Goal: Information Seeking & Learning: Check status

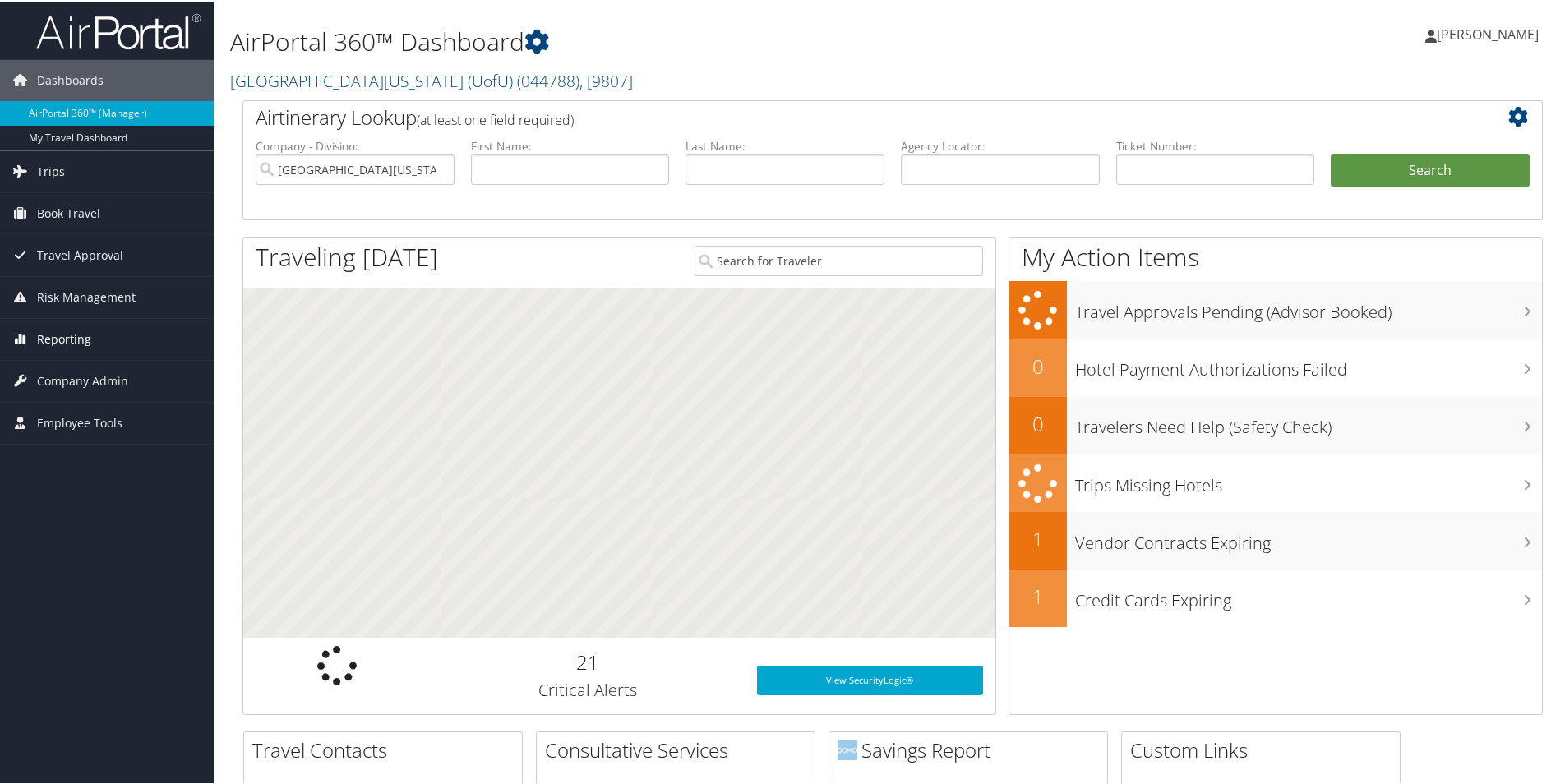
click at [56, 337] on span "Reporting" at bounding box center [64, 337] width 54 height 41
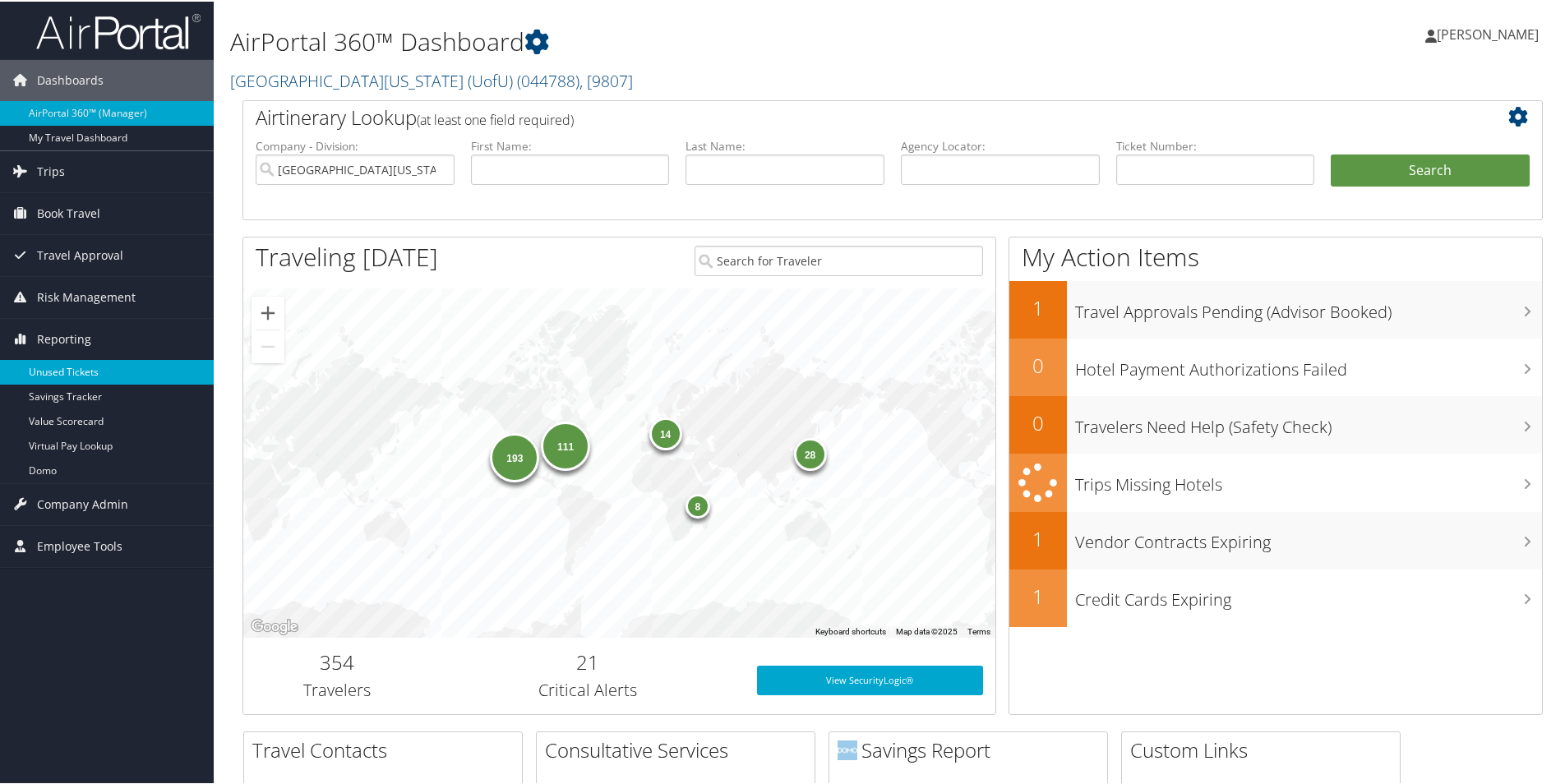
click at [65, 367] on link "Unused Tickets" at bounding box center [107, 371] width 214 height 25
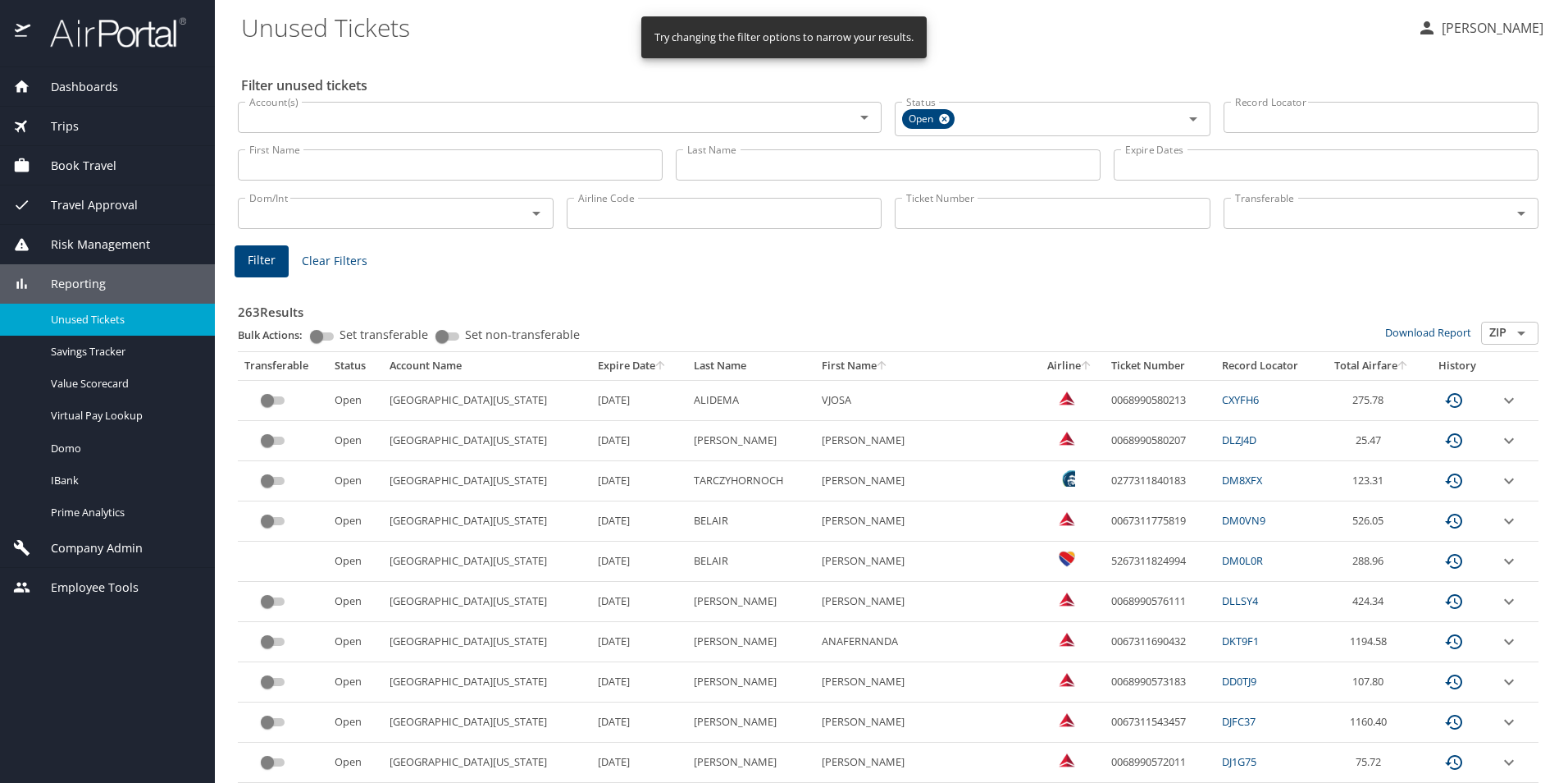
click at [618, 368] on th "Expire Date" at bounding box center [639, 366] width 96 height 28
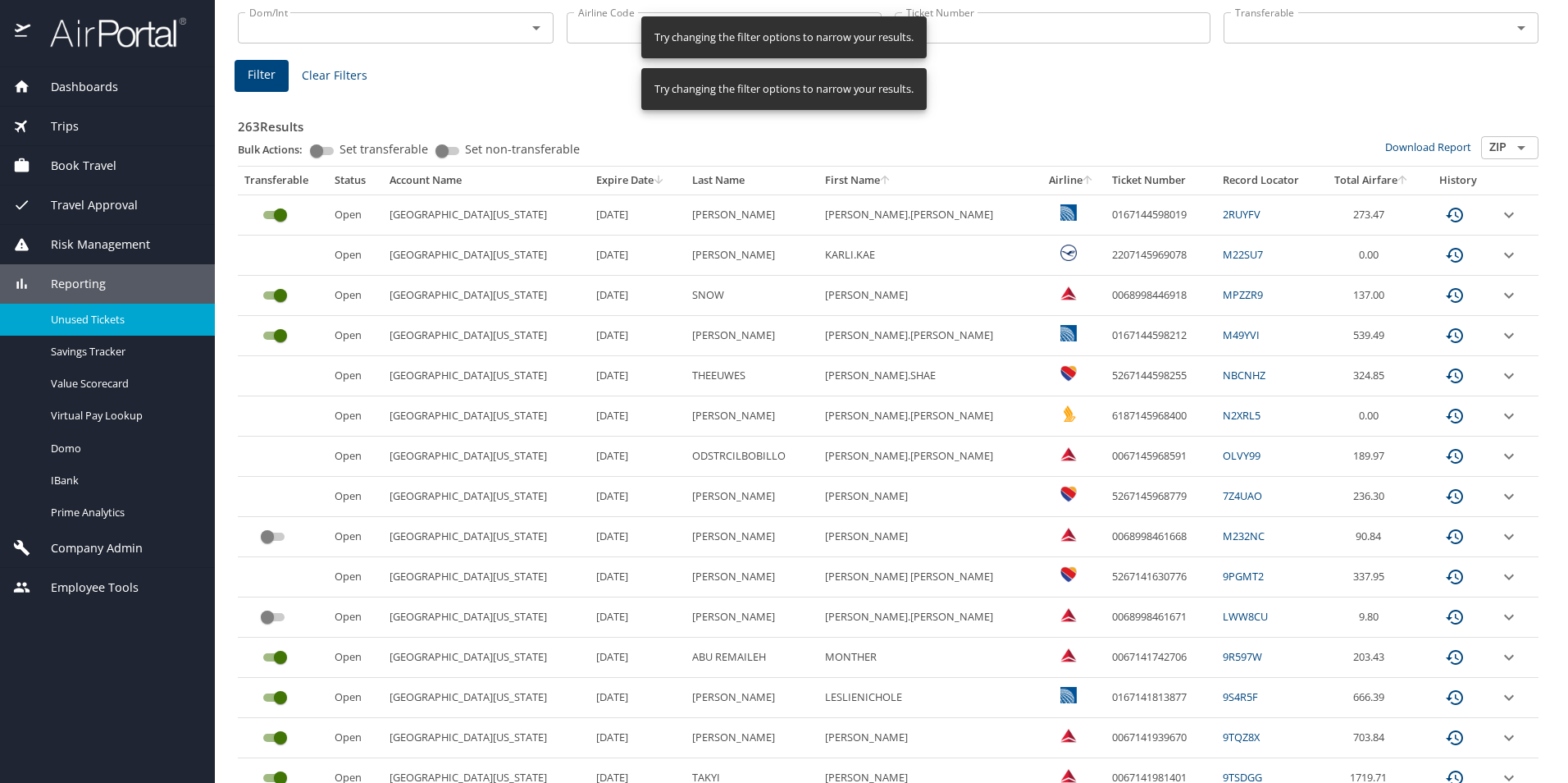
scroll to position [246, 0]
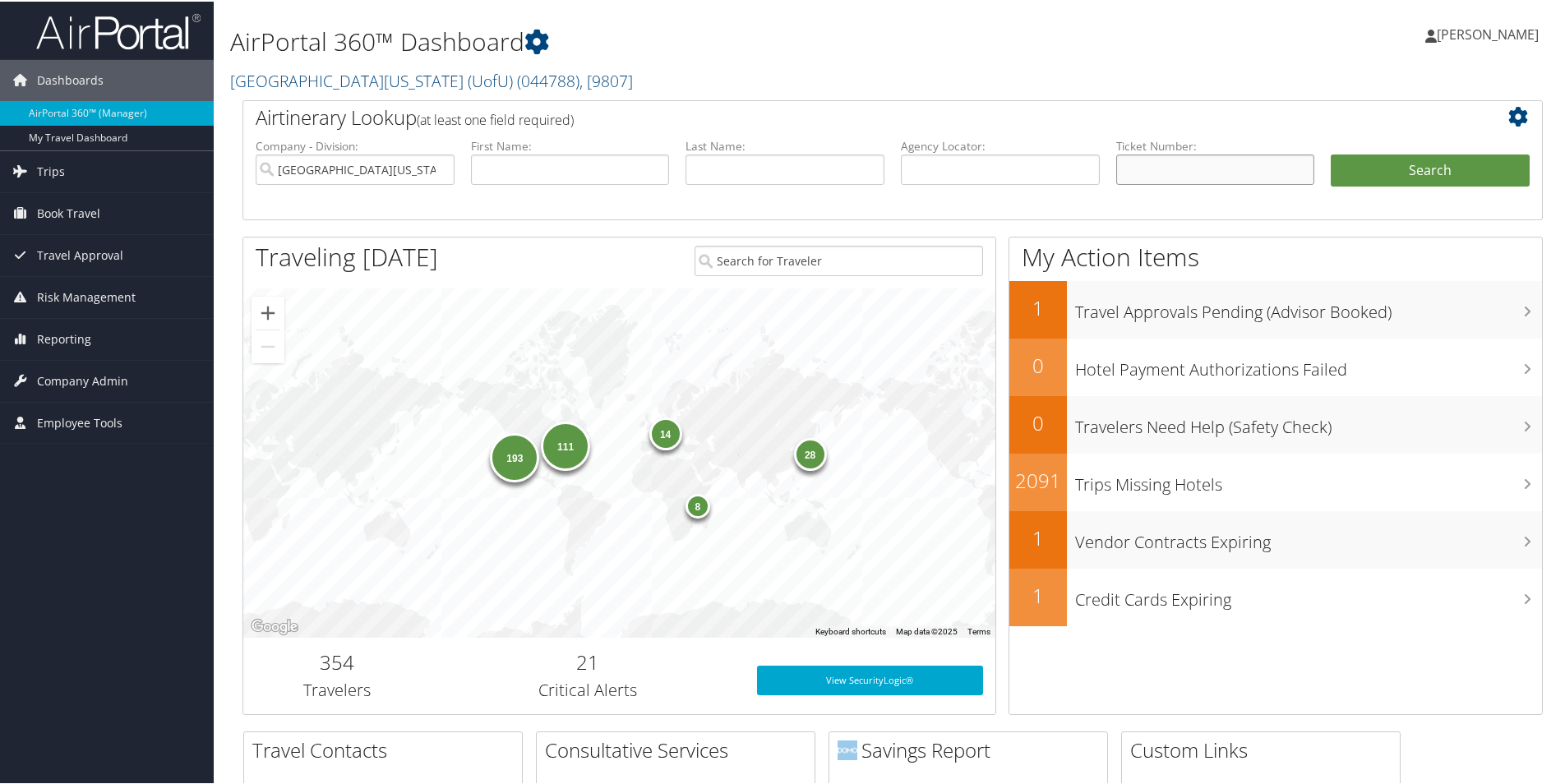
drag, startPoint x: 1144, startPoint y: 166, endPoint x: 1239, endPoint y: 172, distance: 95.2
click at [1144, 166] on input "text" at bounding box center [1215, 167] width 199 height 31
paste input "0068998446918"
type input "0068998446918"
click at [1399, 173] on button "Search" at bounding box center [1429, 169] width 199 height 33
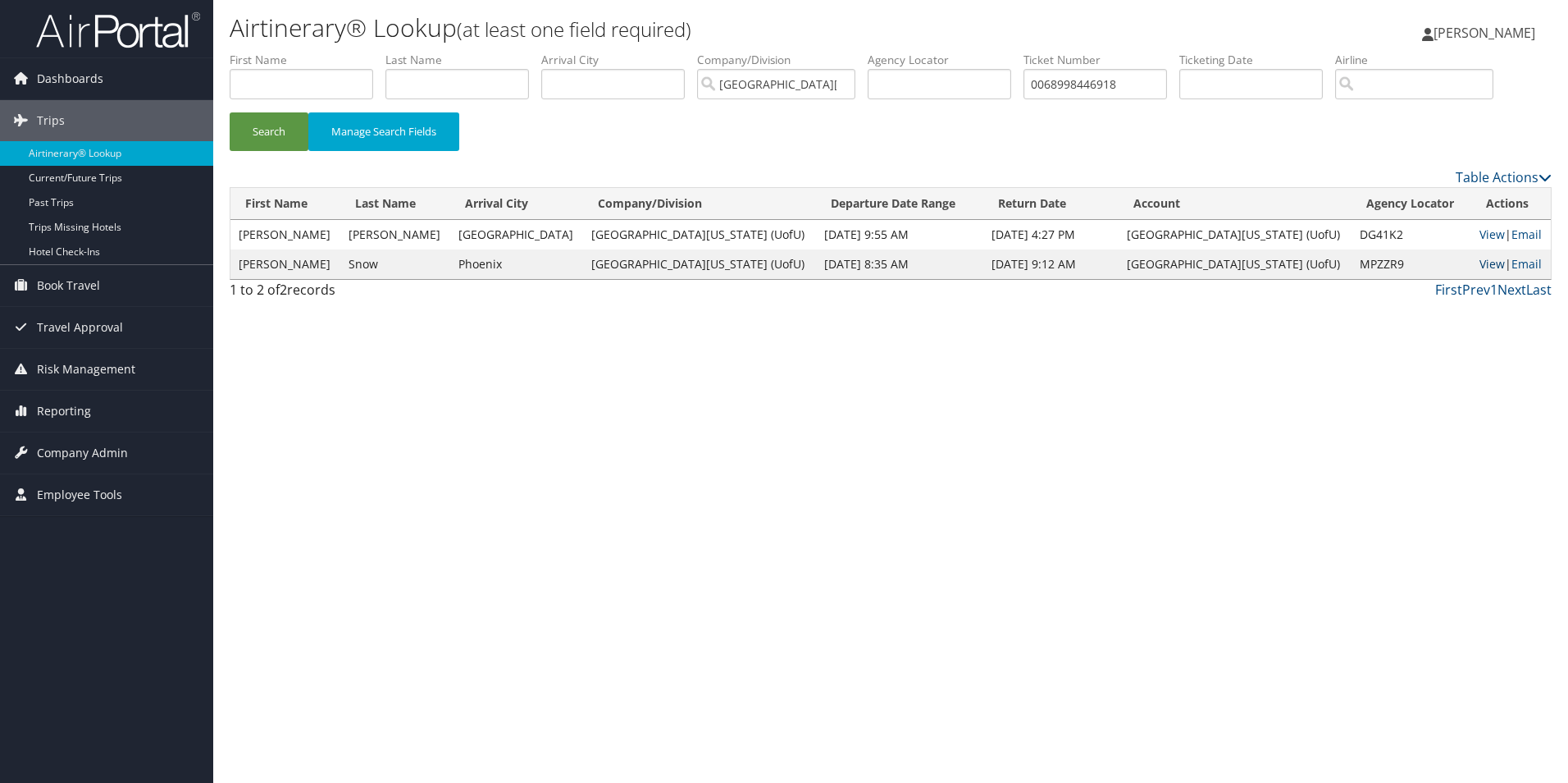
click at [1480, 269] on link "View" at bounding box center [1492, 264] width 25 height 16
click at [1480, 230] on link "View" at bounding box center [1492, 234] width 25 height 16
drag, startPoint x: 1126, startPoint y: 85, endPoint x: 988, endPoint y: 79, distance: 138.1
click at [988, 52] on ul "First Name Last Name Departure City Arrival City Company/Division University Of…" at bounding box center [891, 52] width 1322 height 0
paste input "-8998-46166"
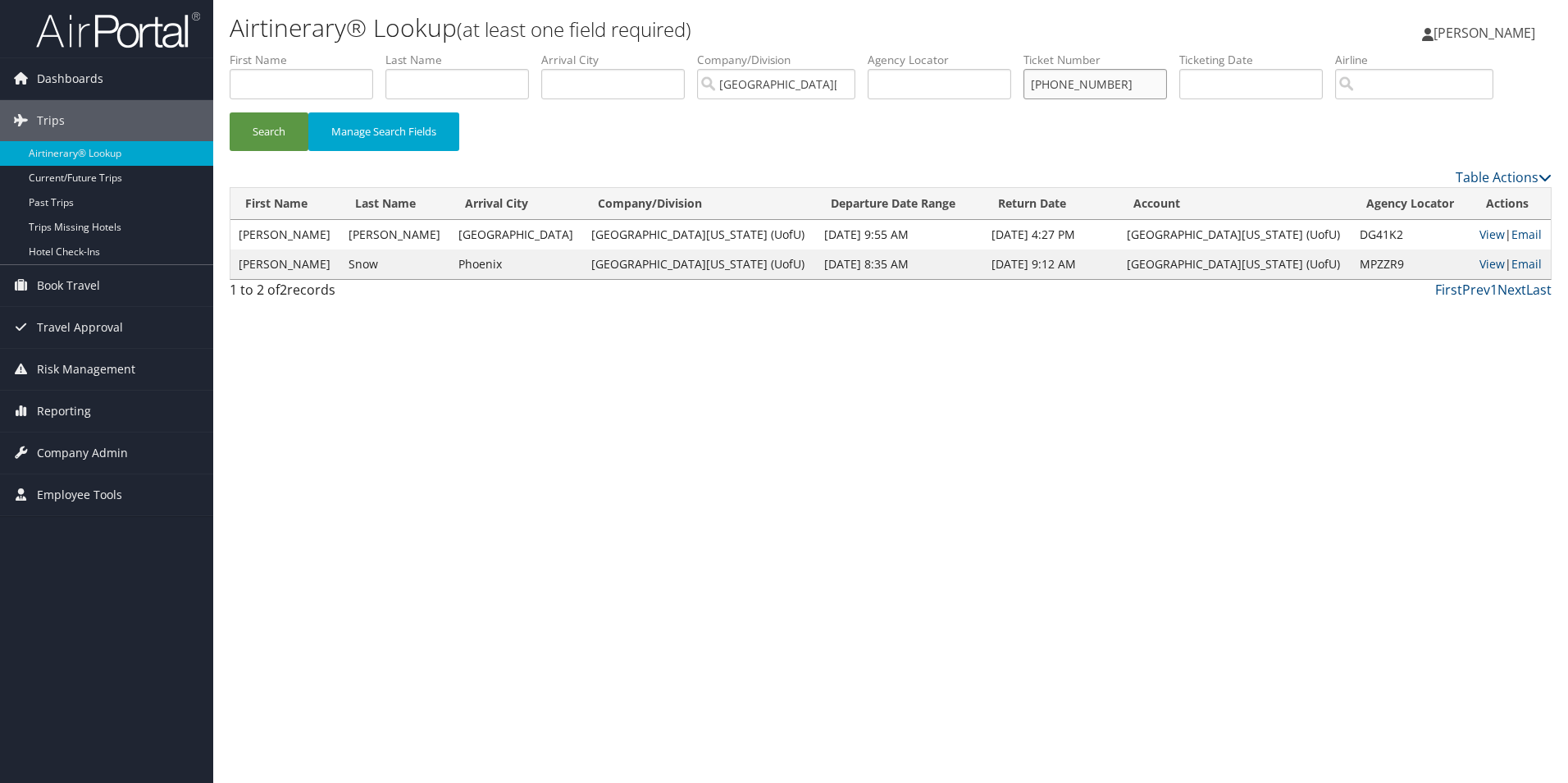
click at [1064, 87] on input "006-8998-461668" at bounding box center [1095, 84] width 143 height 31
click at [230, 112] on button "Search" at bounding box center [269, 131] width 79 height 38
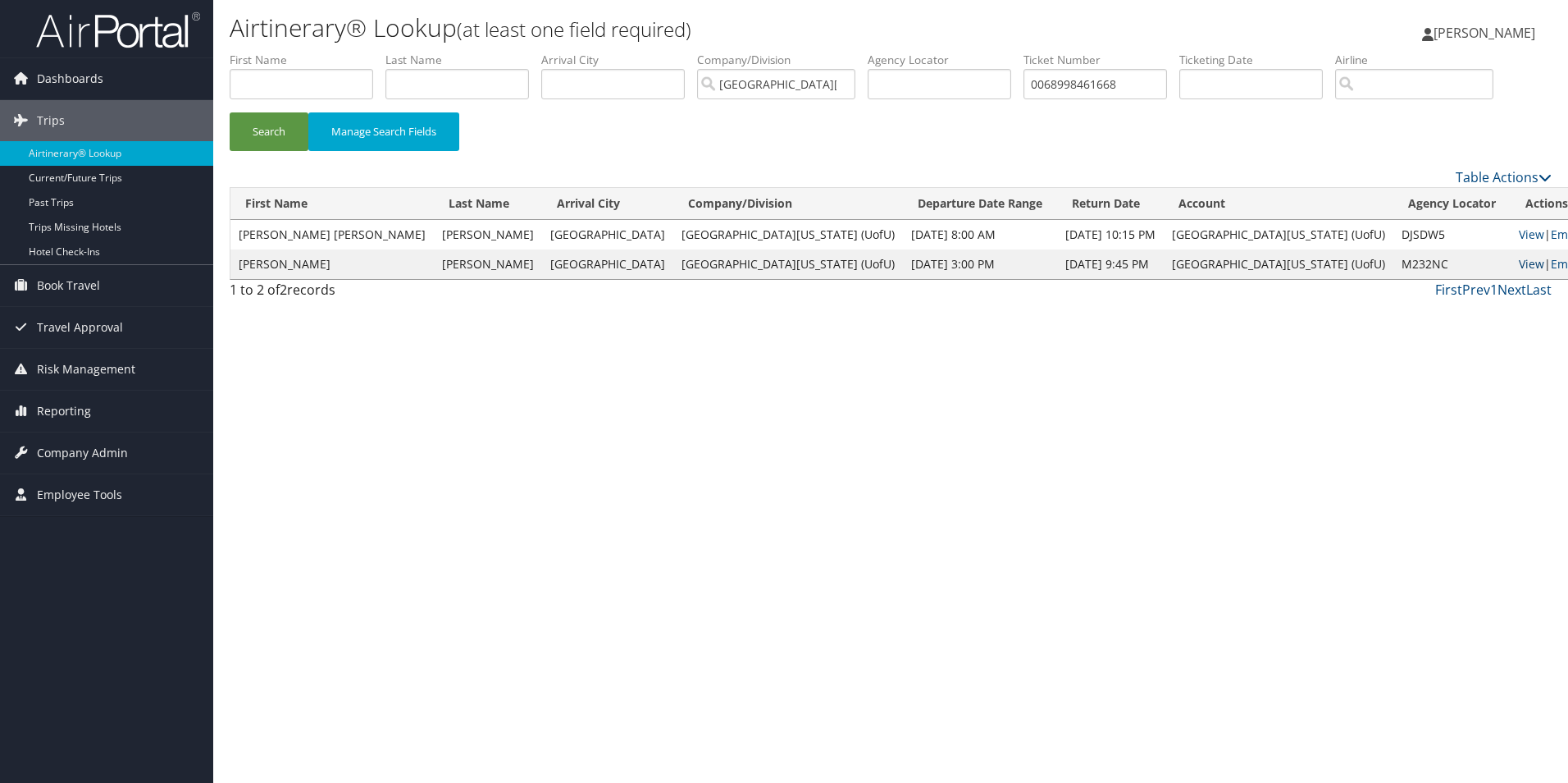
click at [1519, 262] on link "View" at bounding box center [1531, 264] width 25 height 16
click at [1519, 235] on link "View" at bounding box center [1531, 234] width 25 height 16
drag, startPoint x: 1141, startPoint y: 84, endPoint x: 990, endPoint y: 75, distance: 151.3
click at [991, 52] on ul "First Name Last Name Departure City Arrival City Company/Division University Of…" at bounding box center [891, 52] width 1322 height 0
paste input "67144598351"
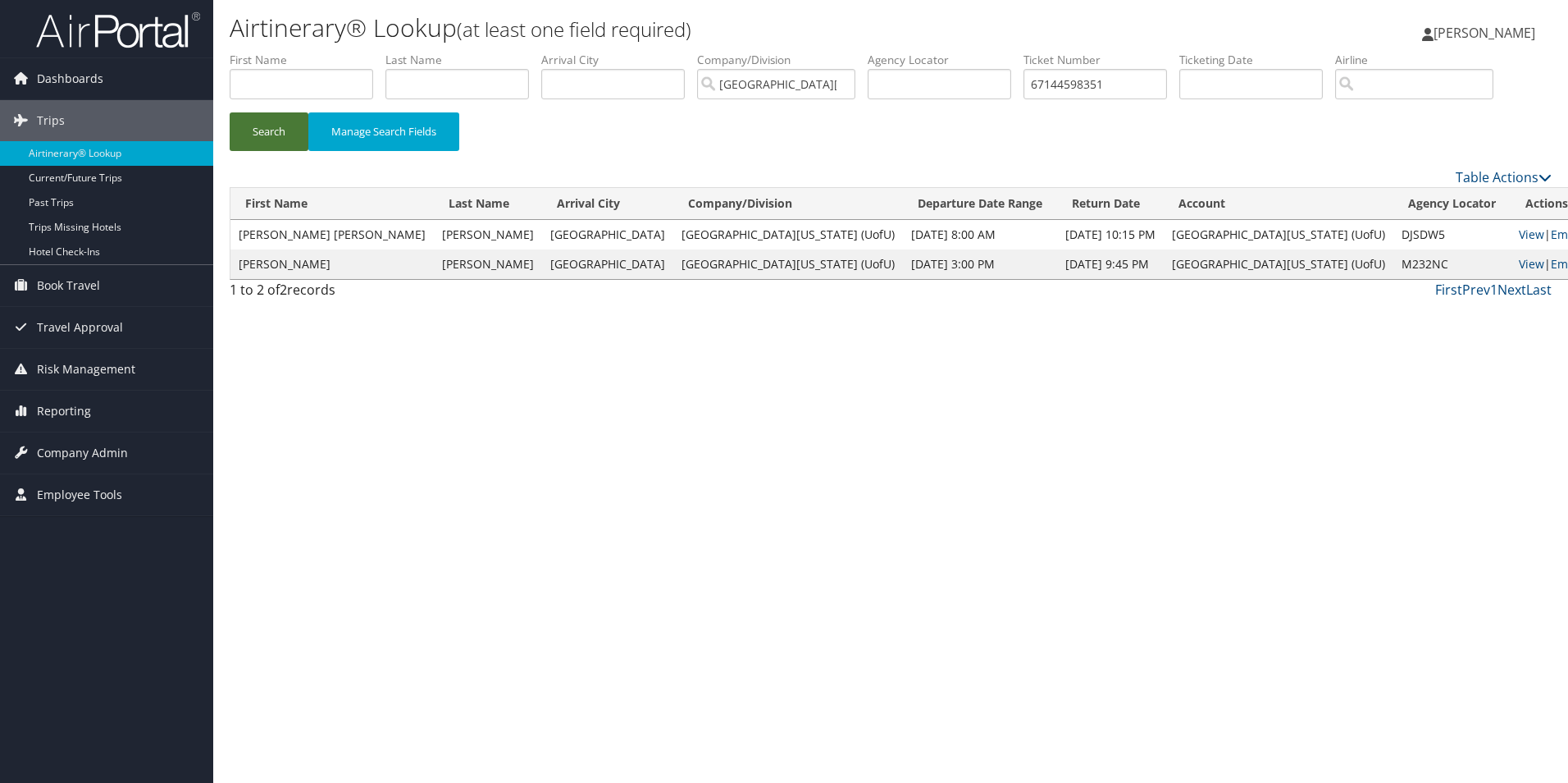
click at [270, 132] on button "Search" at bounding box center [269, 131] width 79 height 38
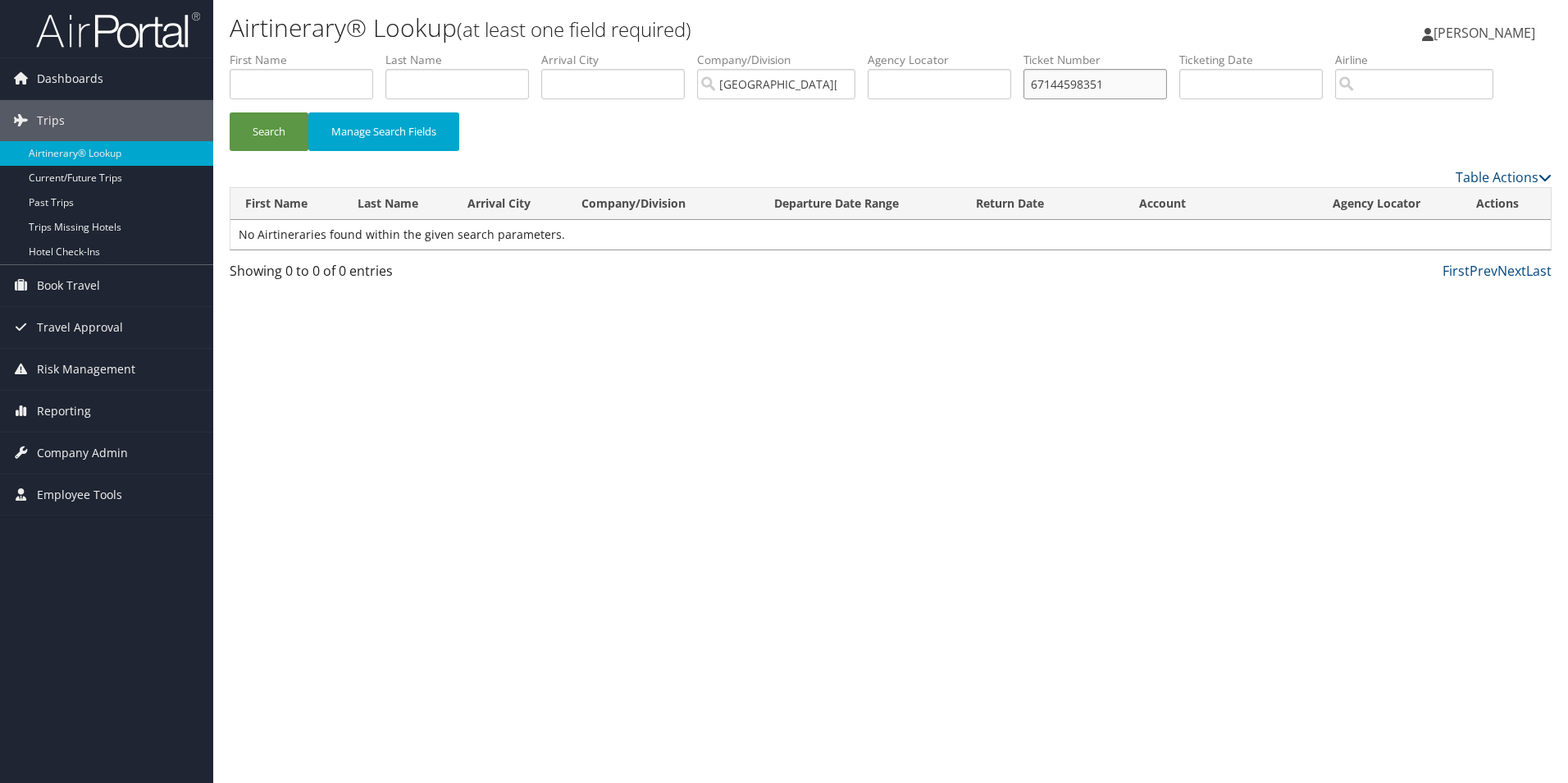
click at [1044, 80] on input "67144598351" at bounding box center [1095, 84] width 143 height 31
click at [230, 112] on button "Search" at bounding box center [269, 131] width 79 height 38
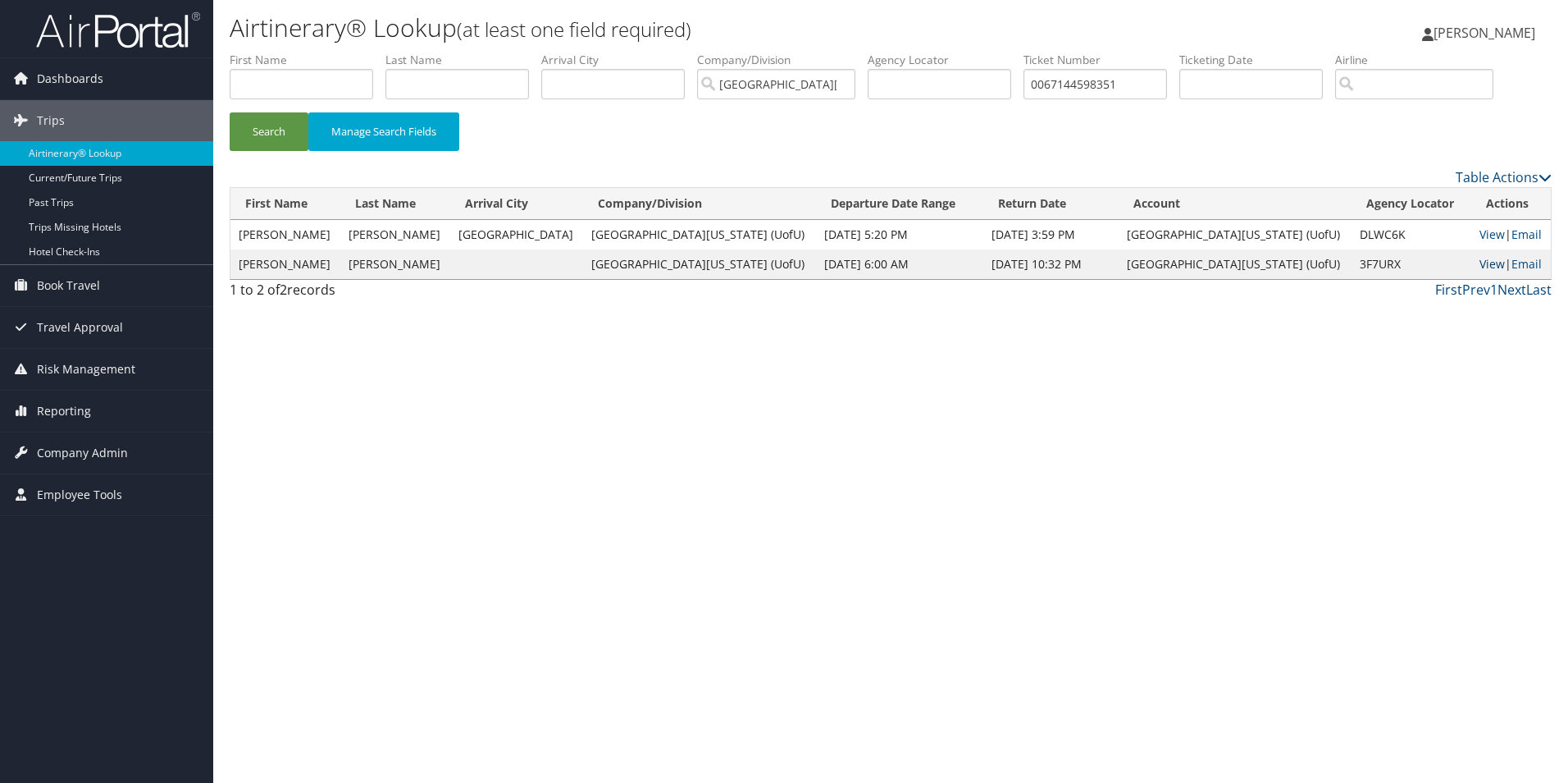
click at [1480, 260] on link "View" at bounding box center [1492, 264] width 25 height 16
click at [1480, 234] on link "View" at bounding box center [1492, 234] width 25 height 16
drag, startPoint x: 1158, startPoint y: 80, endPoint x: 956, endPoint y: 81, distance: 202.0
click at [956, 52] on ul "First Name Last Name Departure City Arrival City Company/Division University Of…" at bounding box center [891, 52] width 1322 height 0
paste input "67145968685"
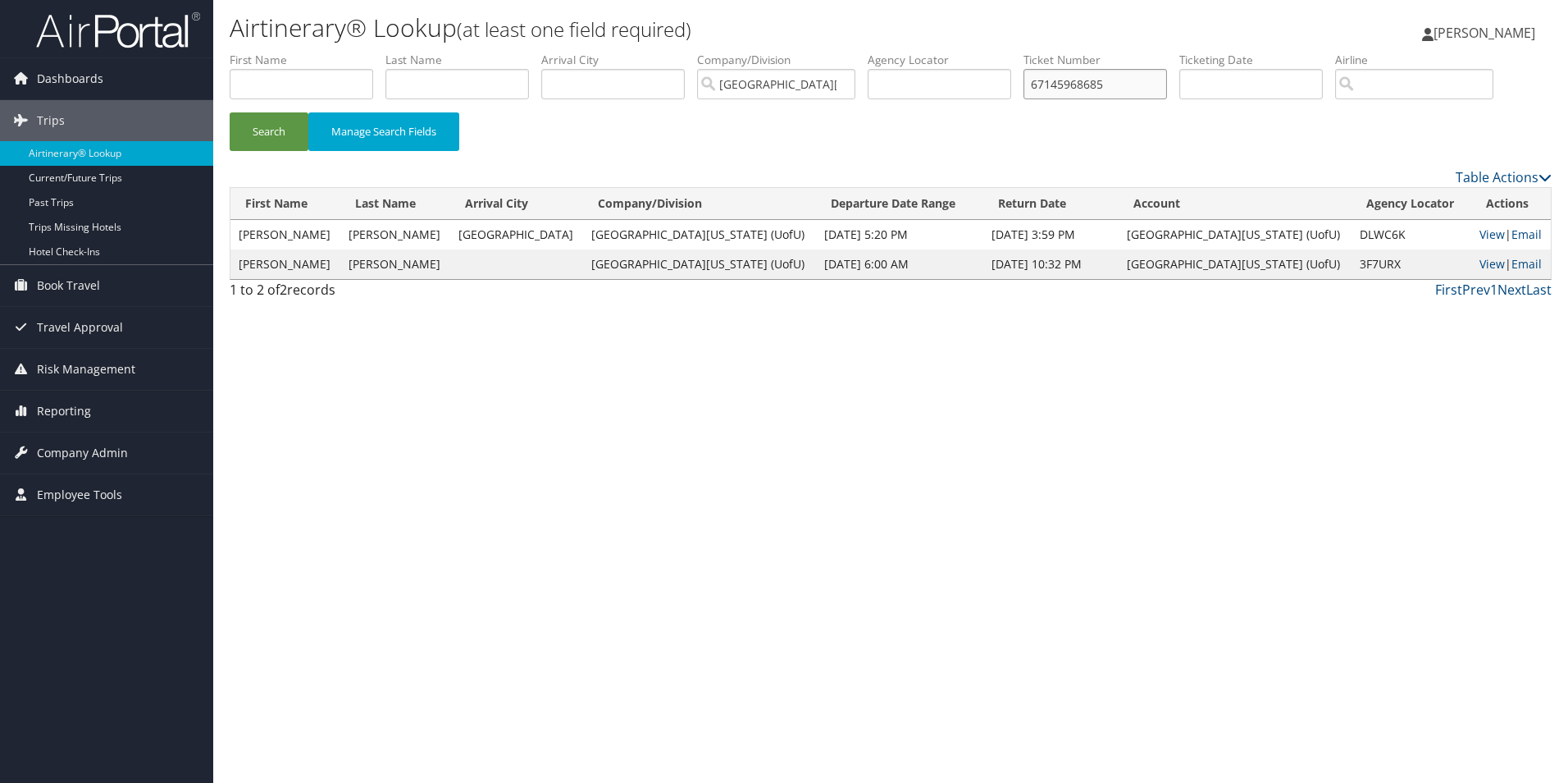
click at [1041, 86] on input "67145968685" at bounding box center [1095, 84] width 143 height 31
click at [230, 112] on button "Search" at bounding box center [269, 131] width 79 height 38
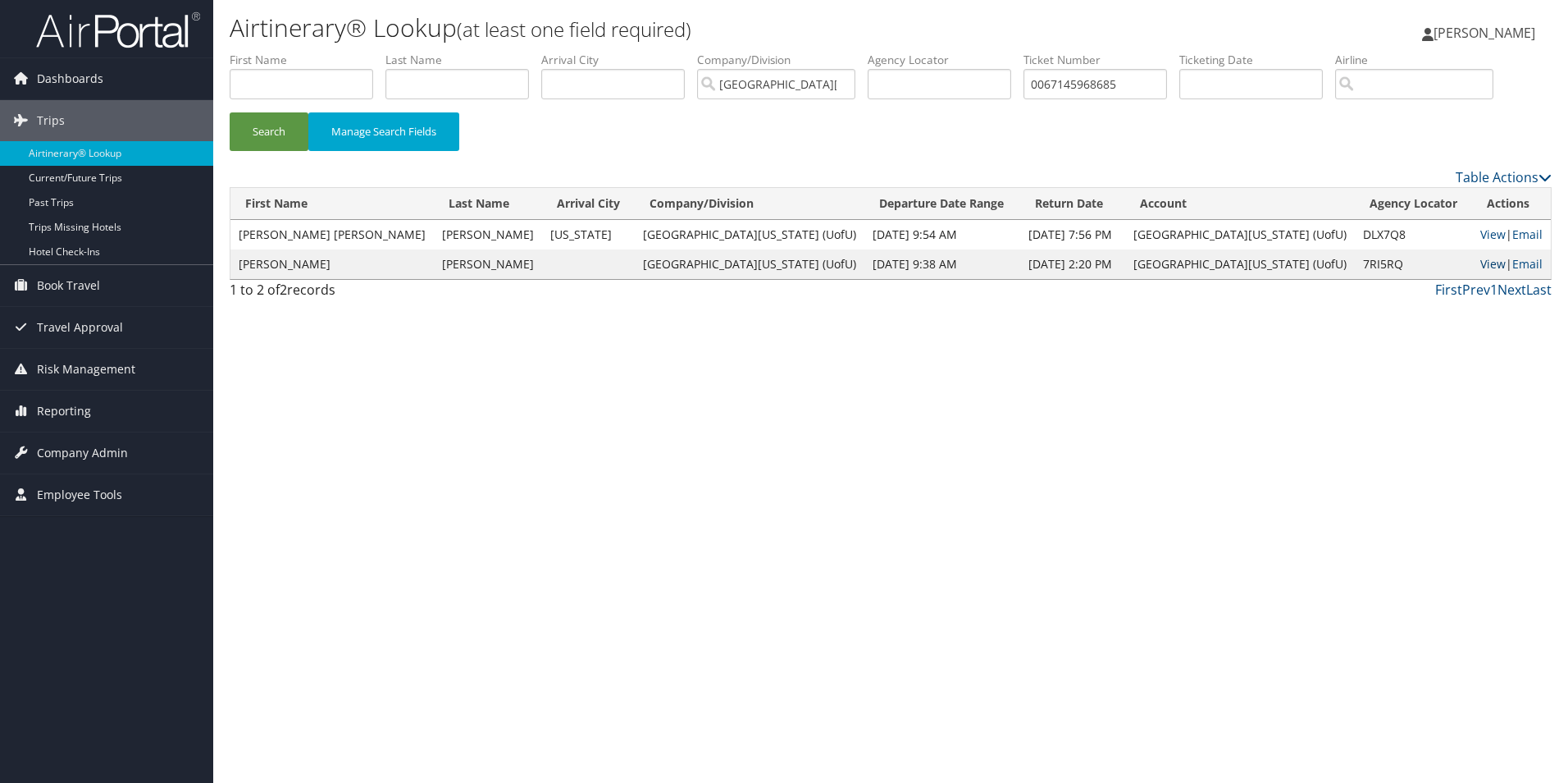
click at [1481, 260] on link "View" at bounding box center [1493, 264] width 25 height 16
click at [1481, 234] on link "View" at bounding box center [1493, 234] width 25 height 16
drag, startPoint x: 1145, startPoint y: 95, endPoint x: 961, endPoint y: 68, distance: 186.0
click at [961, 52] on ul "First Name Last Name Departure City Arrival City Company/Division University Of…" at bounding box center [891, 52] width 1322 height 0
paste input "67145968850"
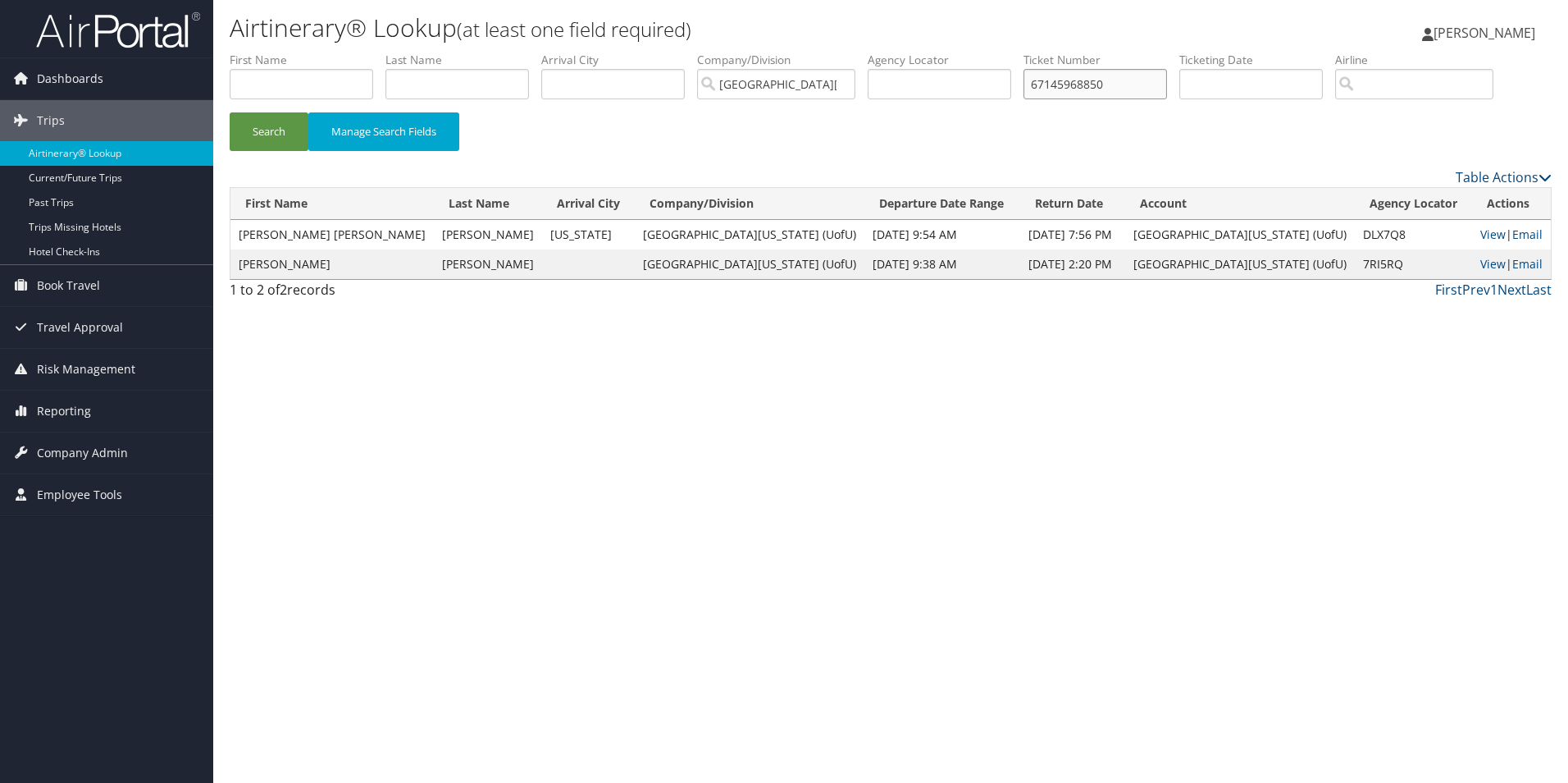
click at [1042, 87] on input "67145968850" at bounding box center [1095, 84] width 143 height 31
click at [230, 112] on button "Search" at bounding box center [269, 131] width 79 height 38
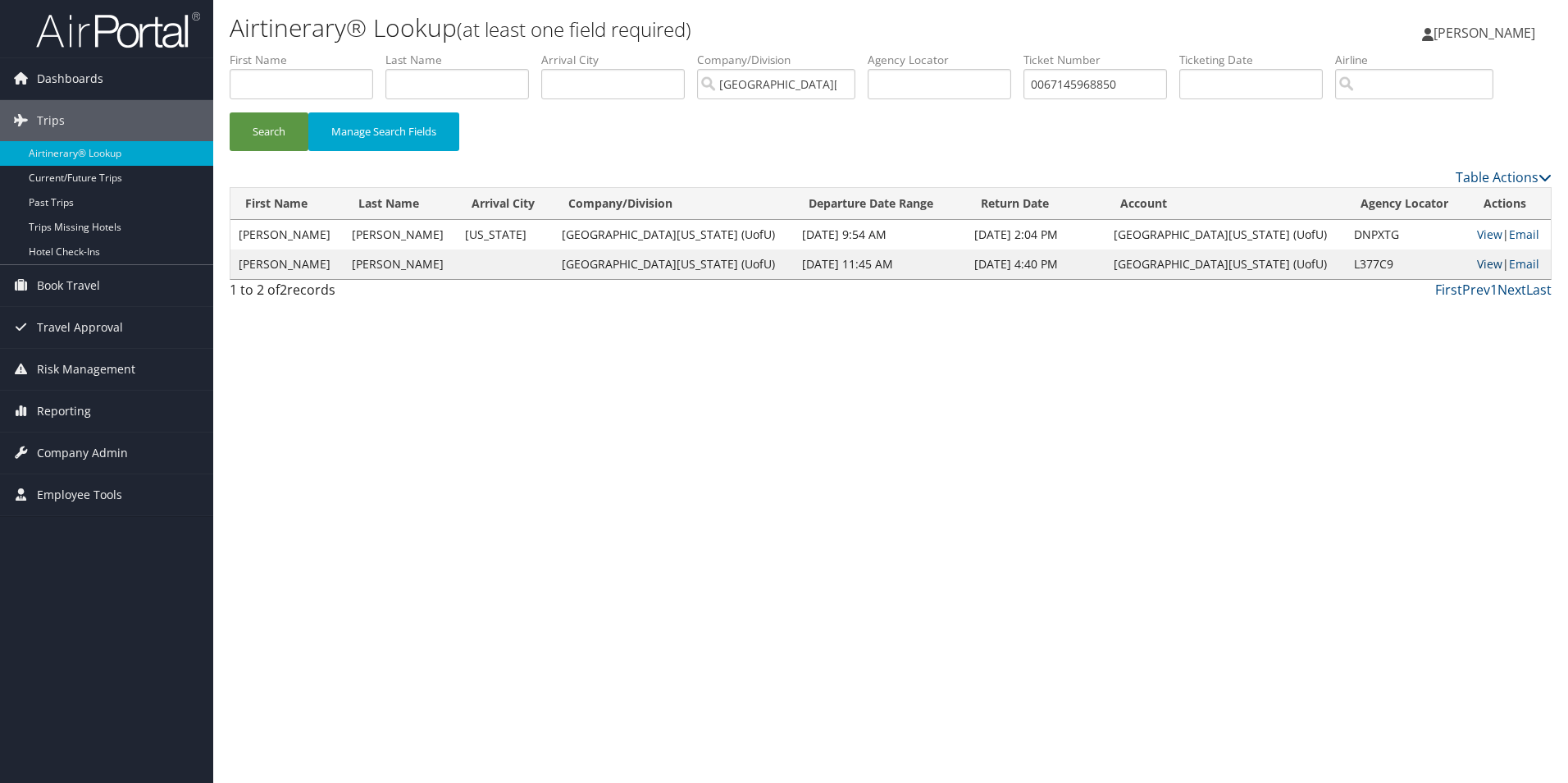
click at [1477, 262] on link "View" at bounding box center [1489, 264] width 25 height 16
click at [1477, 236] on link "View" at bounding box center [1489, 234] width 25 height 16
drag, startPoint x: 1139, startPoint y: 85, endPoint x: 994, endPoint y: 82, distance: 145.0
click at [994, 52] on ul "First Name Last Name Departure City Arrival City Company/Division University Of…" at bounding box center [891, 52] width 1322 height 0
paste input "67145969013"
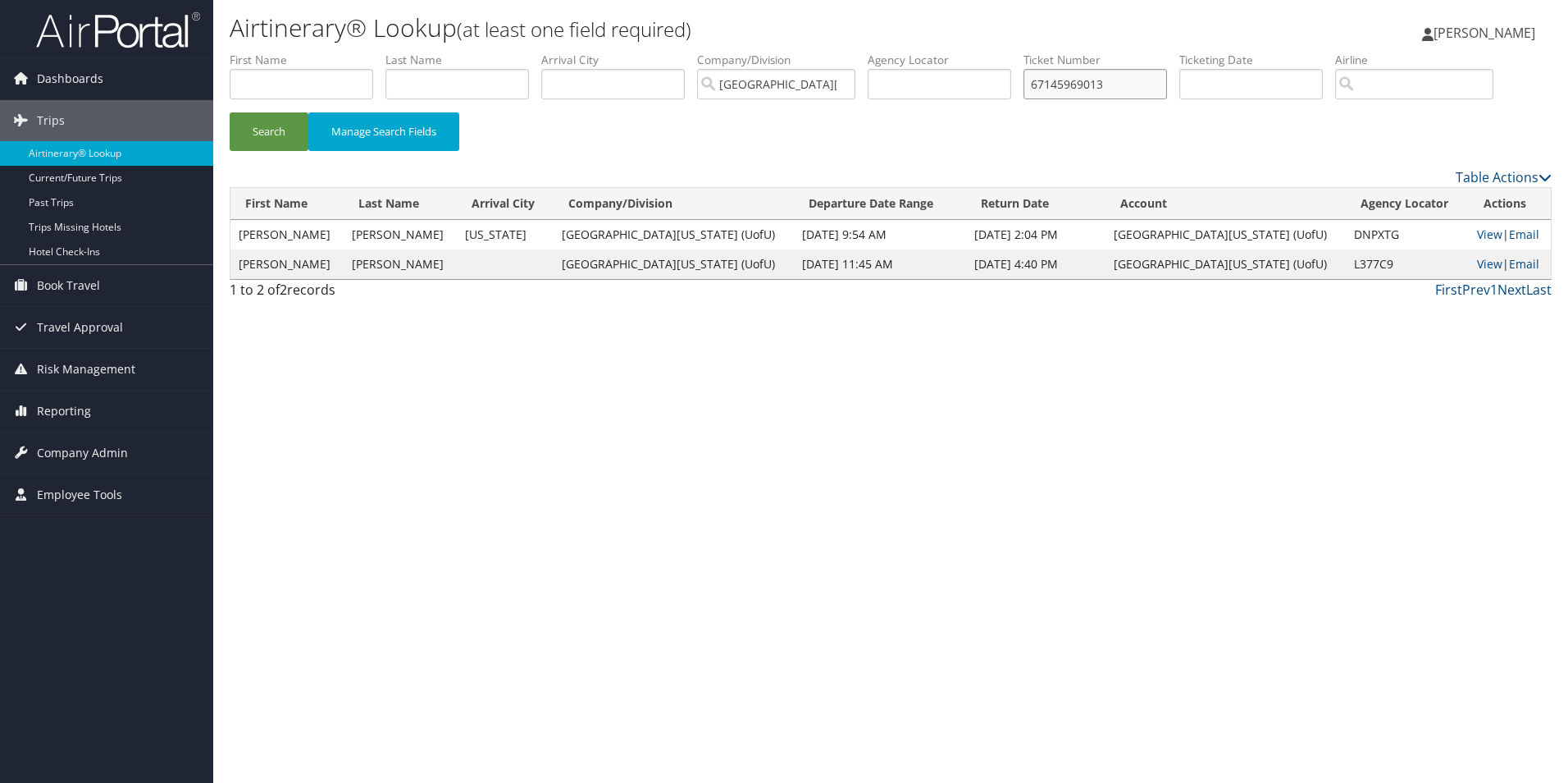
click at [1041, 87] on input "67145969013" at bounding box center [1095, 84] width 143 height 31
type input "0067145969013"
click at [230, 112] on button "Search" at bounding box center [269, 131] width 79 height 38
click at [1480, 270] on link "View" at bounding box center [1492, 264] width 25 height 16
click at [1480, 234] on link "View" at bounding box center [1492, 234] width 25 height 16
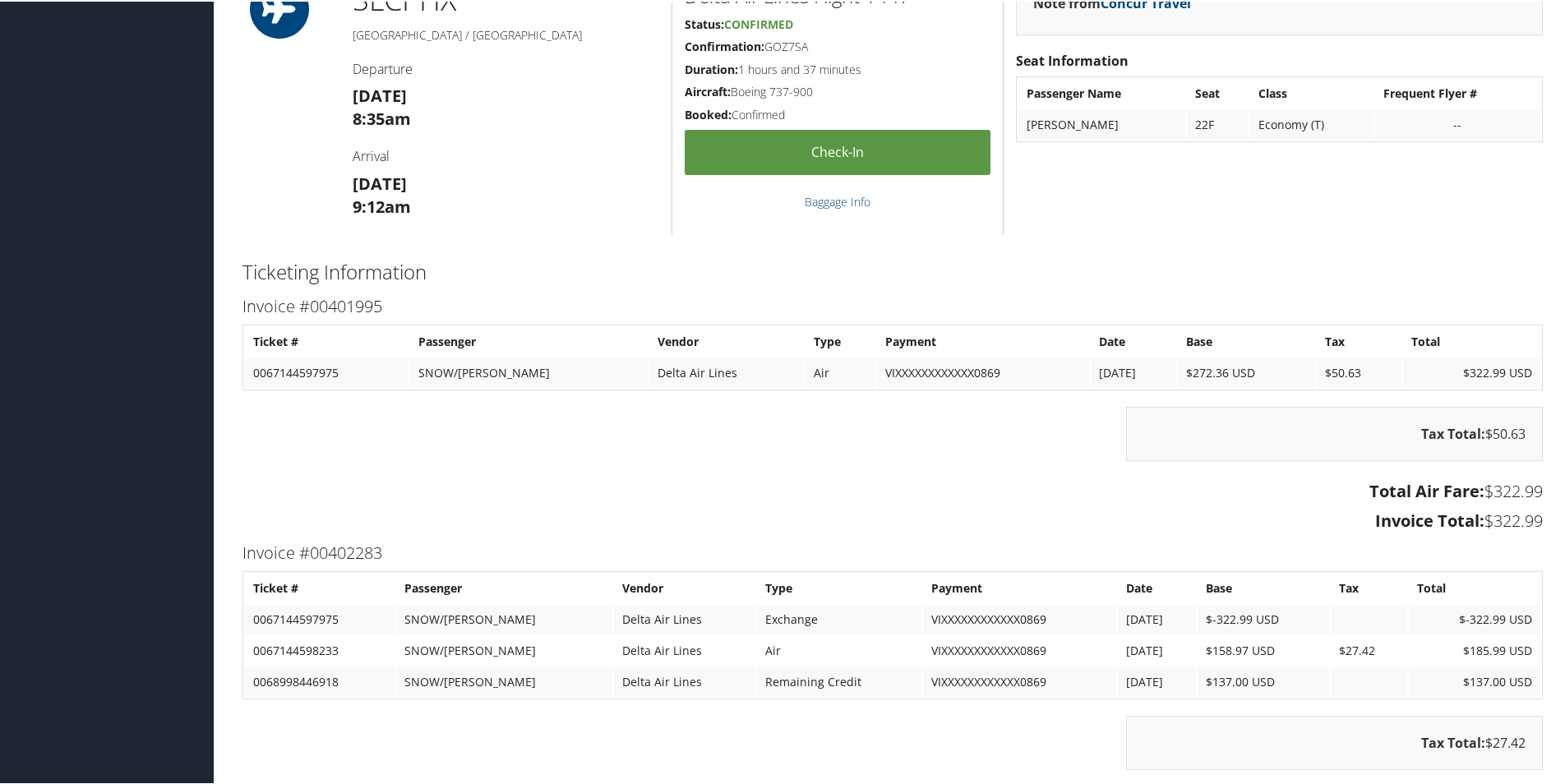
scroll to position [739, 0]
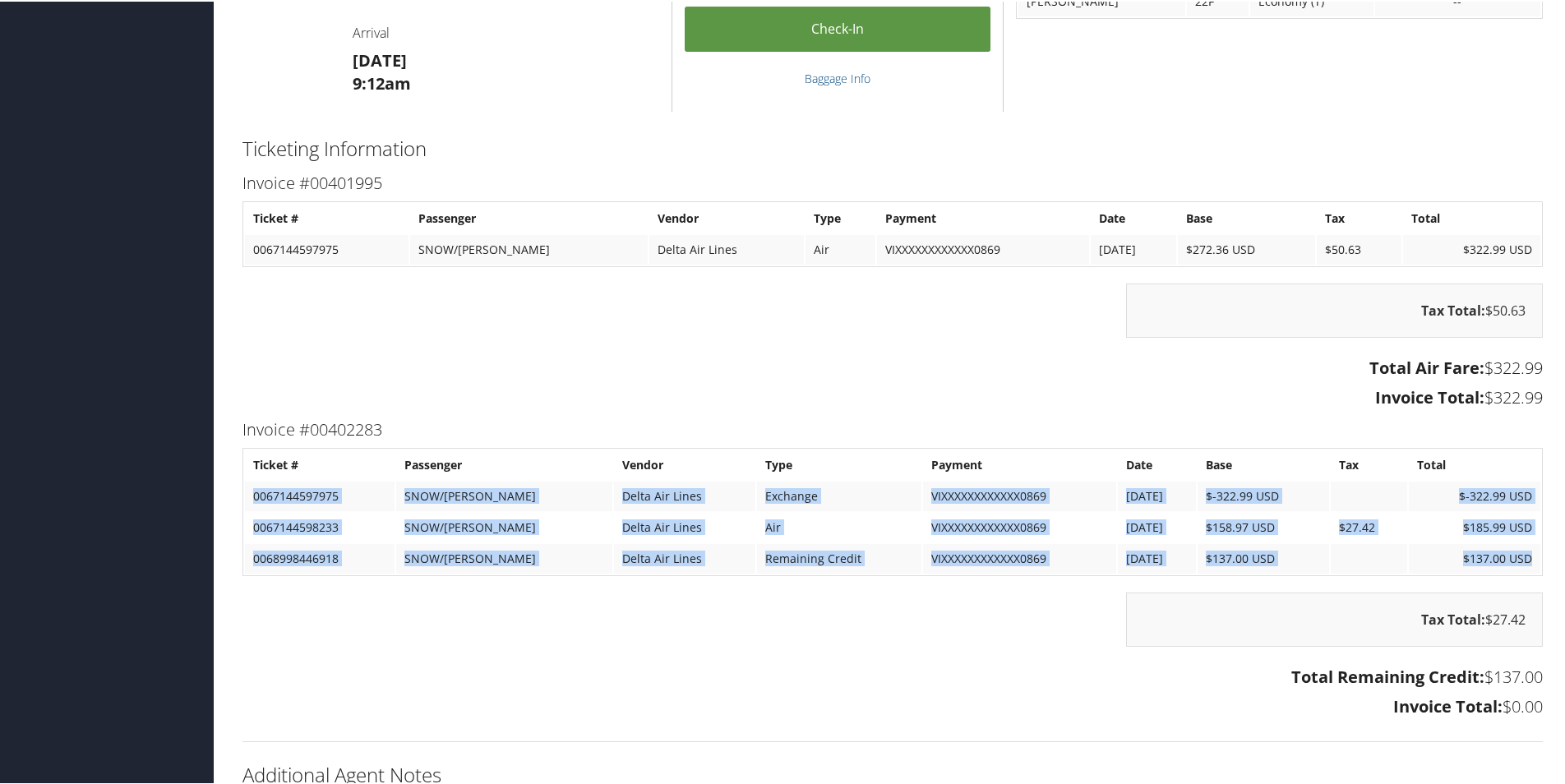
drag, startPoint x: 1528, startPoint y: 559, endPoint x: 251, endPoint y: 491, distance: 1278.8
click at [251, 491] on tbody "Ticket # Passenger Vendor Type Payment Date Base Tax Total 0067144597975 SNOW/L…" at bounding box center [892, 510] width 1295 height 124
copy tbody "0067144597975 SNOW/LAURA Delta Air Lines Exchange VIXXXXXXXXXXXX0869 10/15/2024…"
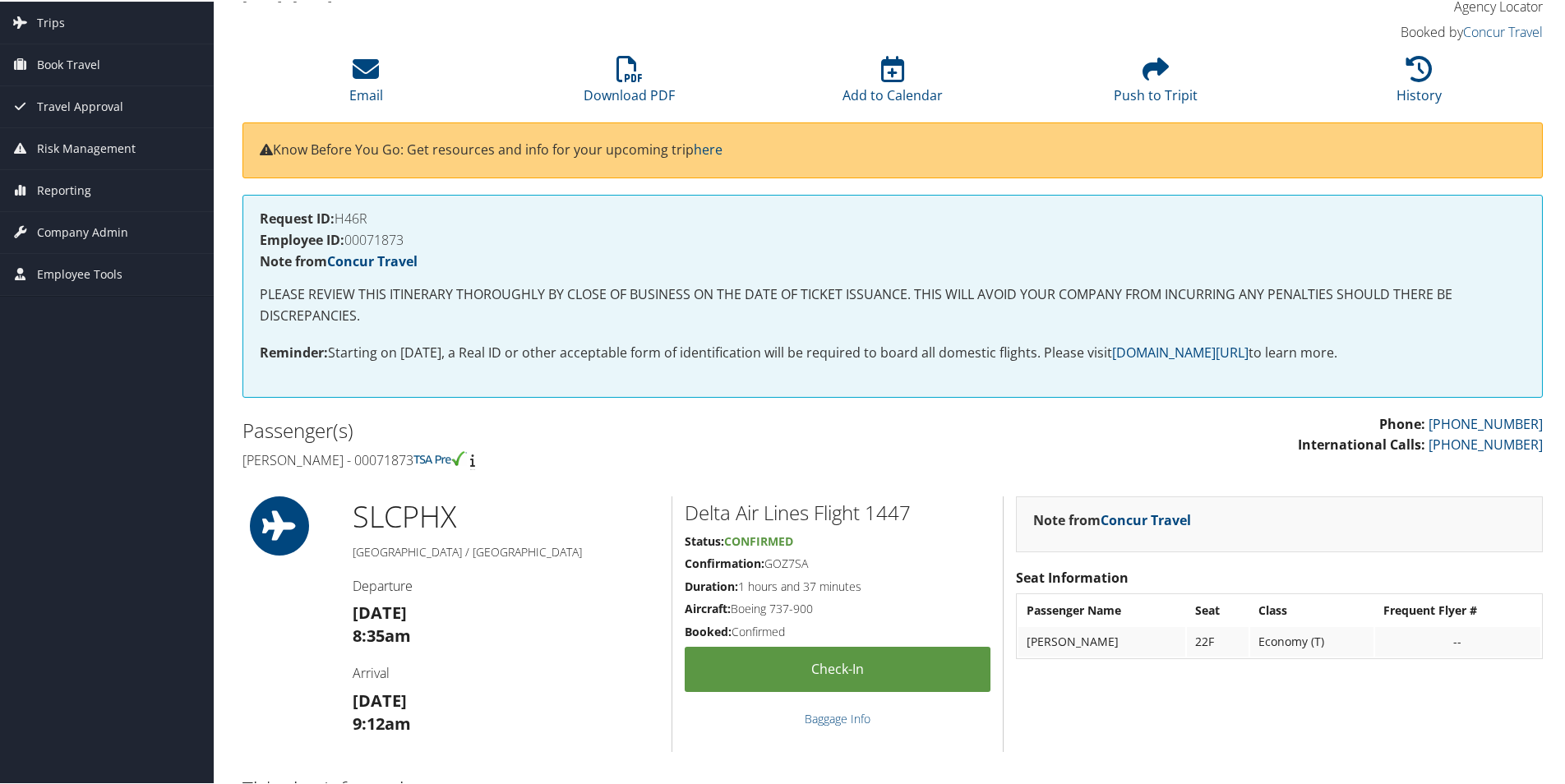
scroll to position [82, 0]
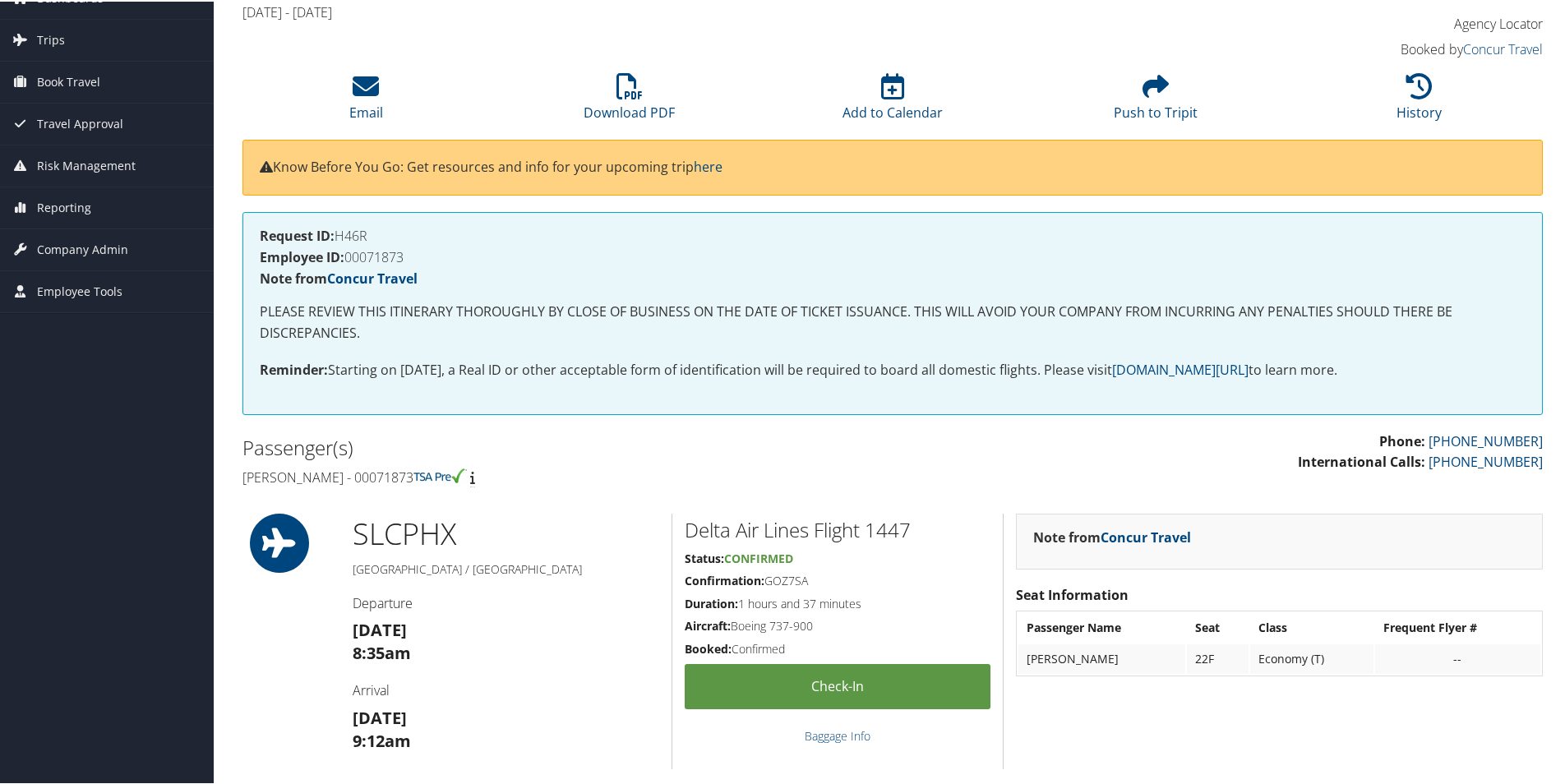
click at [353, 238] on h4 "Request ID: H46R" at bounding box center [892, 234] width 1265 height 13
copy h4 "H46R"
click at [364, 257] on h4 "Employee ID: 00071873" at bounding box center [892, 255] width 1265 height 13
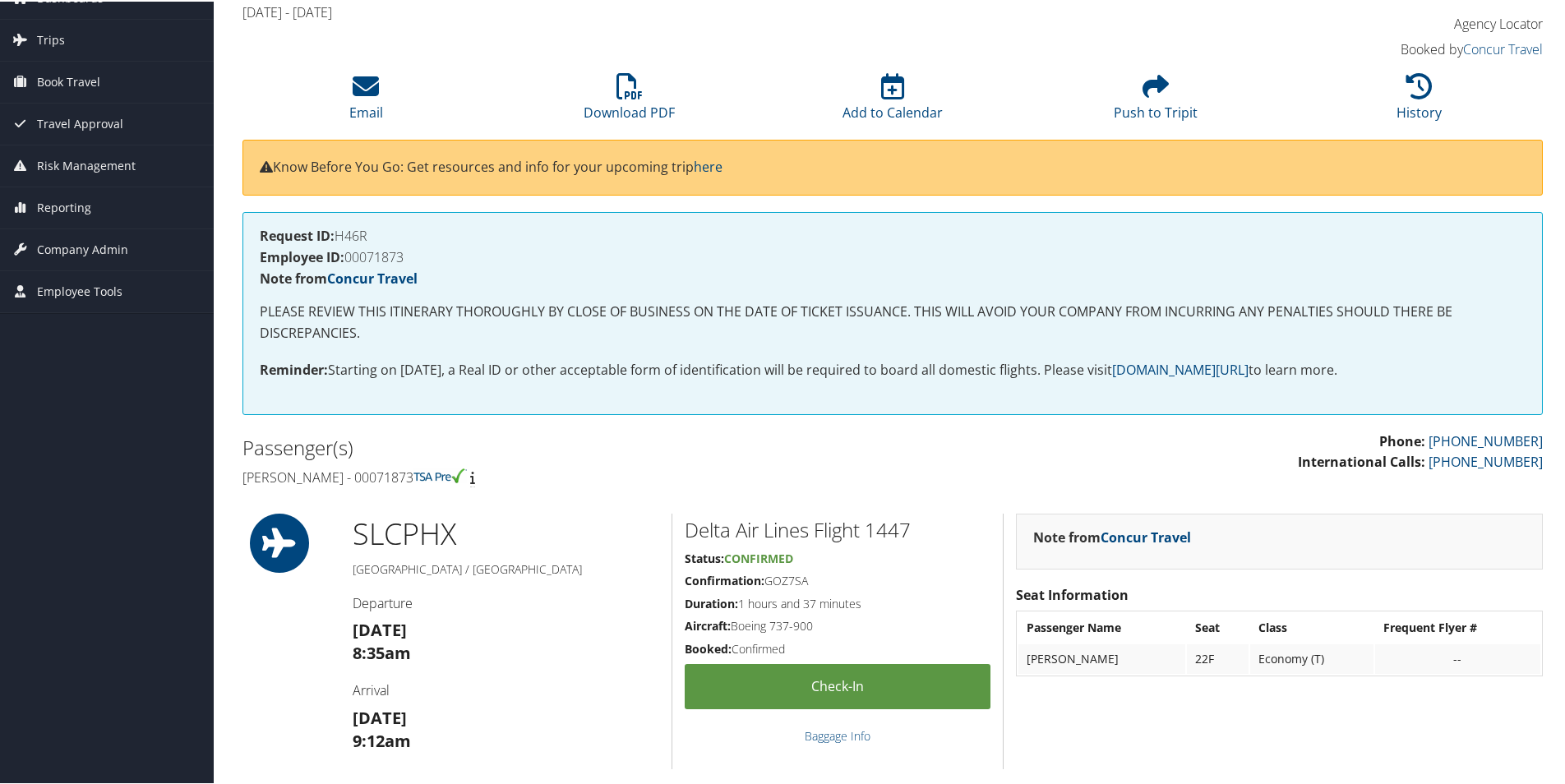
copy h4 "00071873"
click at [588, 532] on h1 "SLC PHX" at bounding box center [506, 532] width 307 height 41
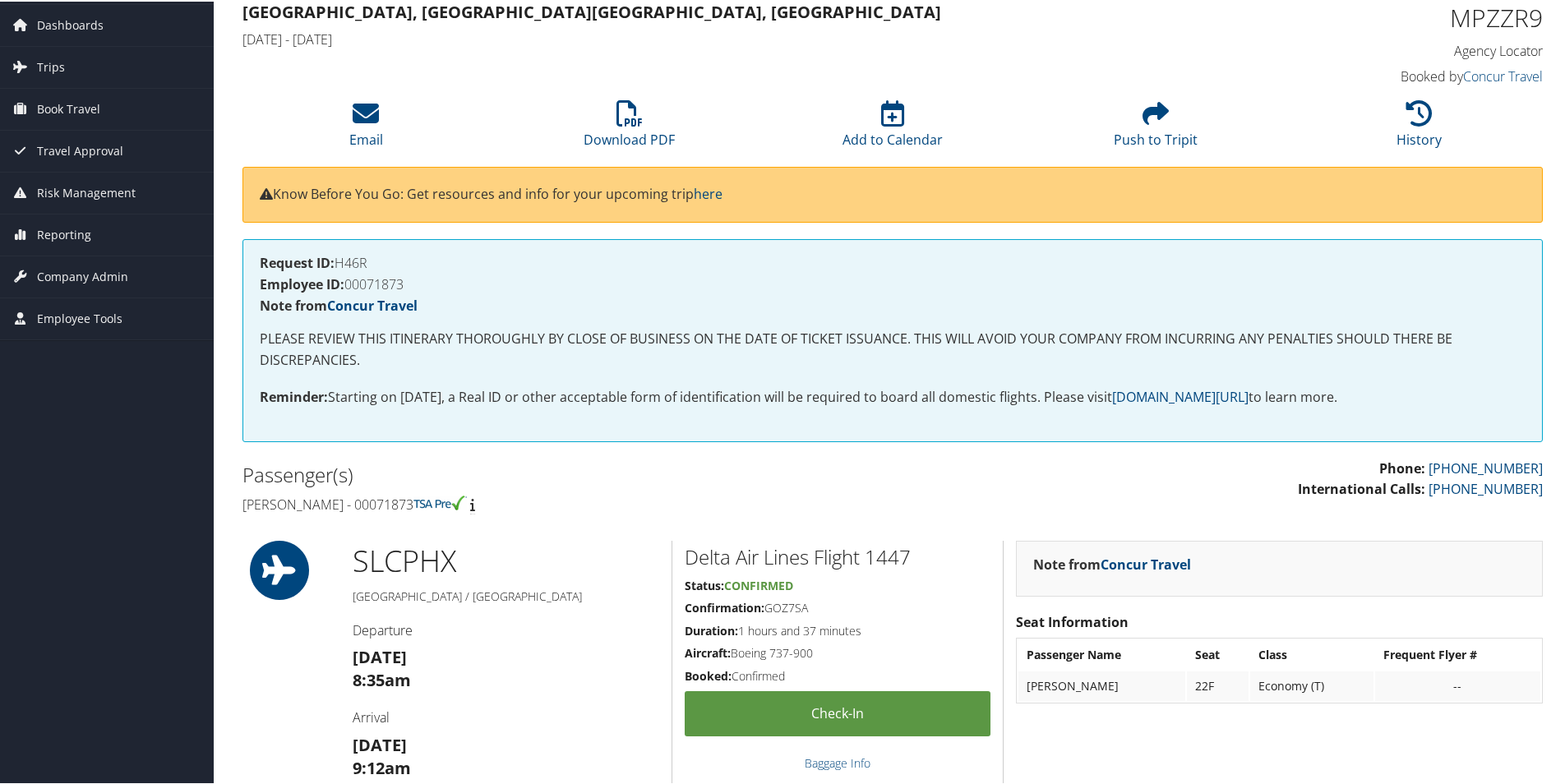
scroll to position [0, 0]
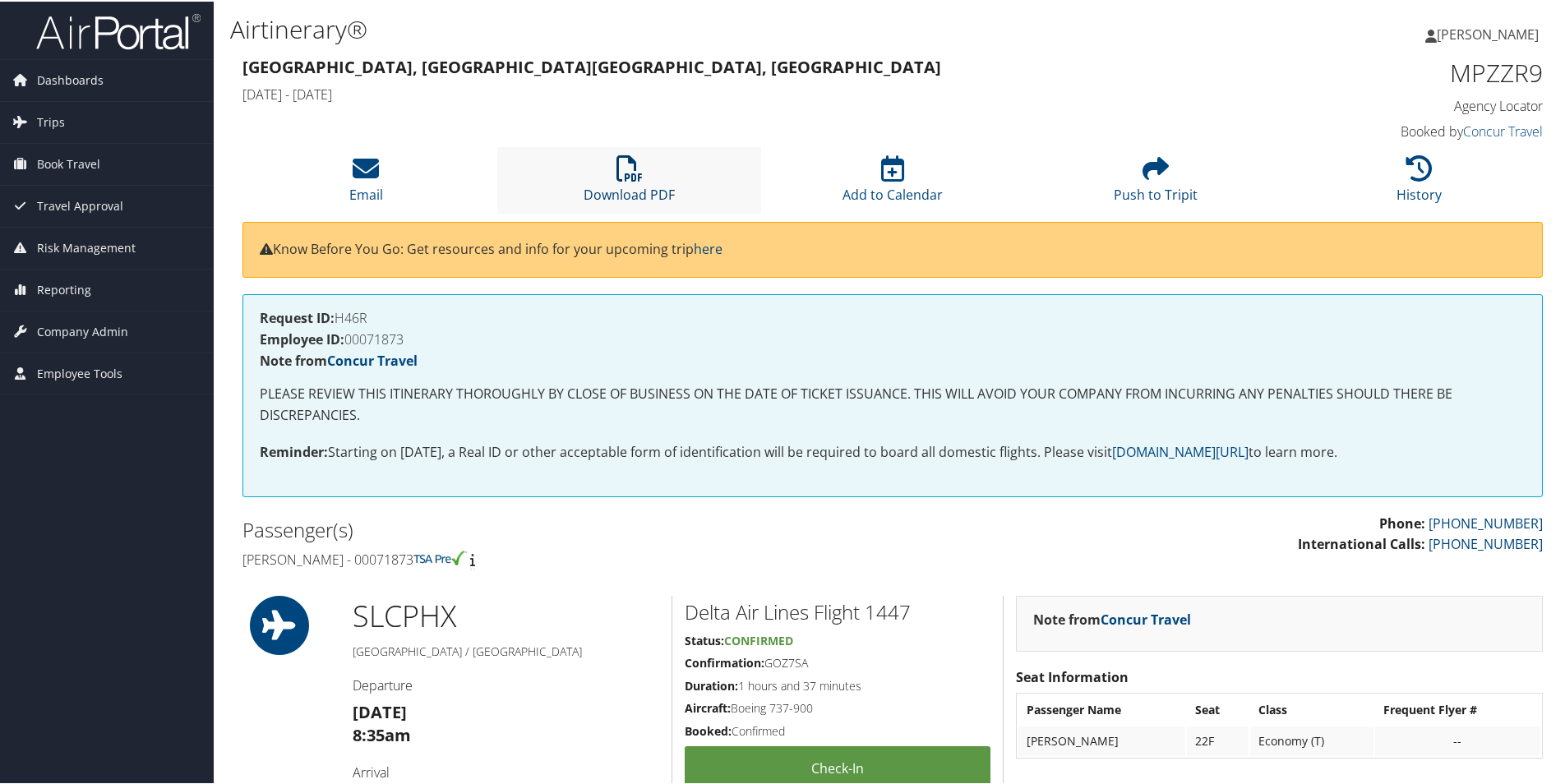
click at [649, 194] on link "Download PDF" at bounding box center [629, 182] width 91 height 39
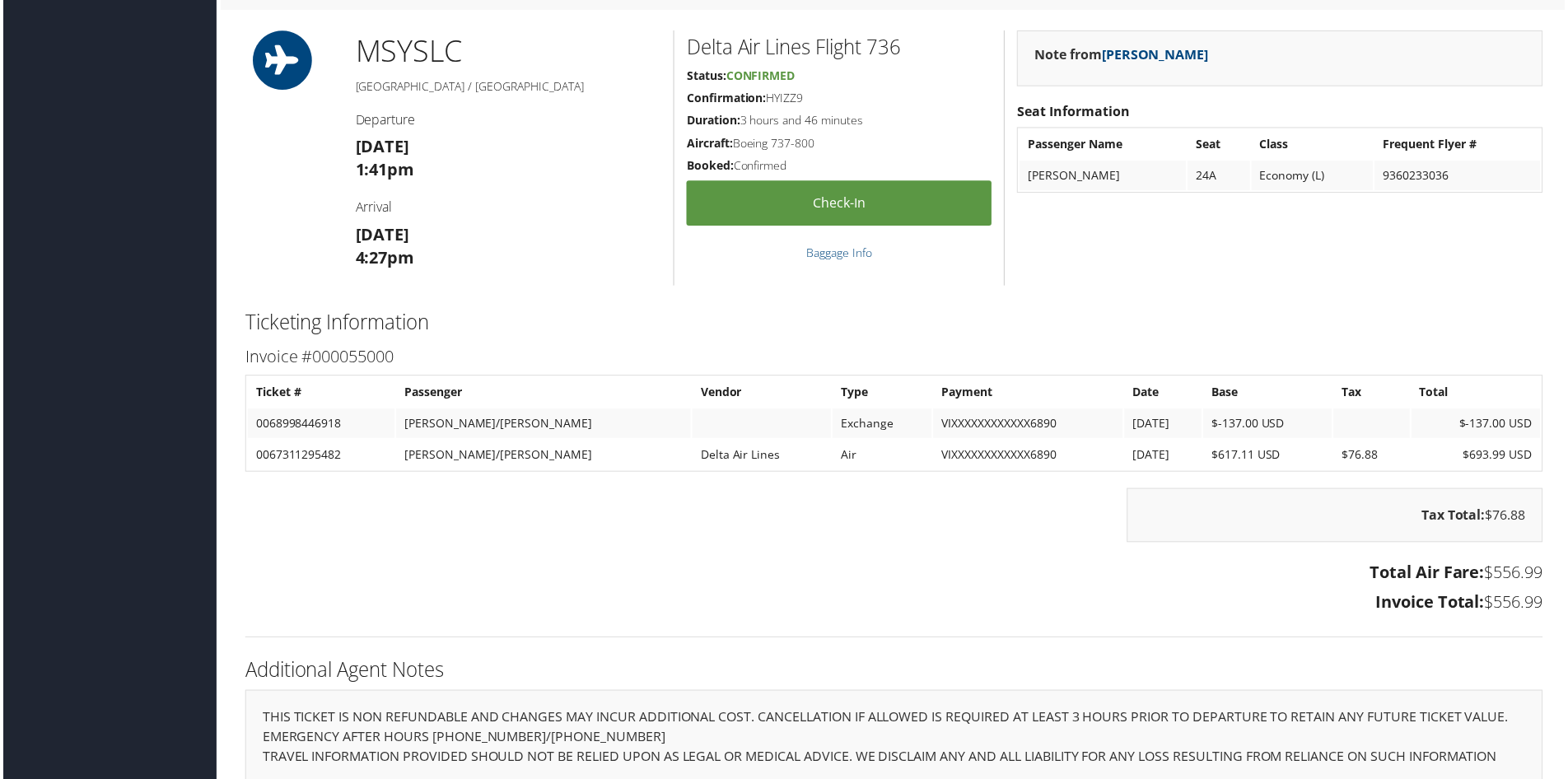
scroll to position [1236, 0]
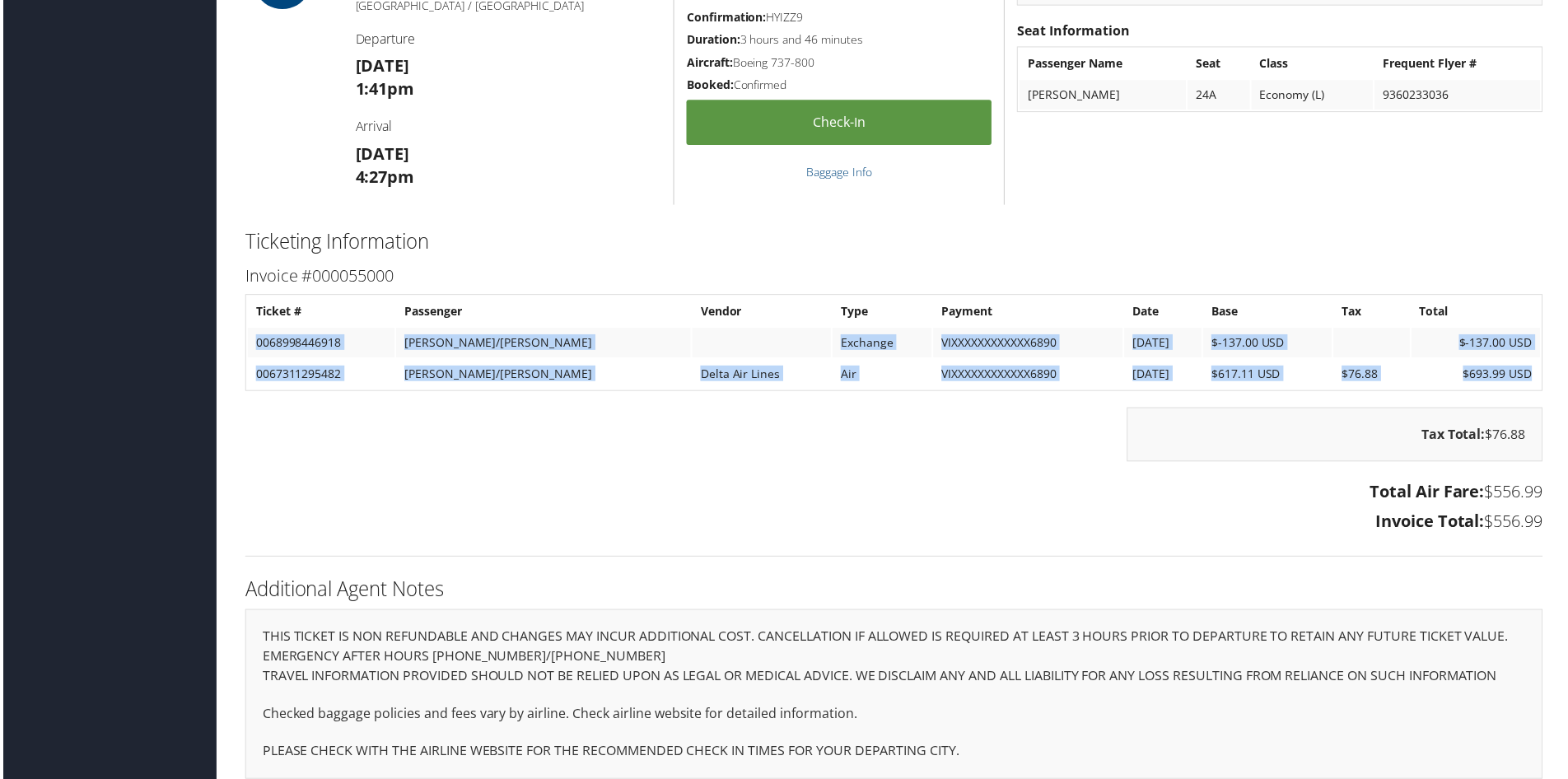
drag, startPoint x: 1441, startPoint y: 373, endPoint x: 254, endPoint y: 348, distance: 1187.3
click at [254, 348] on tbody "Ticket # Passenger Vendor Type Payment Date Base Tax Total 0068998446918 HARDIS…" at bounding box center [894, 343] width 1298 height 92
copy tbody "0068998446918 HARDISON/EDWARD Exchange VIXXXXXXXXXXXX6890 9/17/2025 $-137.00 US…"
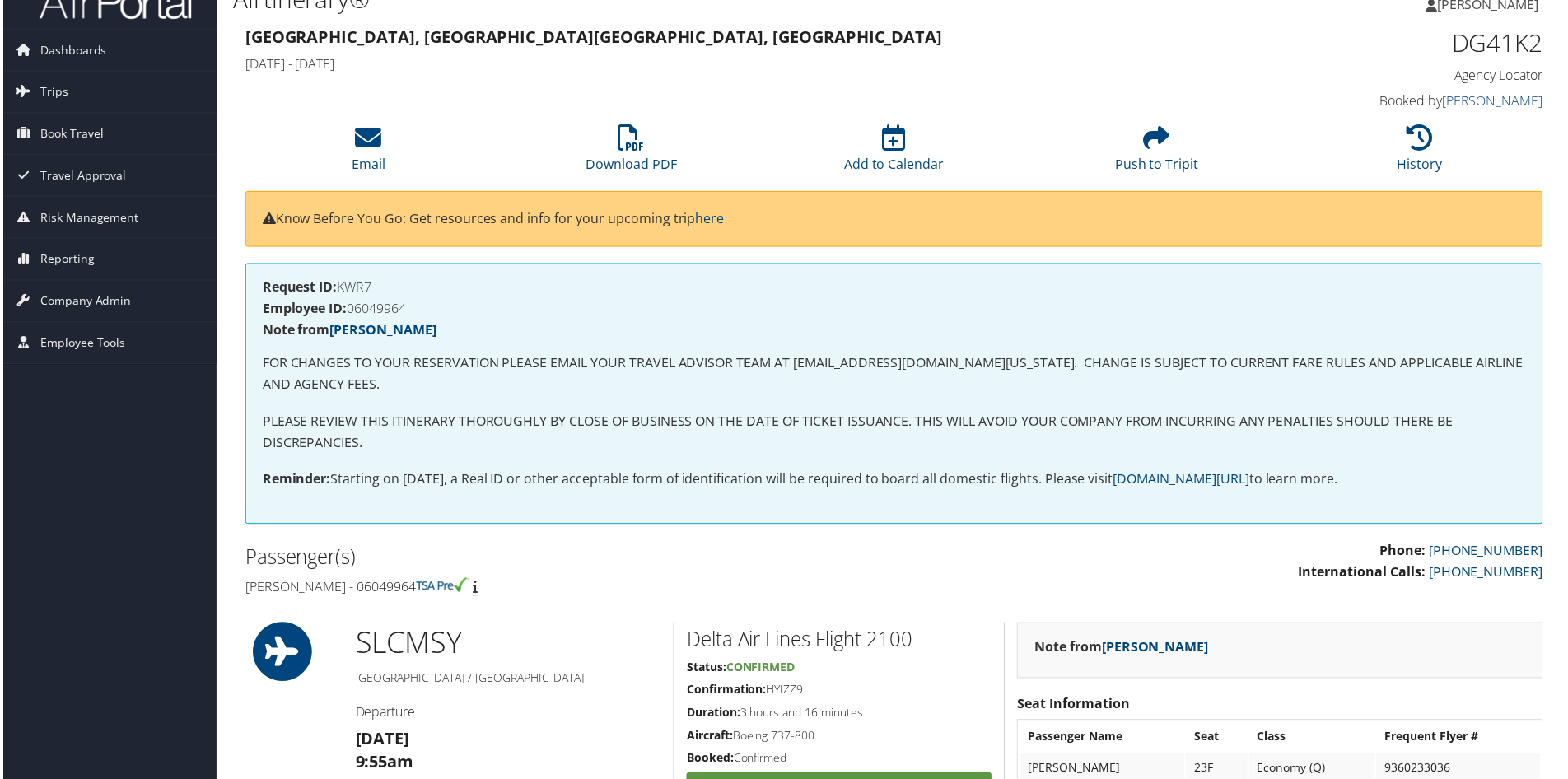
scroll to position [0, 0]
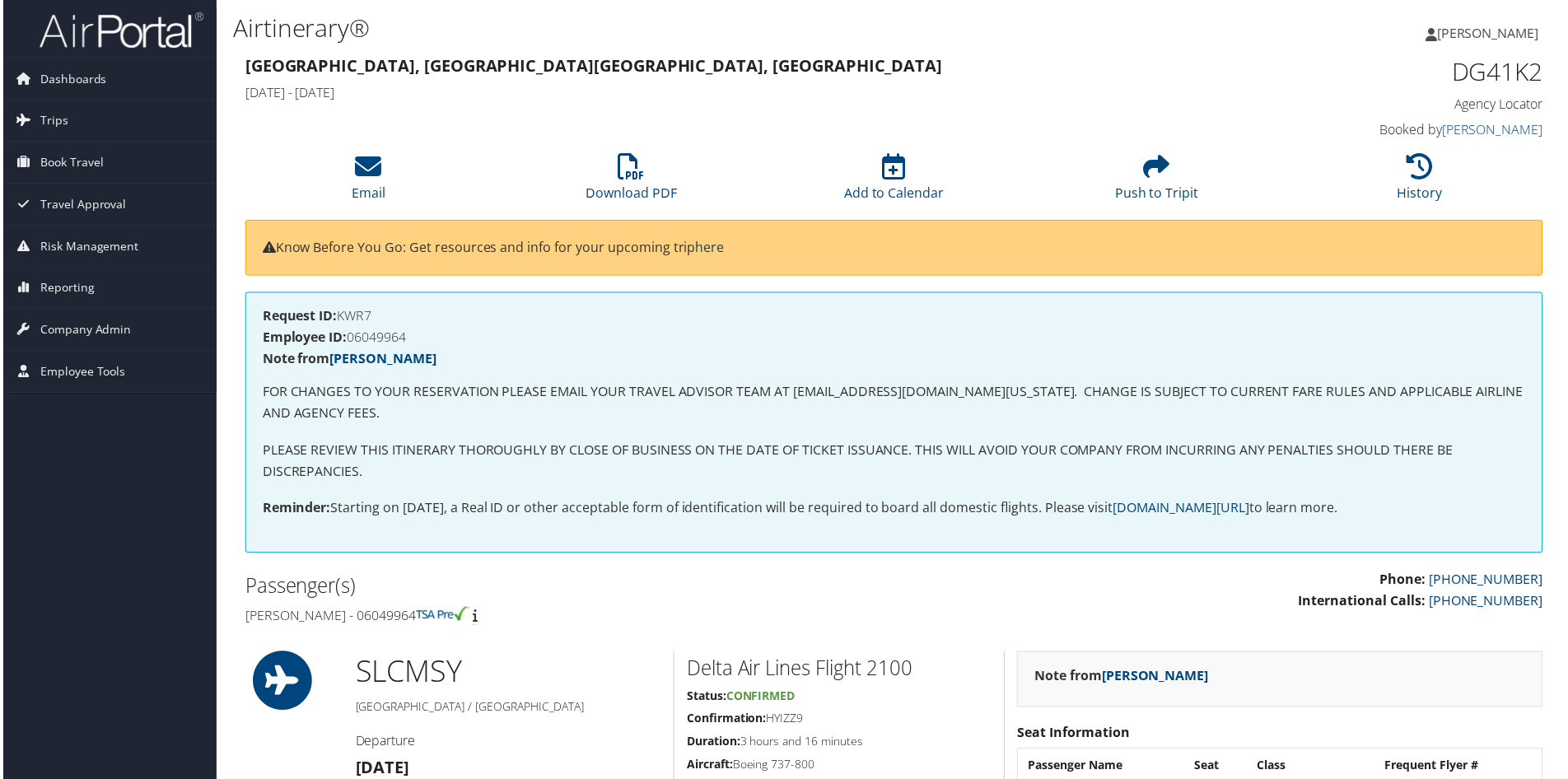
click at [362, 320] on h4 "Request ID: KWR7" at bounding box center [894, 317] width 1268 height 13
copy h4 "KWR7"
click at [387, 341] on h4 "Employee ID: 06049964" at bounding box center [894, 338] width 1268 height 13
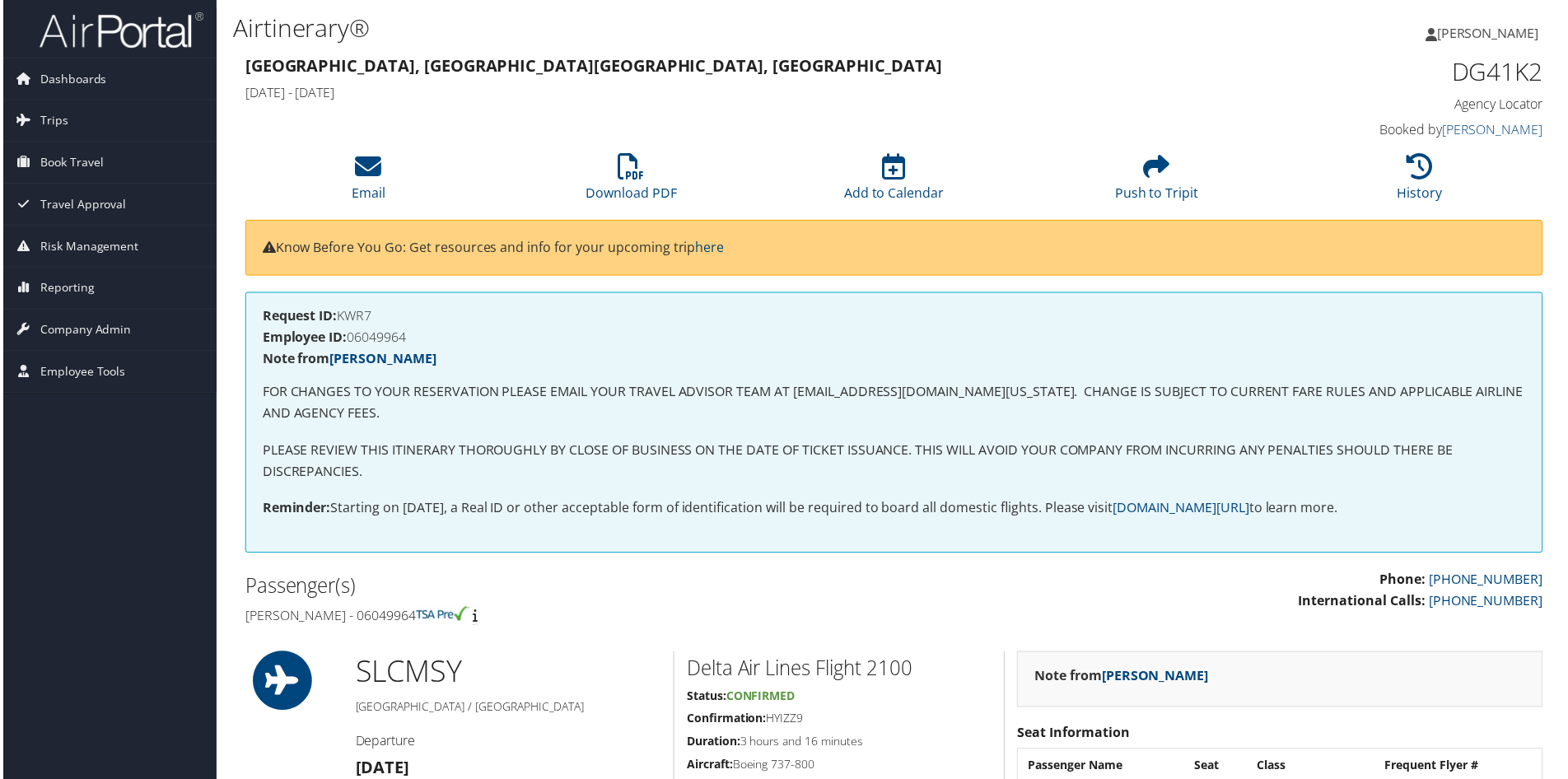
copy h4 "06049964"
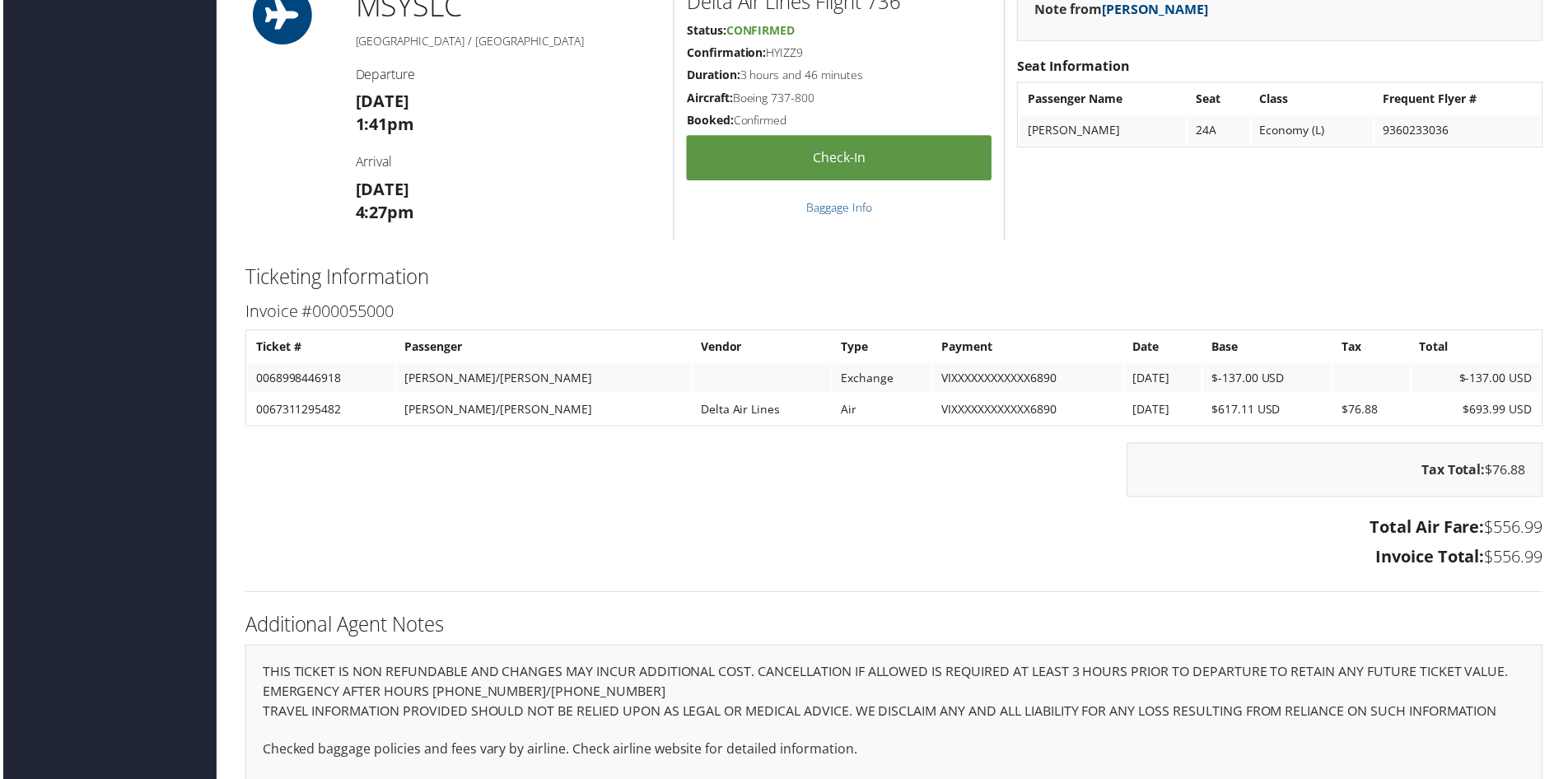
scroll to position [1236, 0]
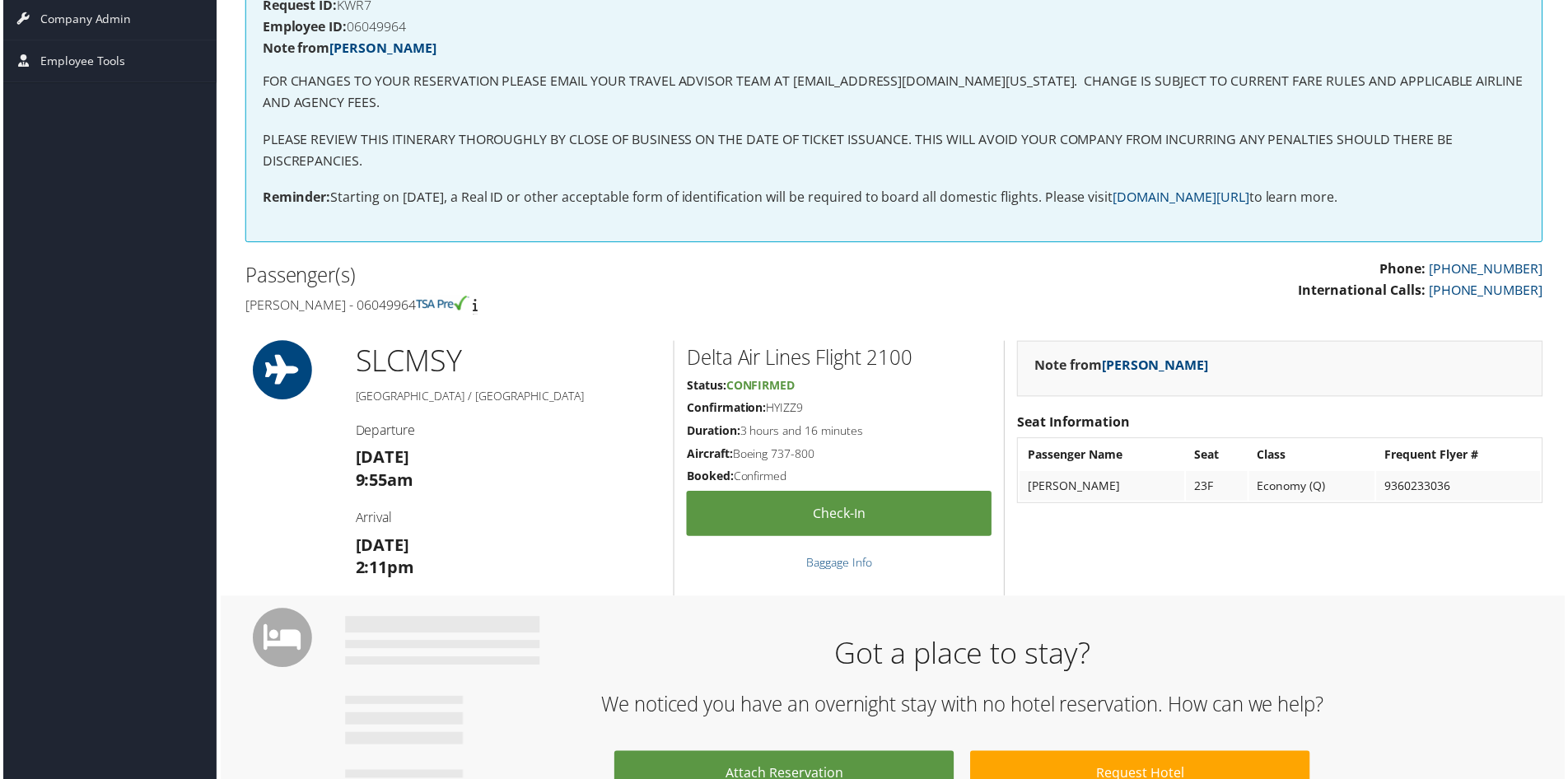
scroll to position [165, 0]
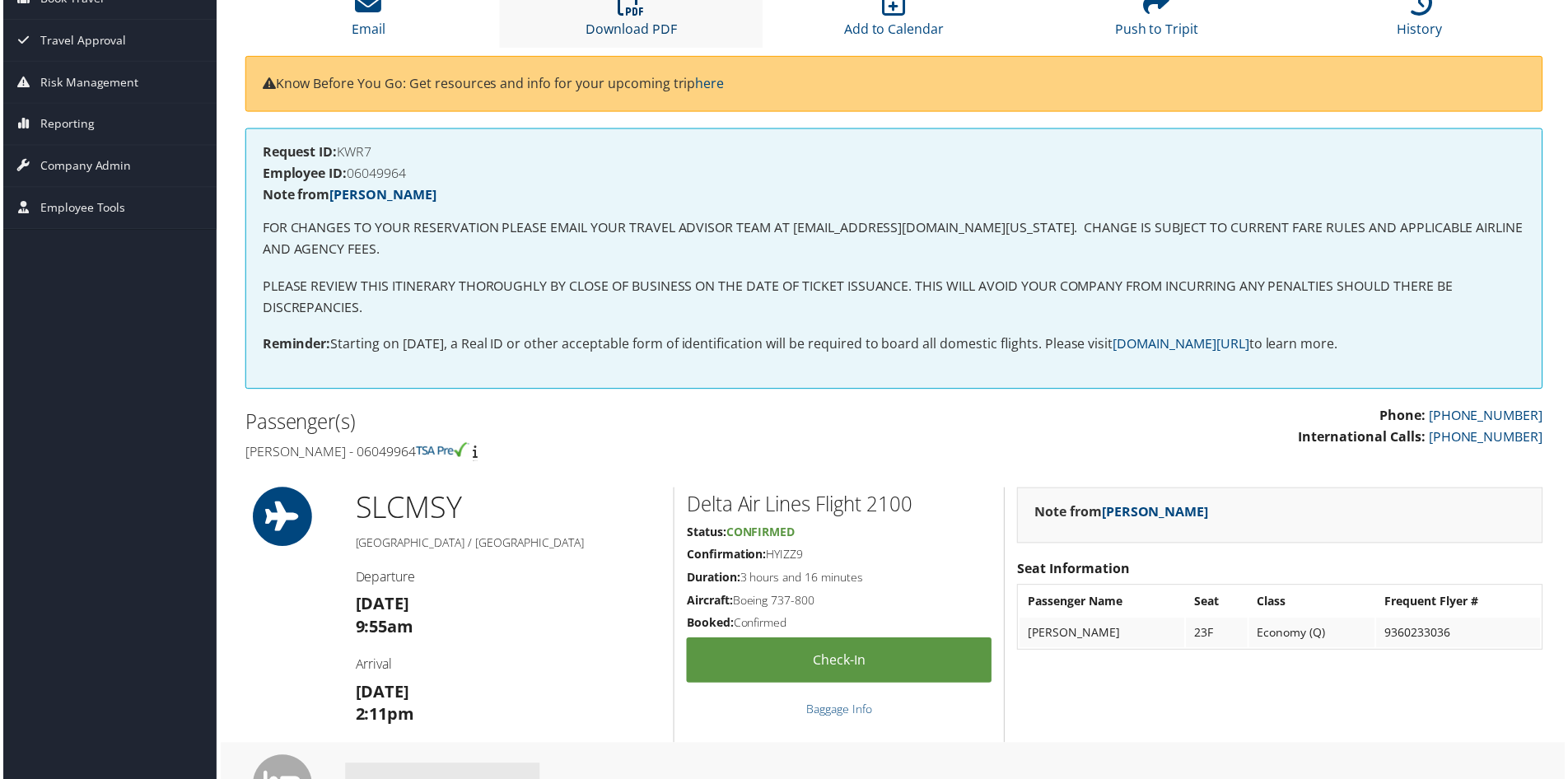
click at [627, 10] on icon at bounding box center [630, 3] width 26 height 26
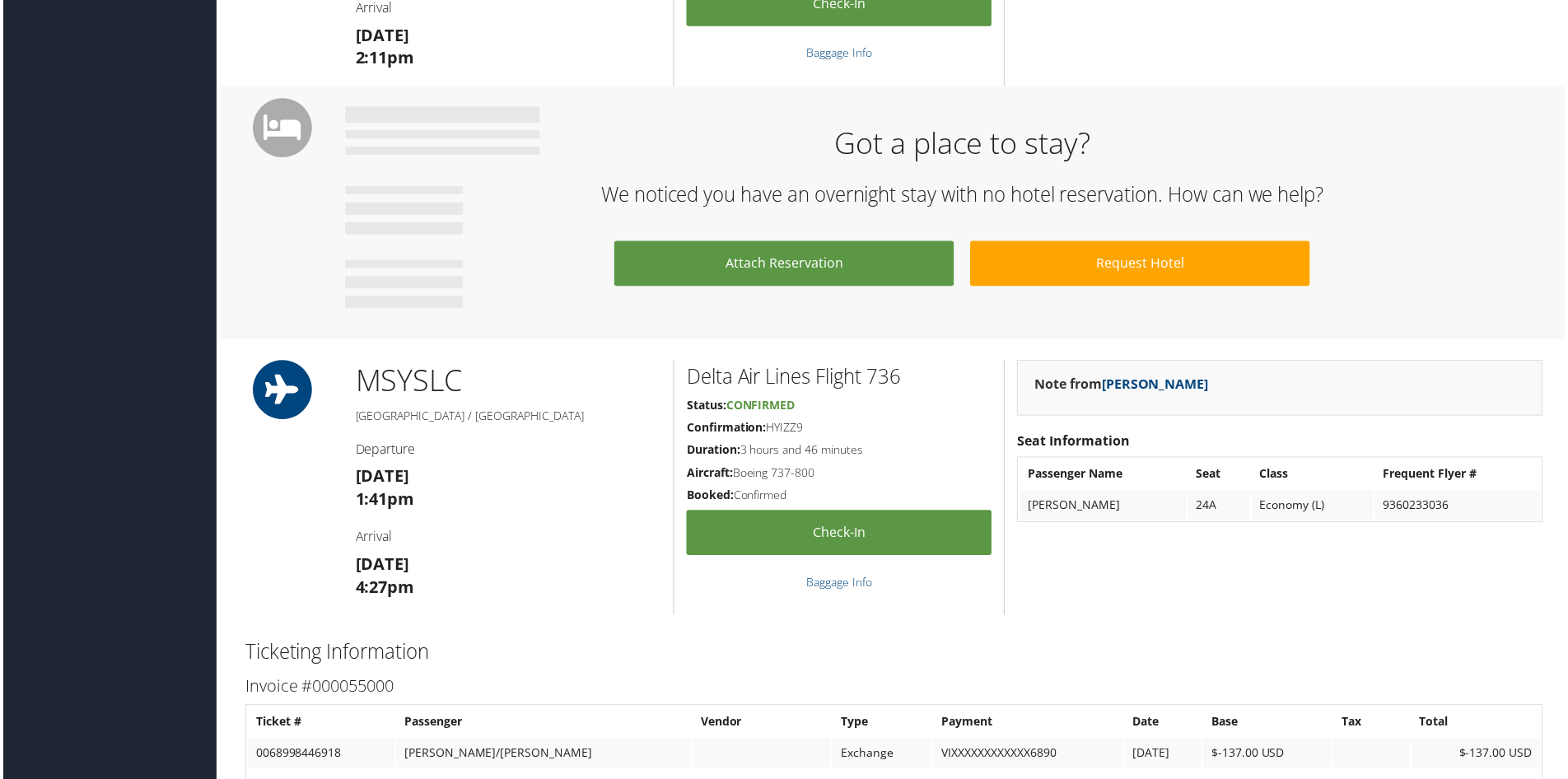
scroll to position [1153, 0]
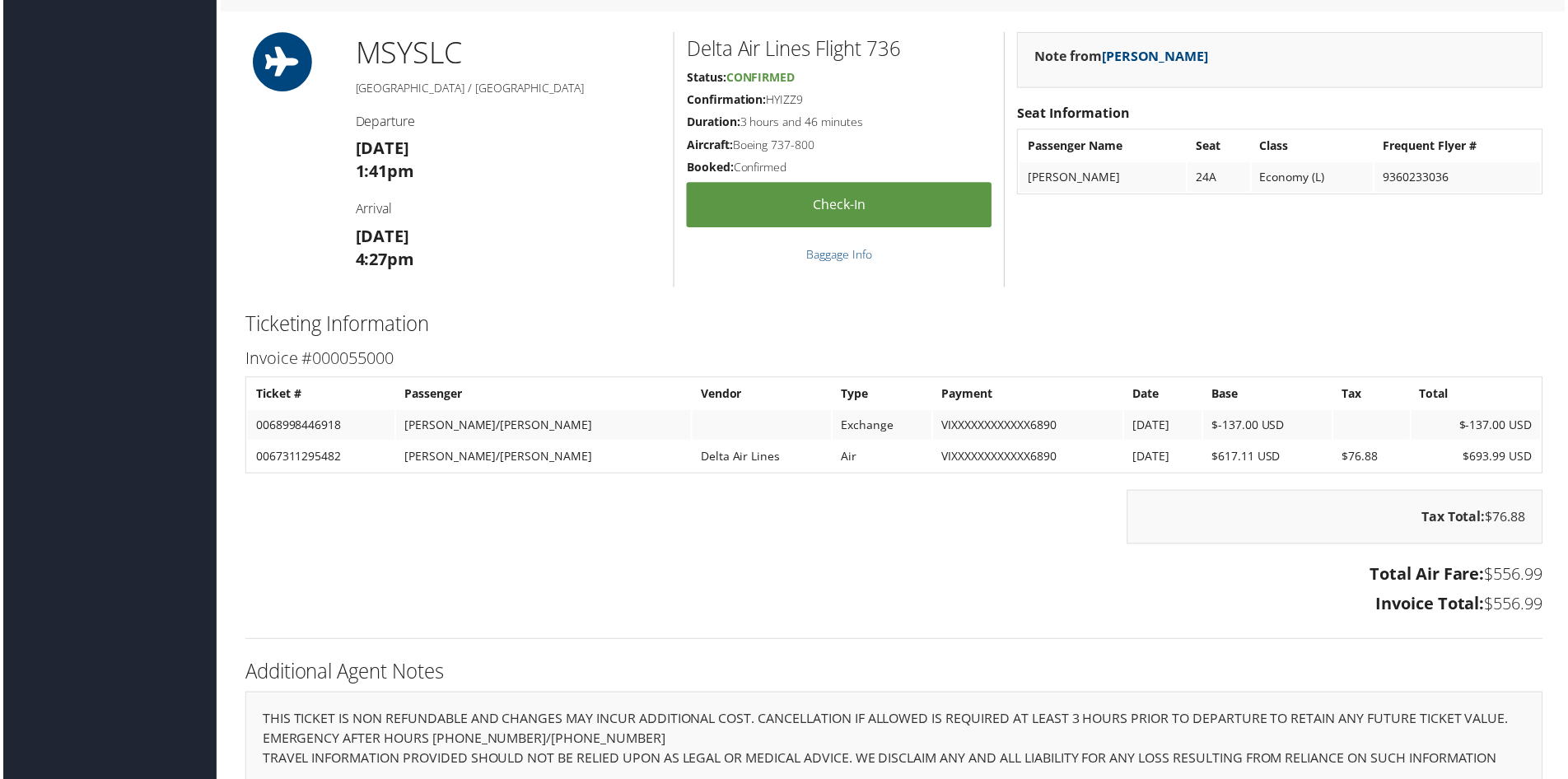
click at [315, 451] on td "0067311295482" at bounding box center [319, 458] width 147 height 30
copy td "0067311295482"
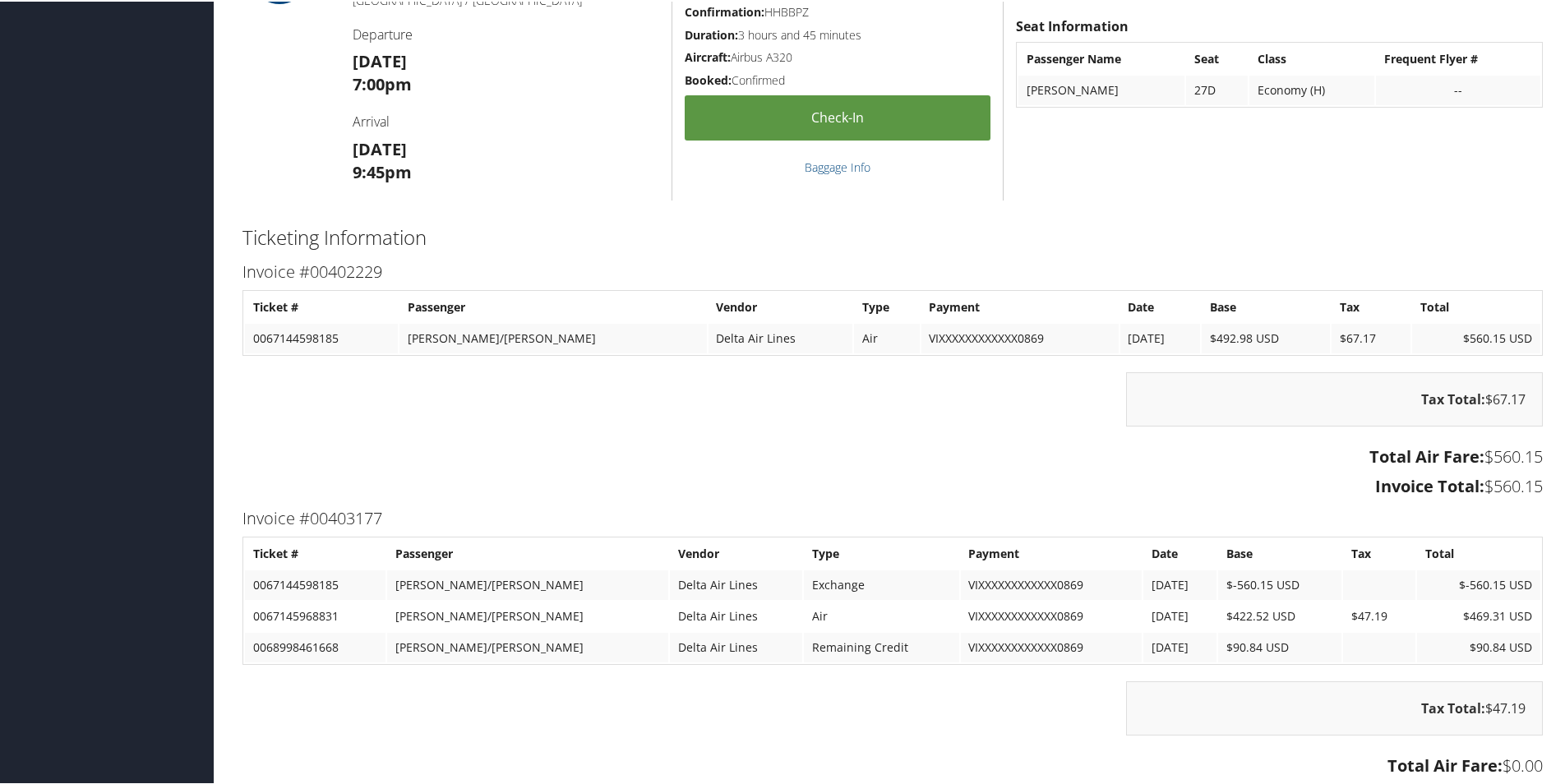
scroll to position [985, 0]
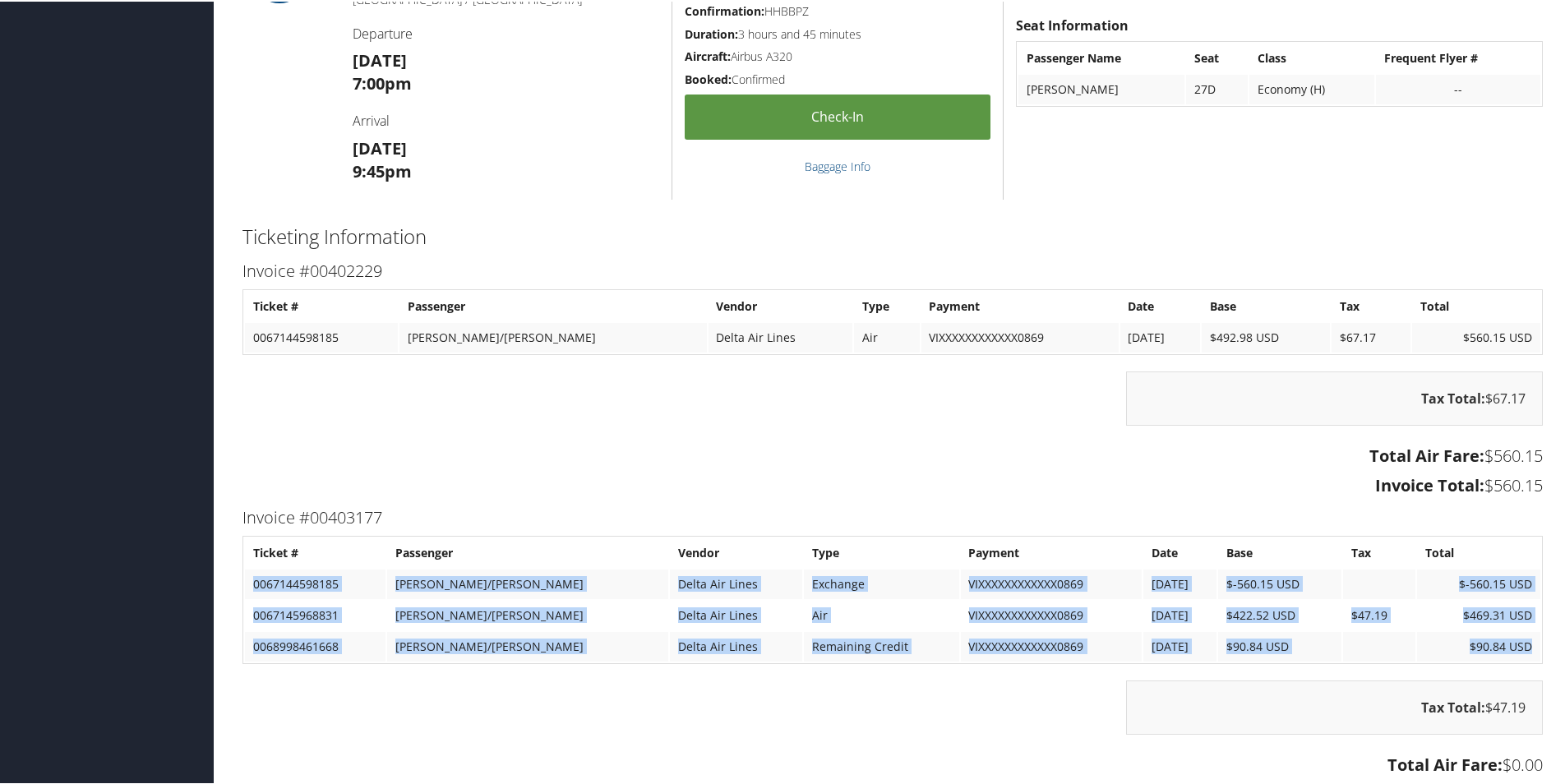
drag, startPoint x: 1527, startPoint y: 646, endPoint x: 250, endPoint y: 573, distance: 1279.1
click at [250, 573] on tbody "Ticket # Passenger Vendor Type Payment Date Base Tax Total 0067144598185 [PERSO…" at bounding box center [892, 597] width 1295 height 124
copy tbody "0067144598185 [PERSON_NAME]/[PERSON_NAME] Delta Air Lines Exchange VIXXXXXXXXXX…"
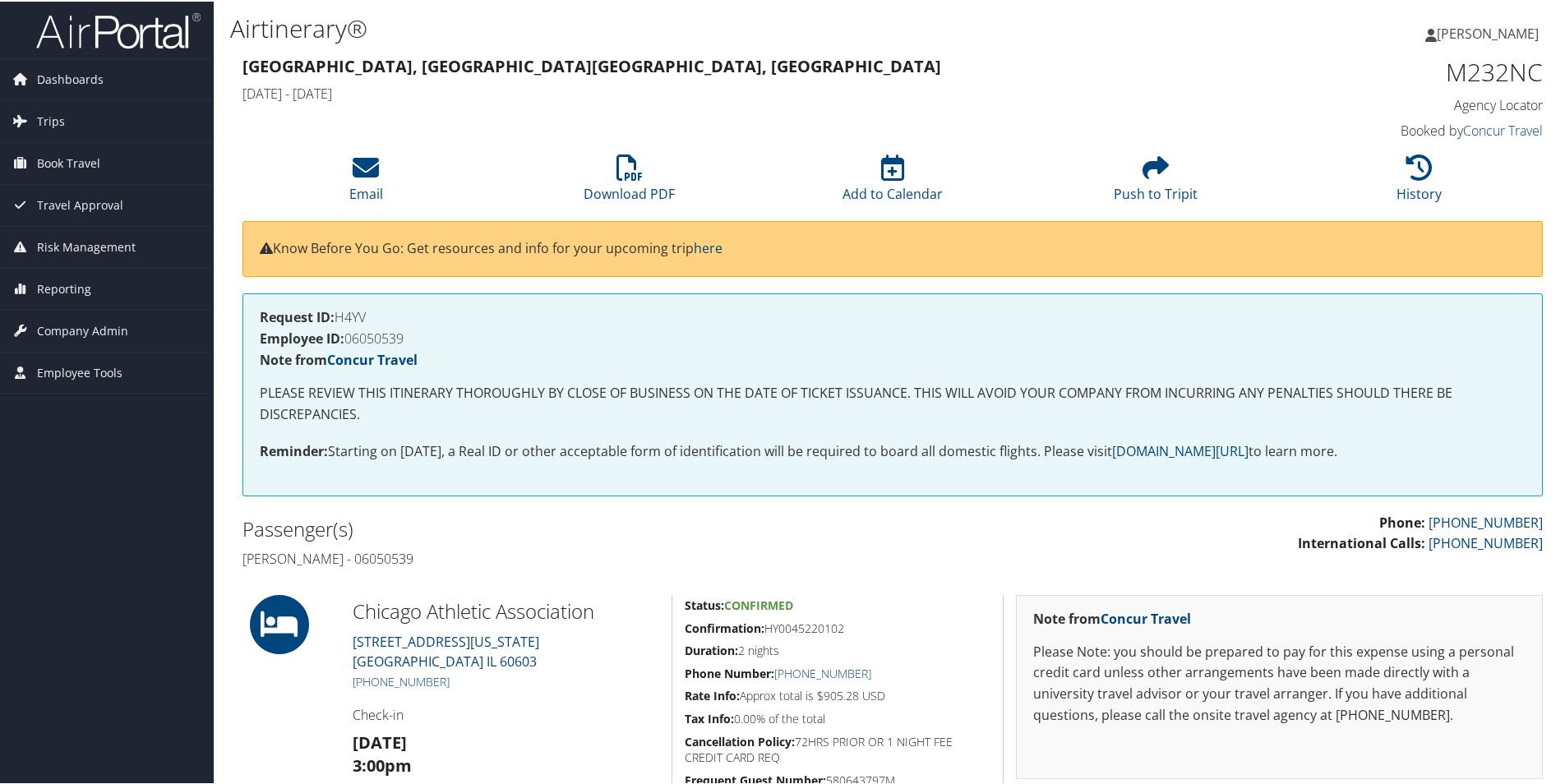
scroll to position [0, 0]
click at [354, 313] on h4 "Request ID: H4YV" at bounding box center [892, 316] width 1265 height 13
click at [356, 313] on h4 "Request ID: H4YV" at bounding box center [892, 316] width 1265 height 13
copy h4 "H4YV"
click at [393, 337] on h4 "Employee ID: 06050539" at bounding box center [892, 337] width 1265 height 13
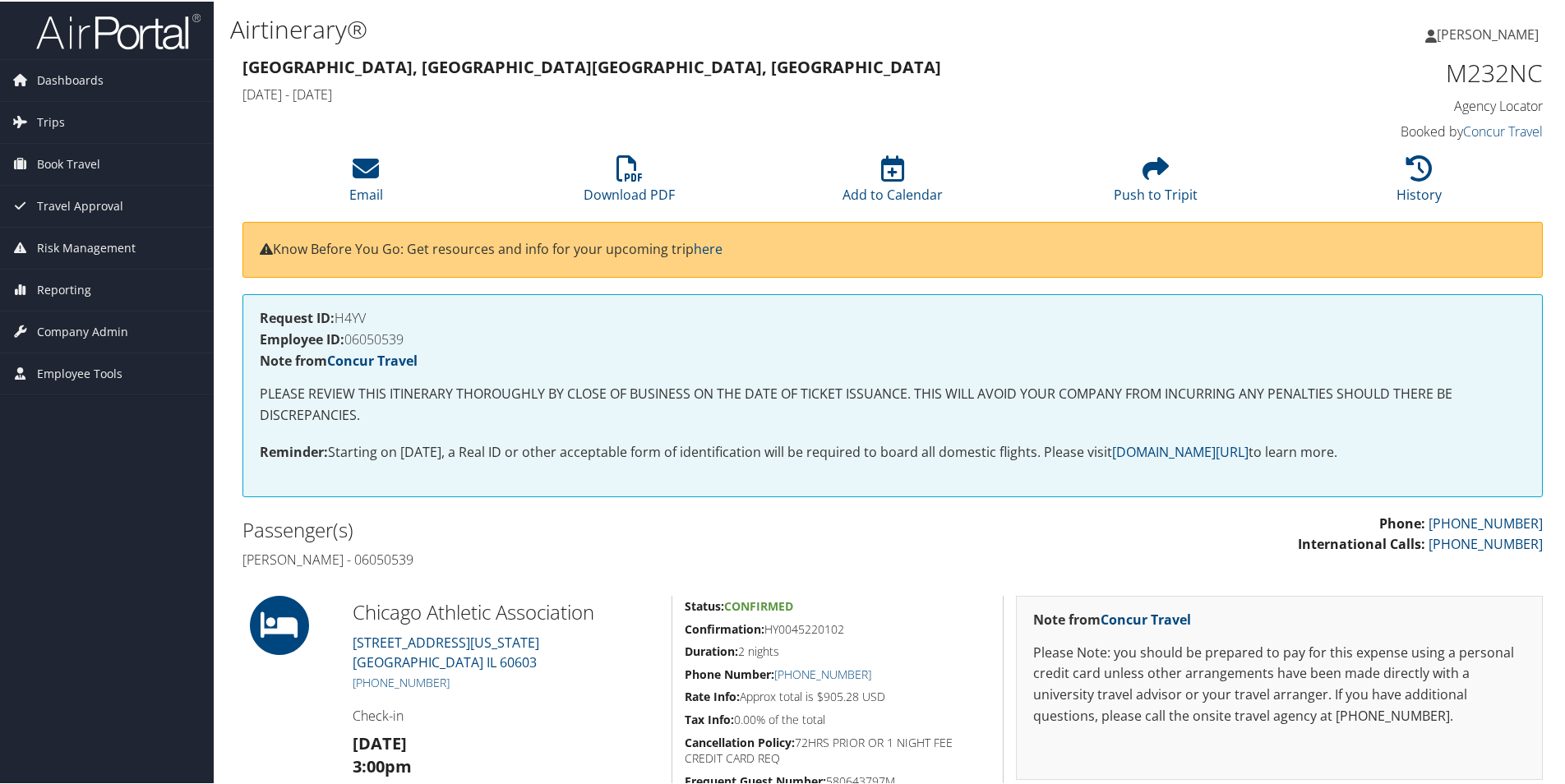
click at [393, 337] on h4 "Employee ID: 06050539" at bounding box center [892, 337] width 1265 height 13
copy h4 "06050539"
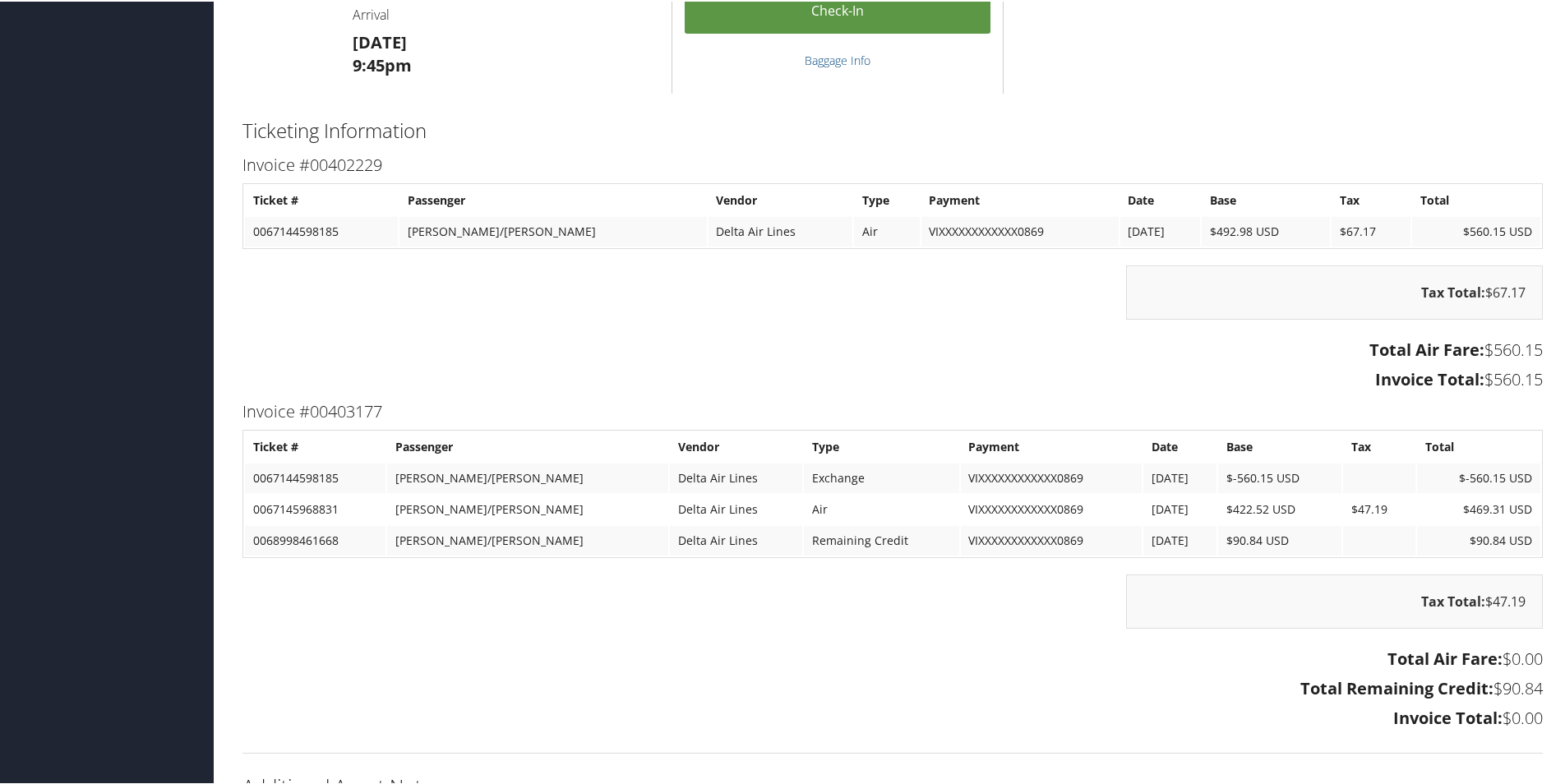
scroll to position [1068, 0]
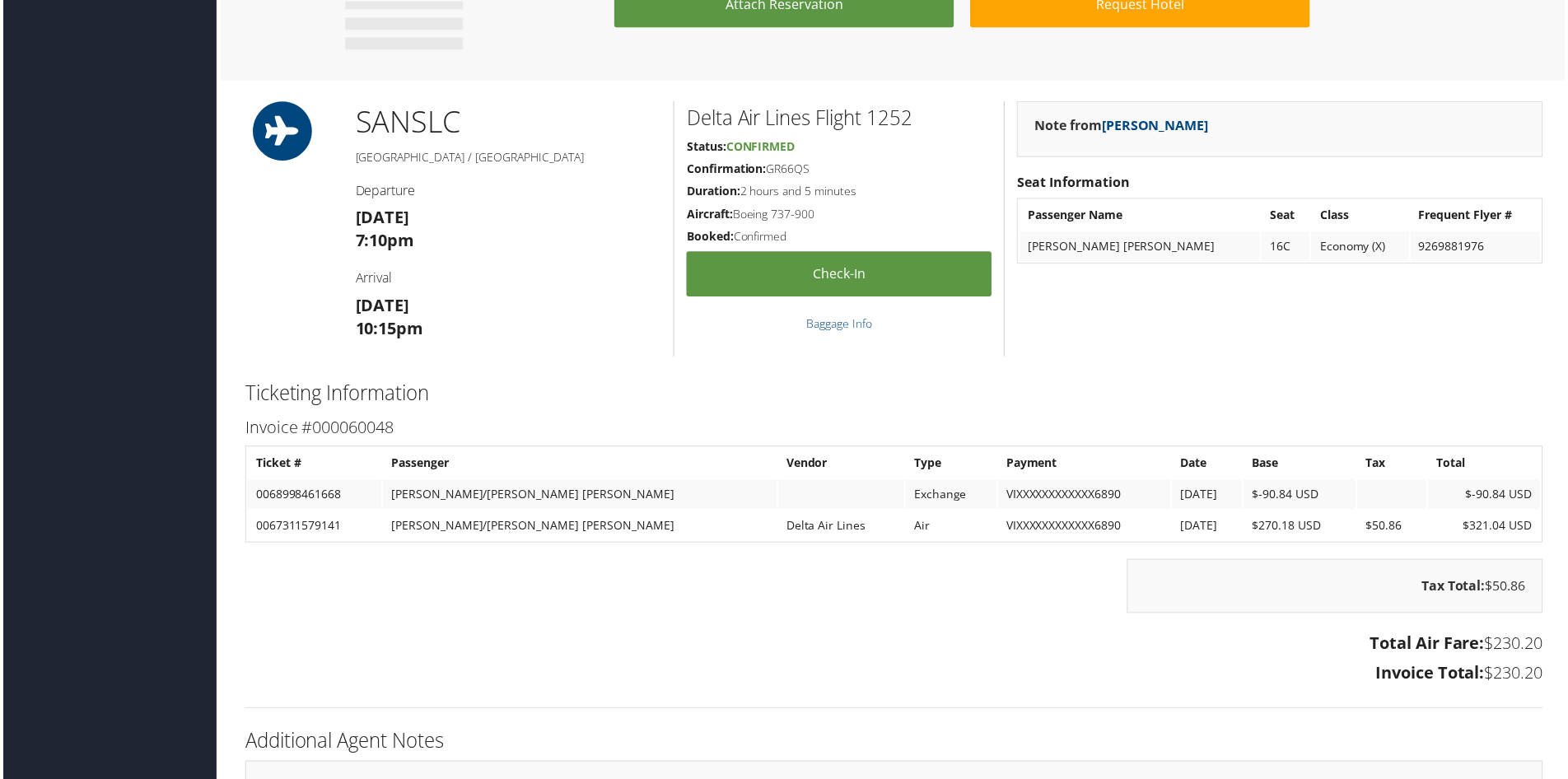
scroll to position [1236, 0]
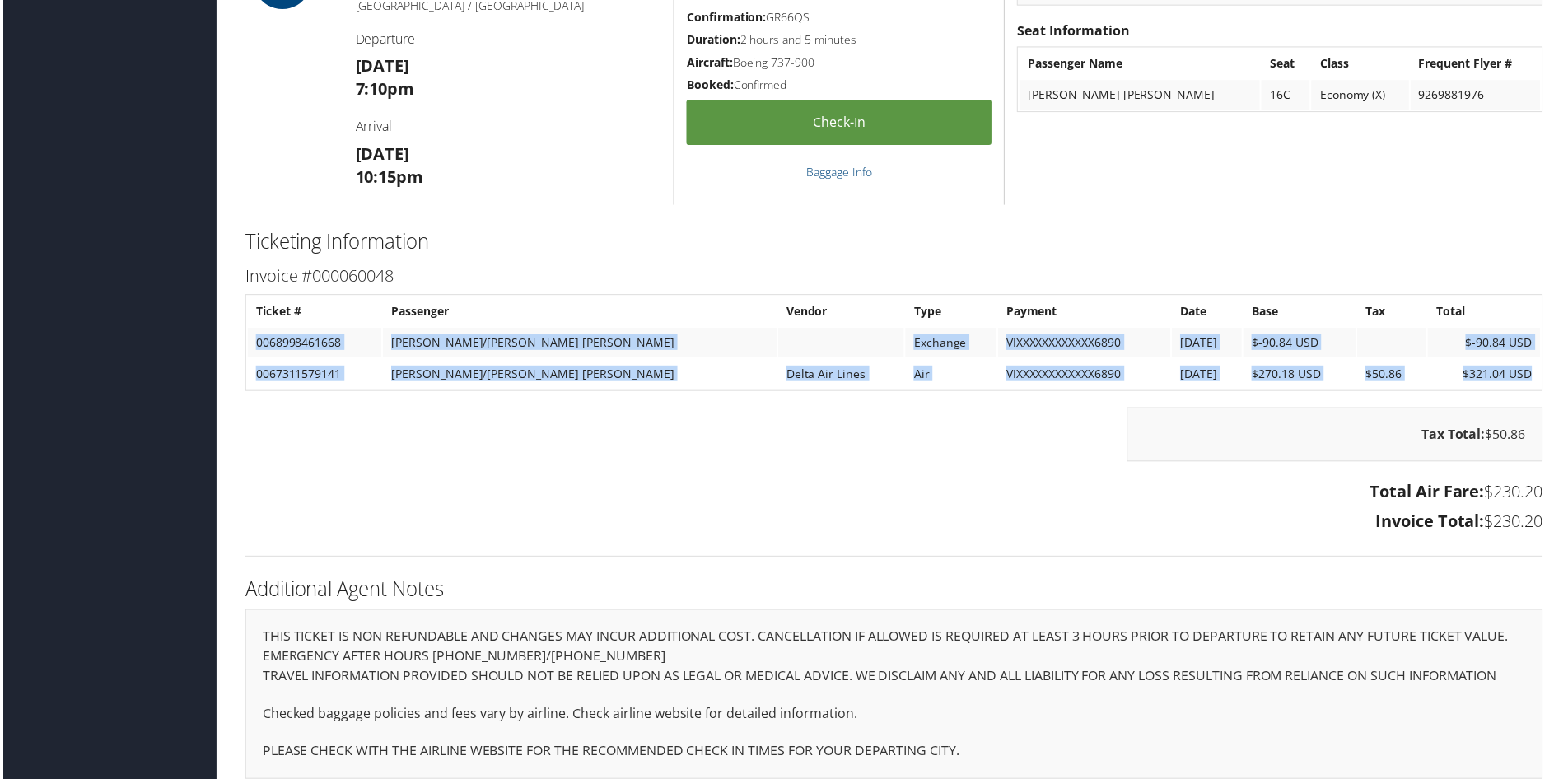
drag, startPoint x: 1536, startPoint y: 372, endPoint x: 255, endPoint y: 343, distance: 1281.3
click at [255, 343] on tbody "Ticket # Passenger Vendor Type Payment Date Base Tax Total 0068998461668 [PERSO…" at bounding box center [894, 343] width 1298 height 92
copy tbody "0068998461668 [PERSON_NAME]/[PERSON_NAME] [PERSON_NAME] Exchange VIXXXXXXXXXXXX…"
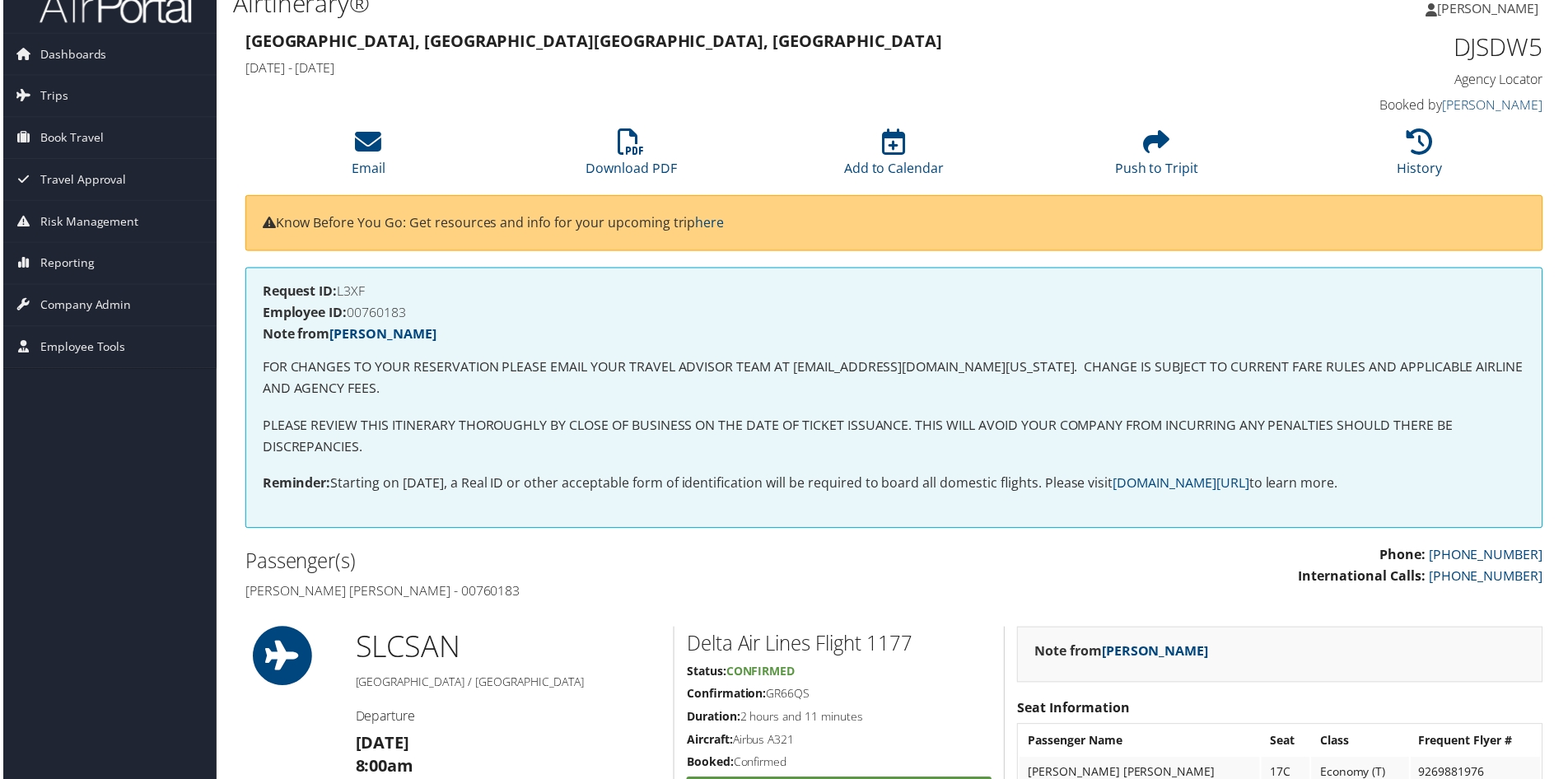
scroll to position [0, 0]
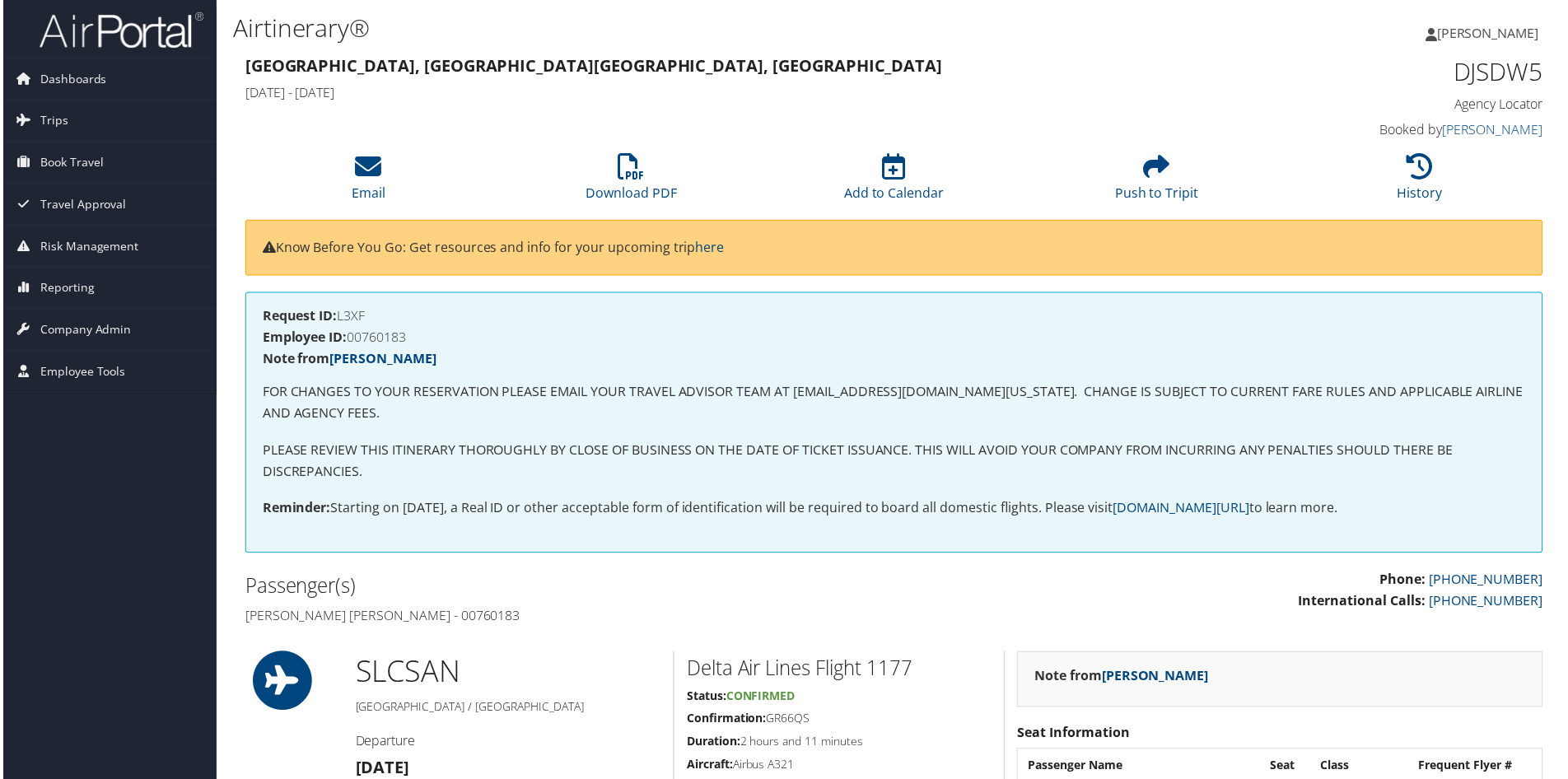
click at [356, 313] on h4 "Request ID: L3XF" at bounding box center [894, 317] width 1268 height 13
copy h4 "L3XF"
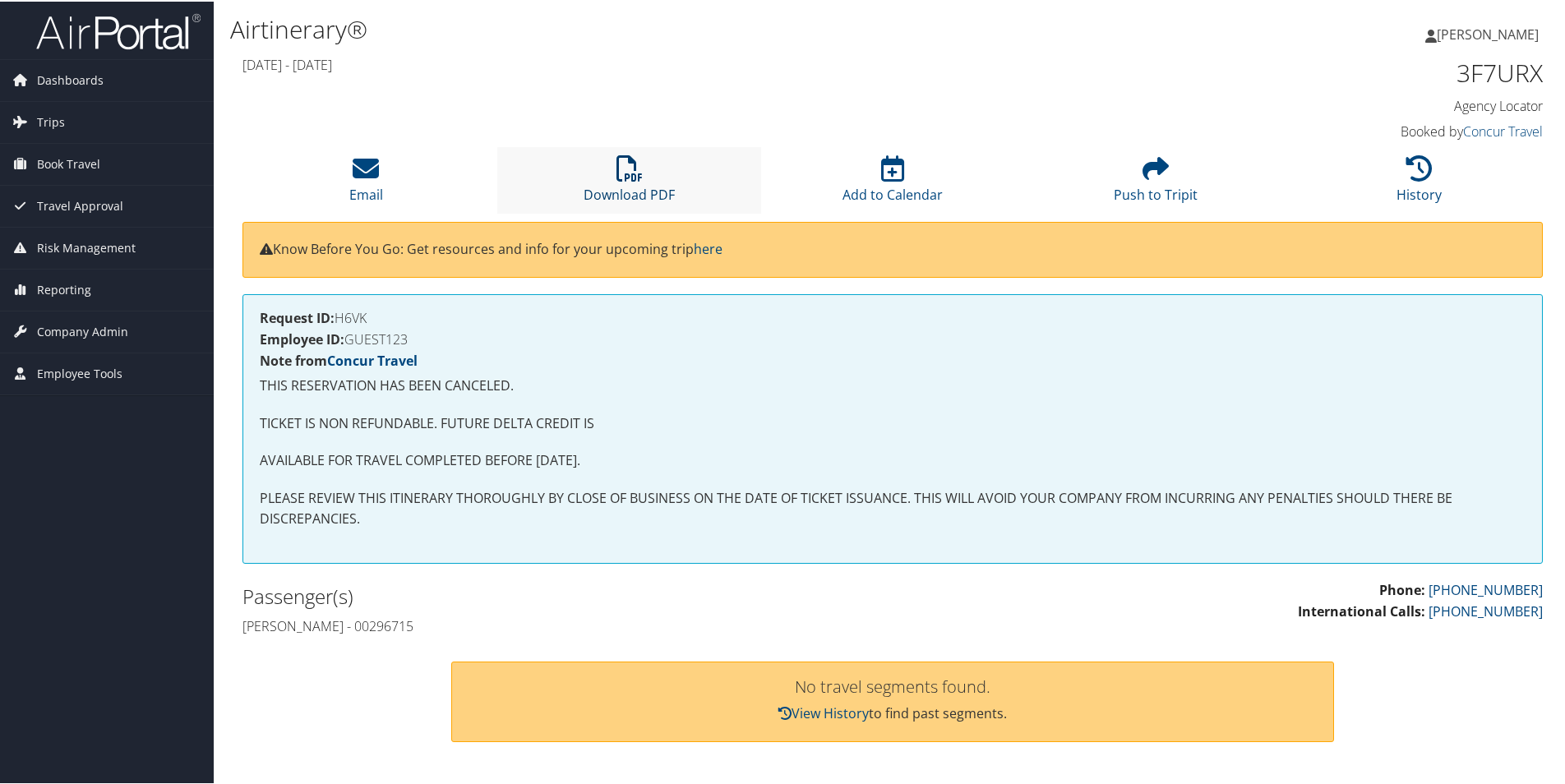
click at [655, 186] on link "Download PDF" at bounding box center [629, 182] width 91 height 39
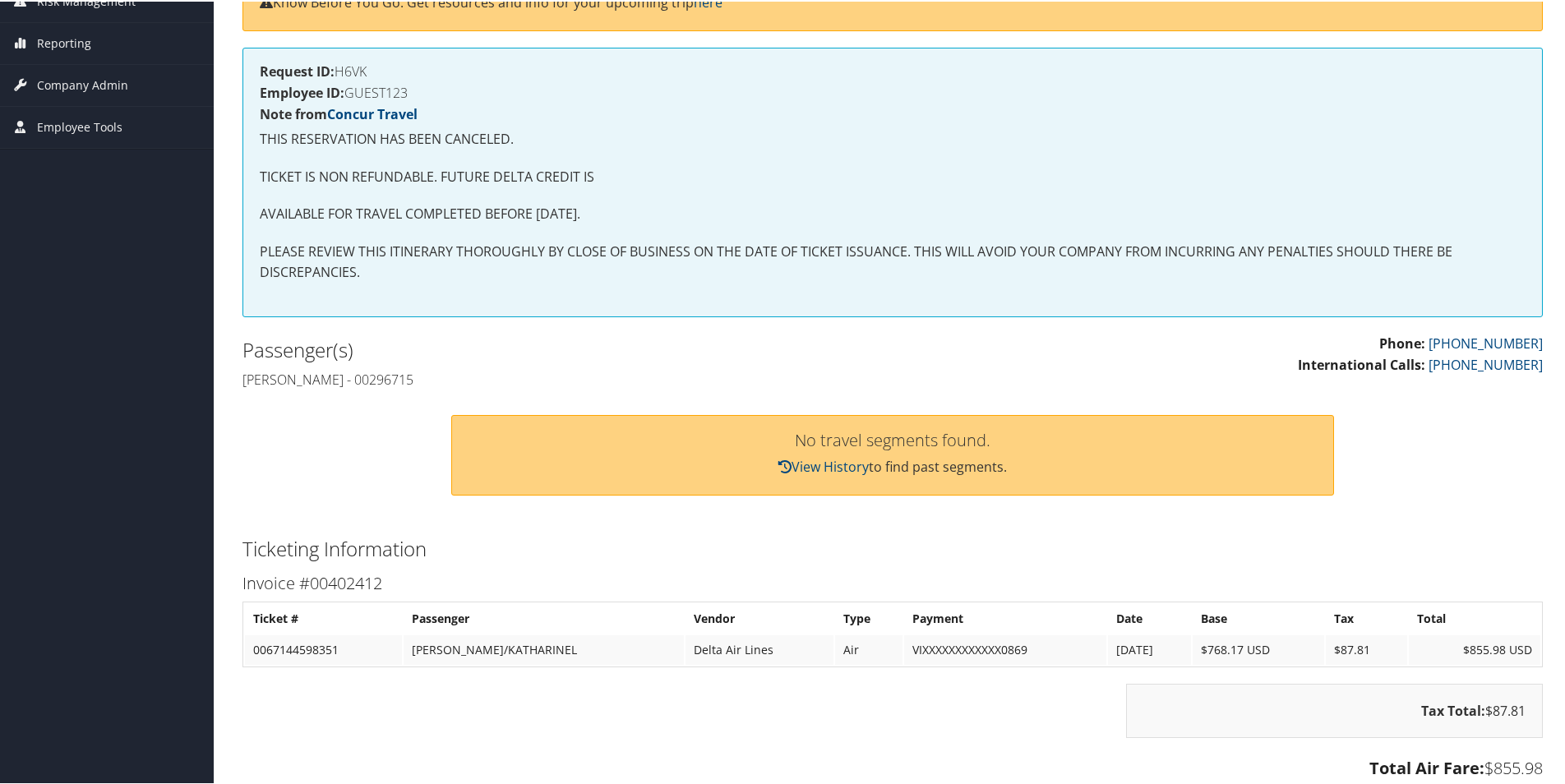
click at [416, 374] on h4 "[PERSON_NAME] - 00296715" at bounding box center [562, 378] width 638 height 18
copy h4 "00296715"
click at [403, 377] on h4 "[PERSON_NAME] - 00296715" at bounding box center [562, 378] width 638 height 18
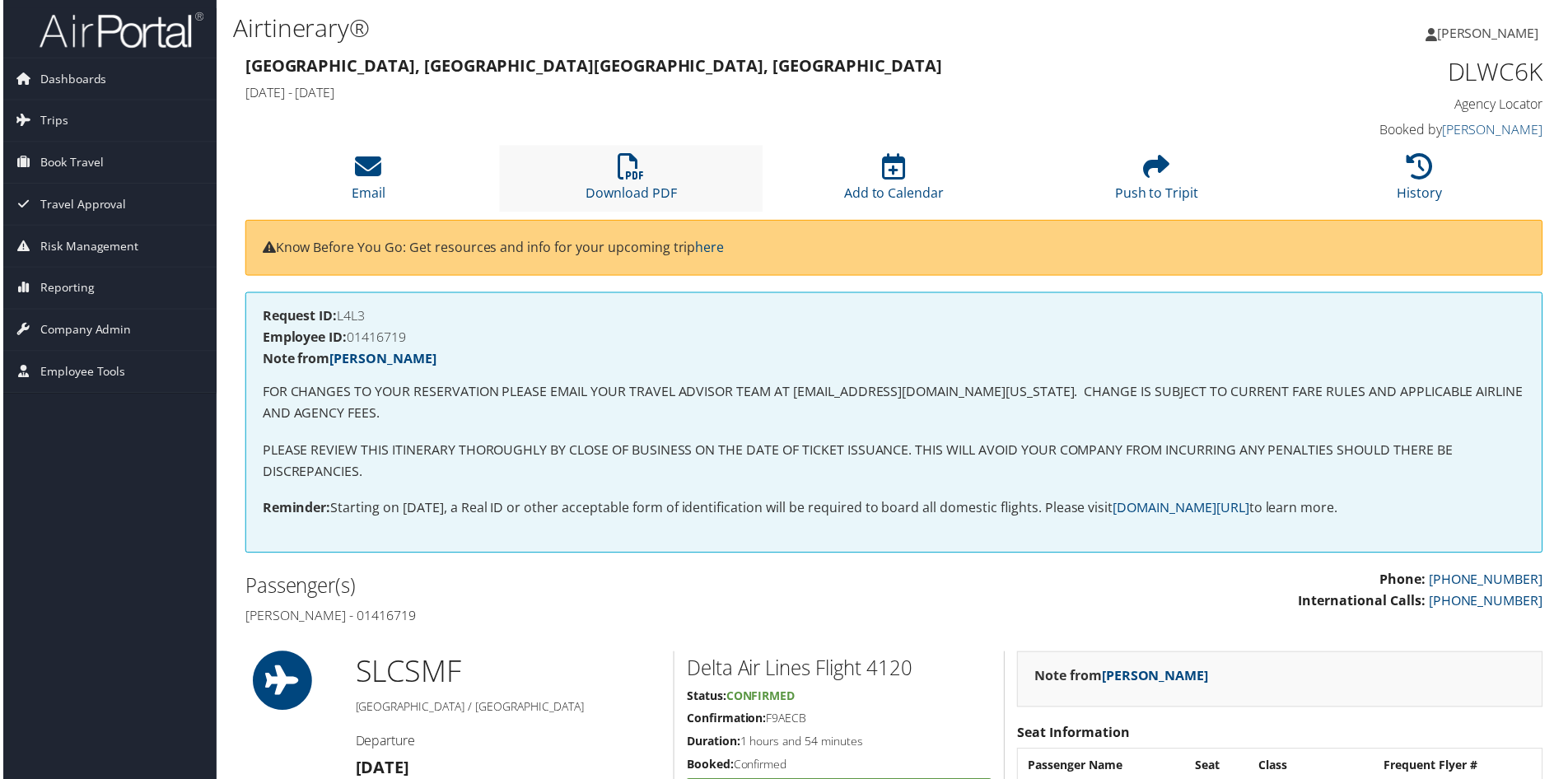
click at [676, 179] on li "Download PDF" at bounding box center [629, 179] width 263 height 67
drag, startPoint x: 1558, startPoint y: 369, endPoint x: 1137, endPoint y: 78, distance: 511.8
click at [1137, 78] on div "[GEOGRAPHIC_DATA], [GEOGRAPHIC_DATA] [GEOGRAPHIC_DATA], [GEOGRAPHIC_DATA] [DATE…" at bounding box center [729, 81] width 996 height 58
click at [1053, 67] on h3 "Salt Lake City, UT Sacramento, CA" at bounding box center [729, 66] width 971 height 23
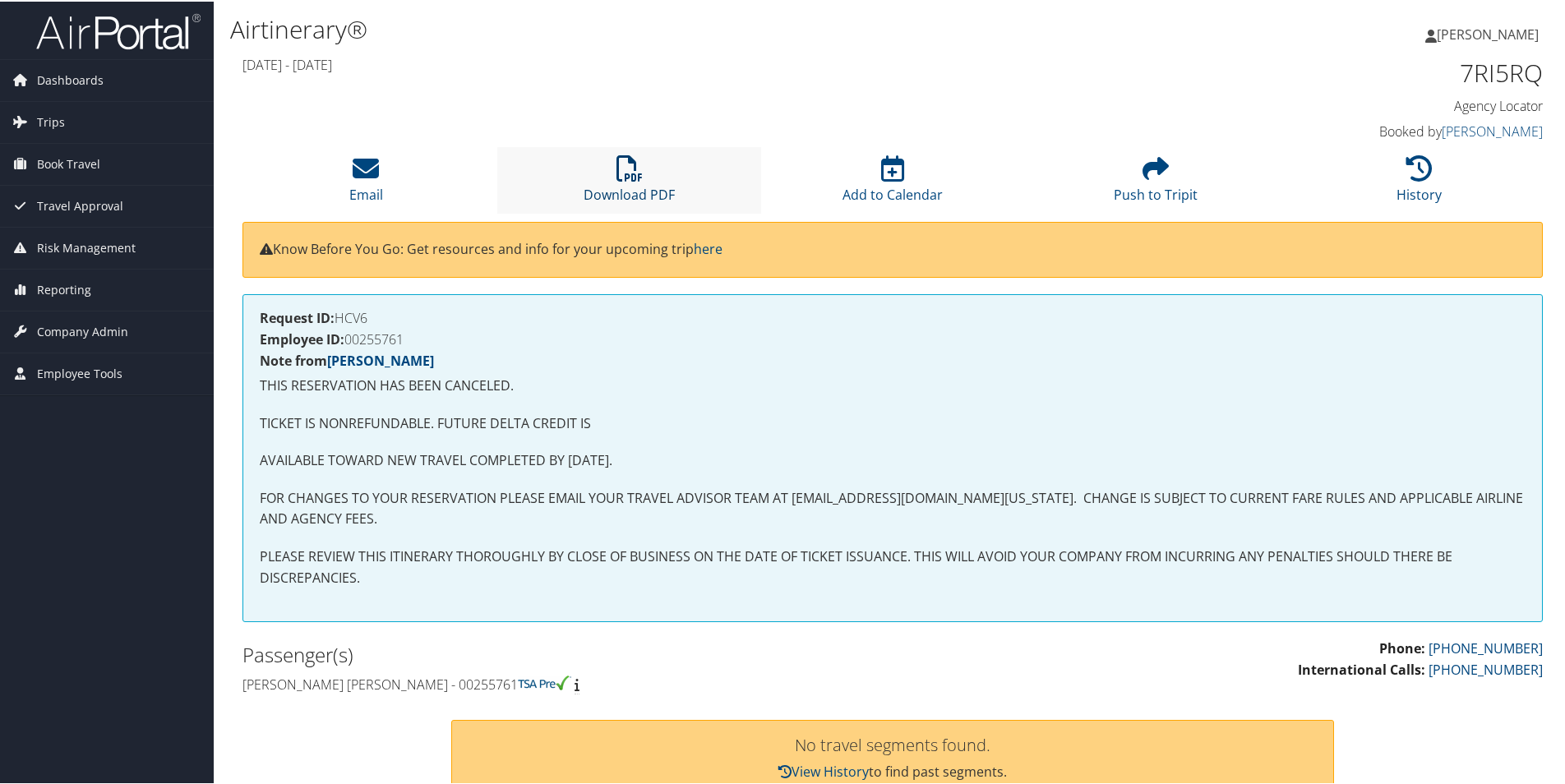
click at [633, 180] on icon at bounding box center [629, 166] width 26 height 26
click at [377, 334] on h4 "Employee ID: 00255761" at bounding box center [892, 337] width 1265 height 13
copy h4 "00255761"
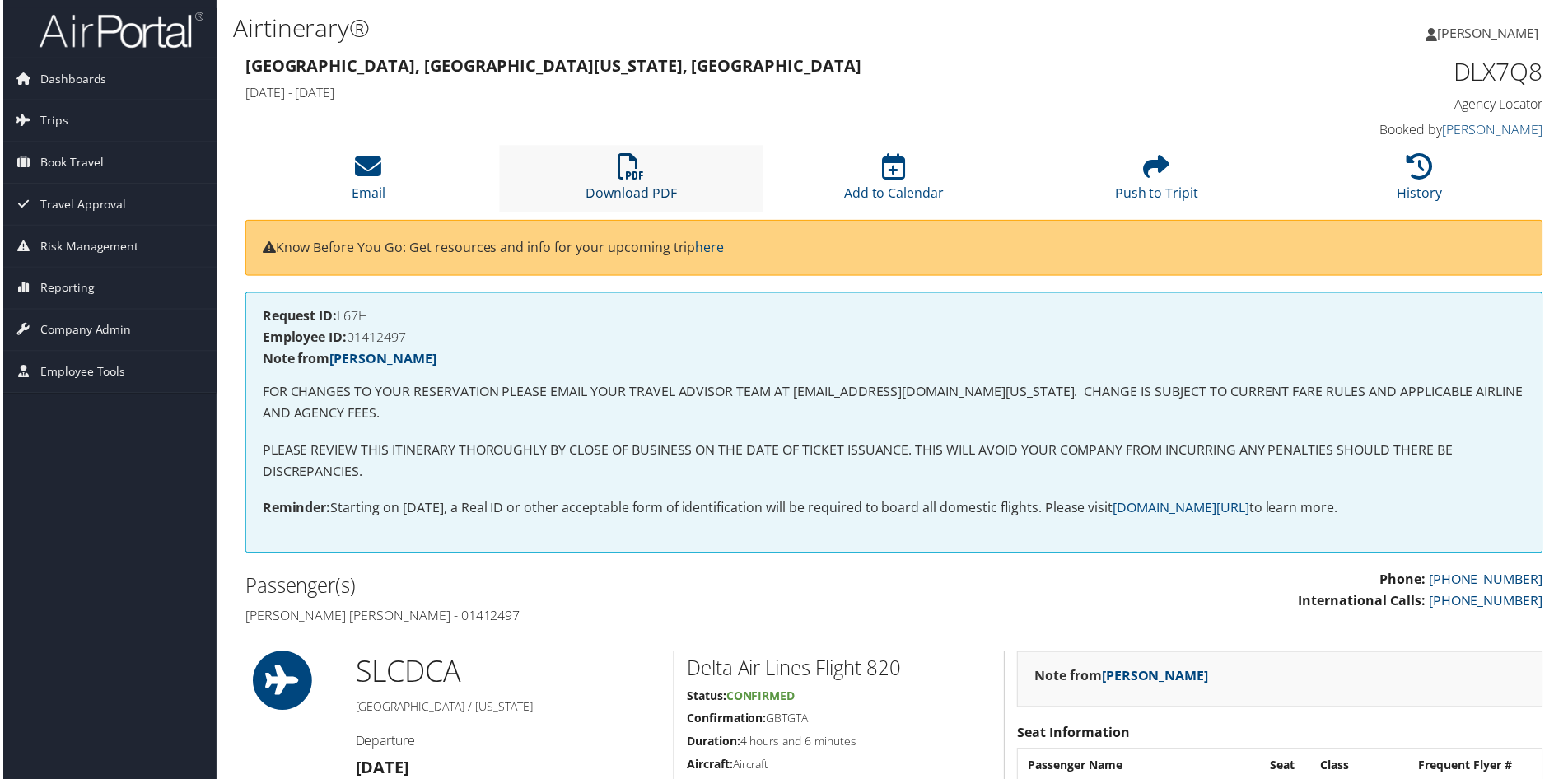
click at [640, 186] on link "Download PDF" at bounding box center [630, 183] width 91 height 40
click at [406, 340] on h4 "Employee ID: 01412497" at bounding box center [894, 338] width 1268 height 13
click at [391, 339] on h4 "Employee ID: 01412497" at bounding box center [894, 338] width 1268 height 13
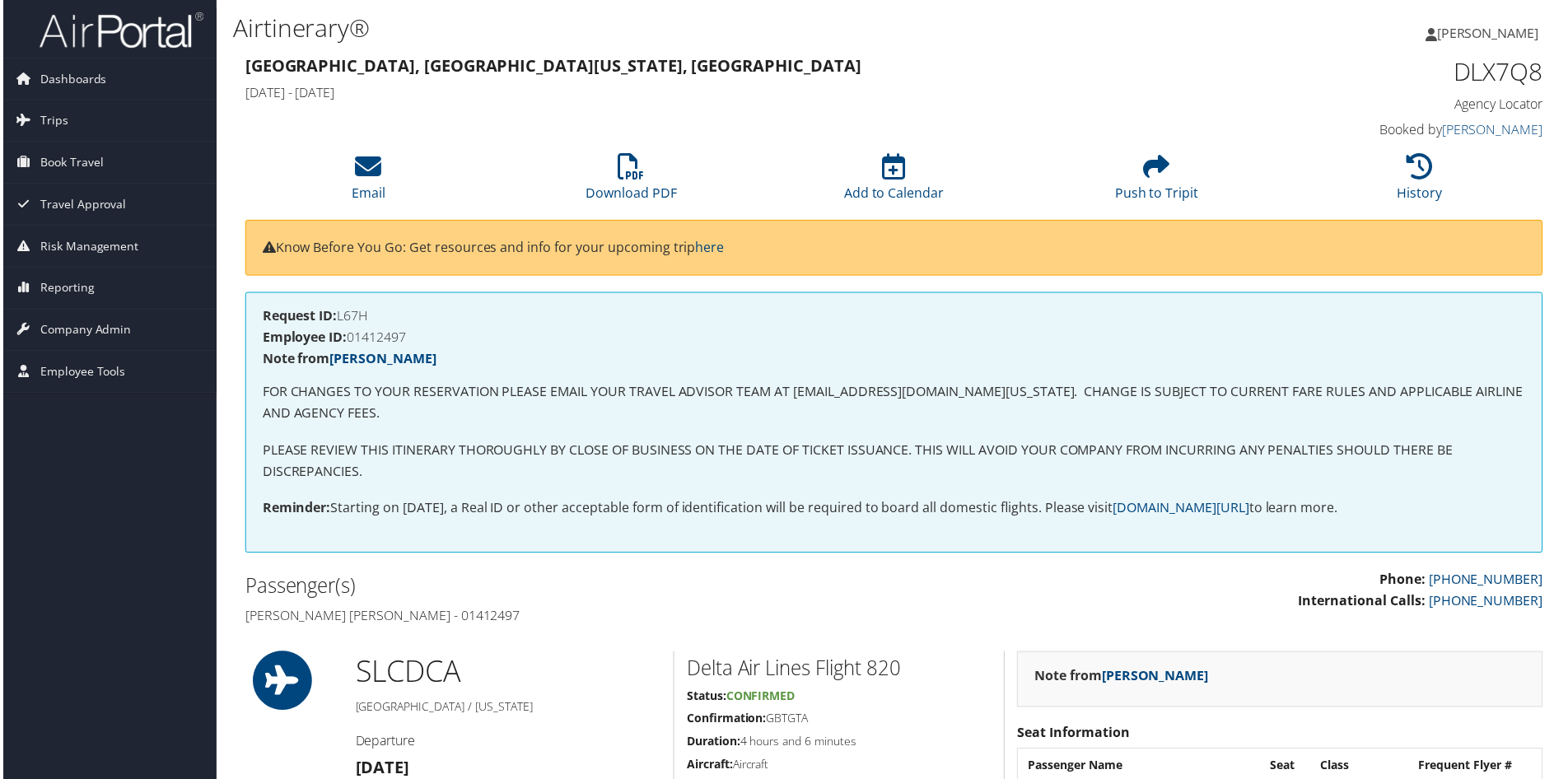
copy h4 "01412497"
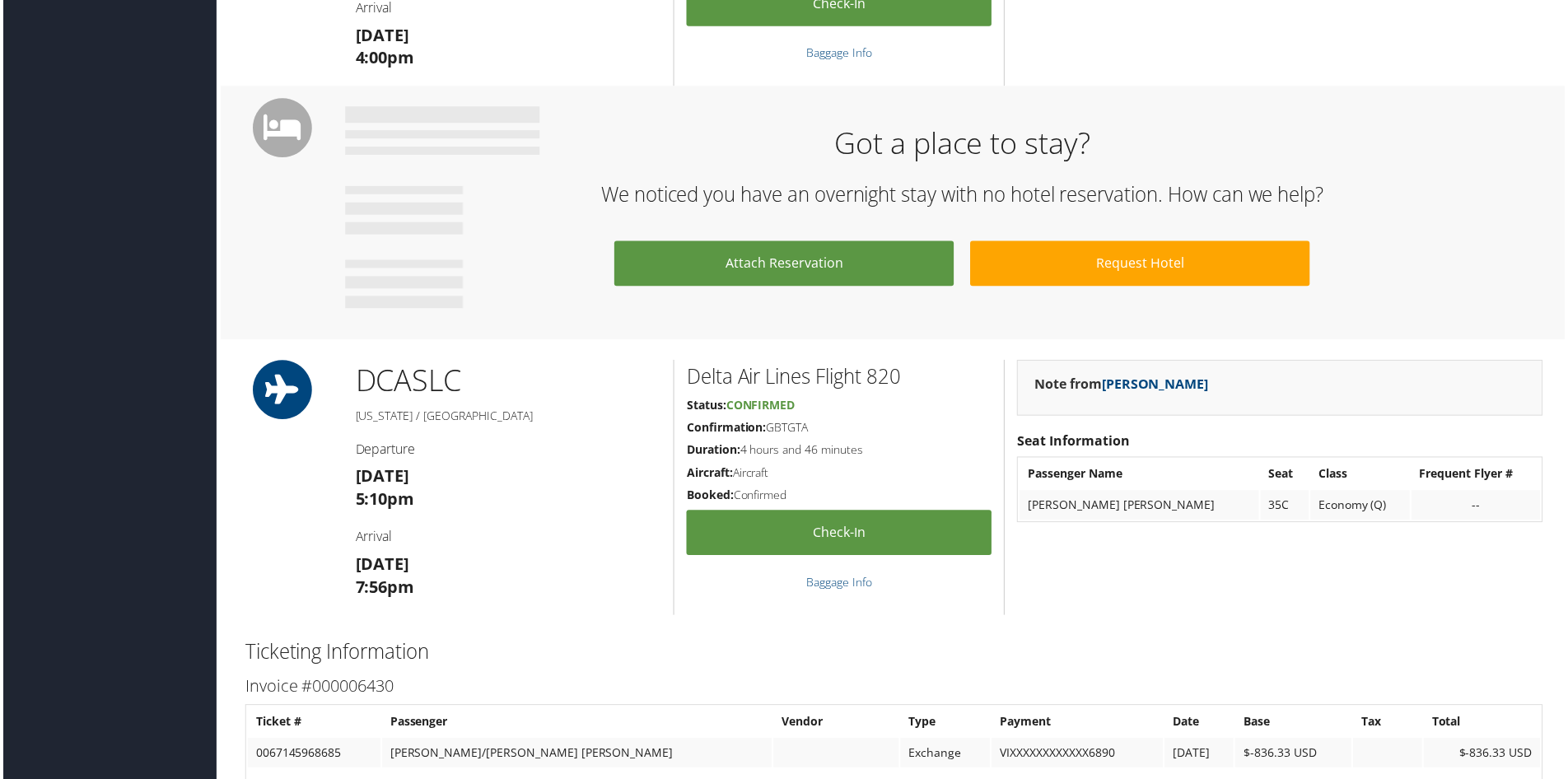
scroll to position [988, 0]
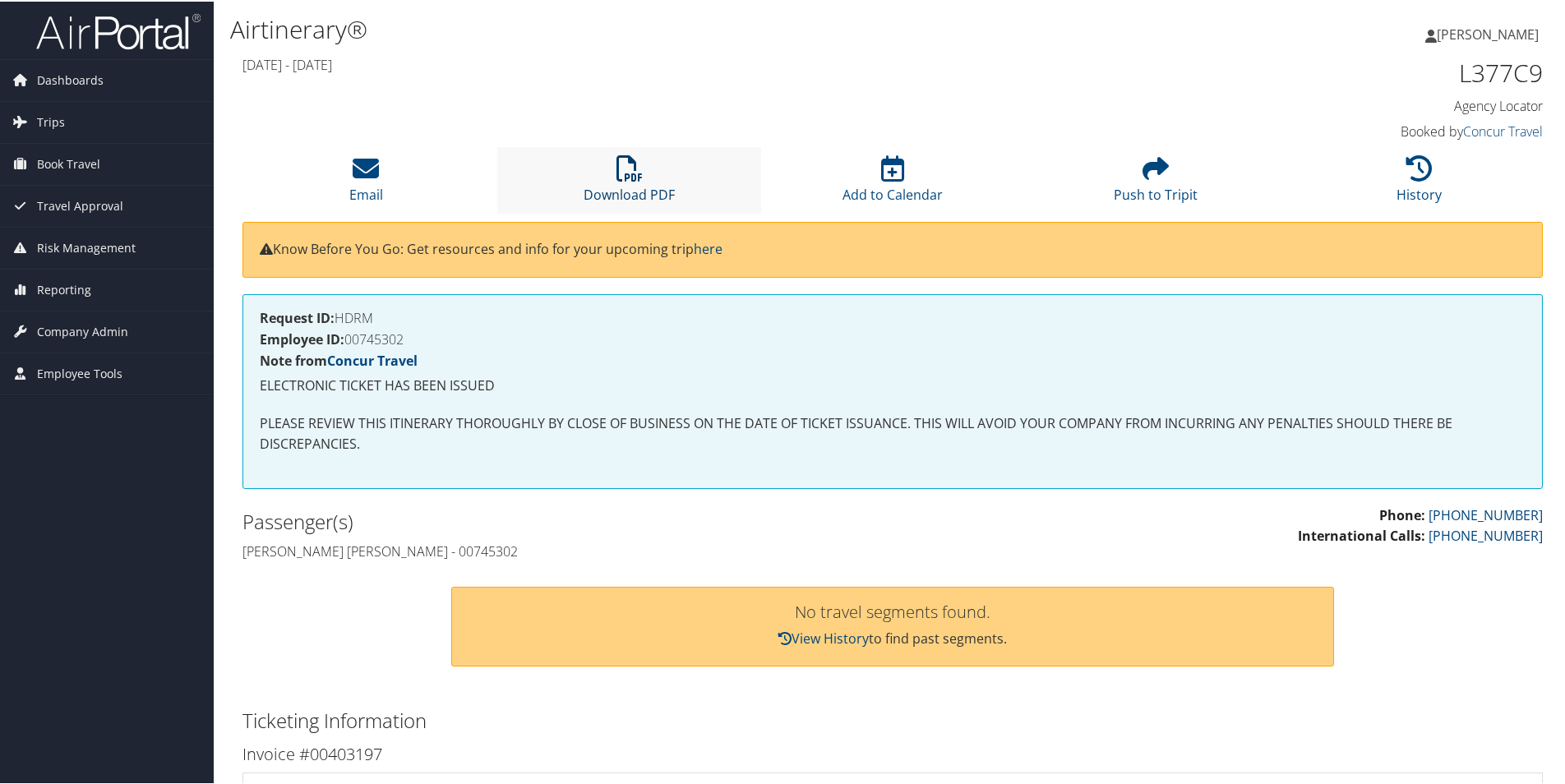
click at [634, 173] on icon at bounding box center [629, 166] width 26 height 26
click at [384, 341] on h4 "Employee ID: 00745302" at bounding box center [892, 337] width 1265 height 13
copy h4 "00745302"
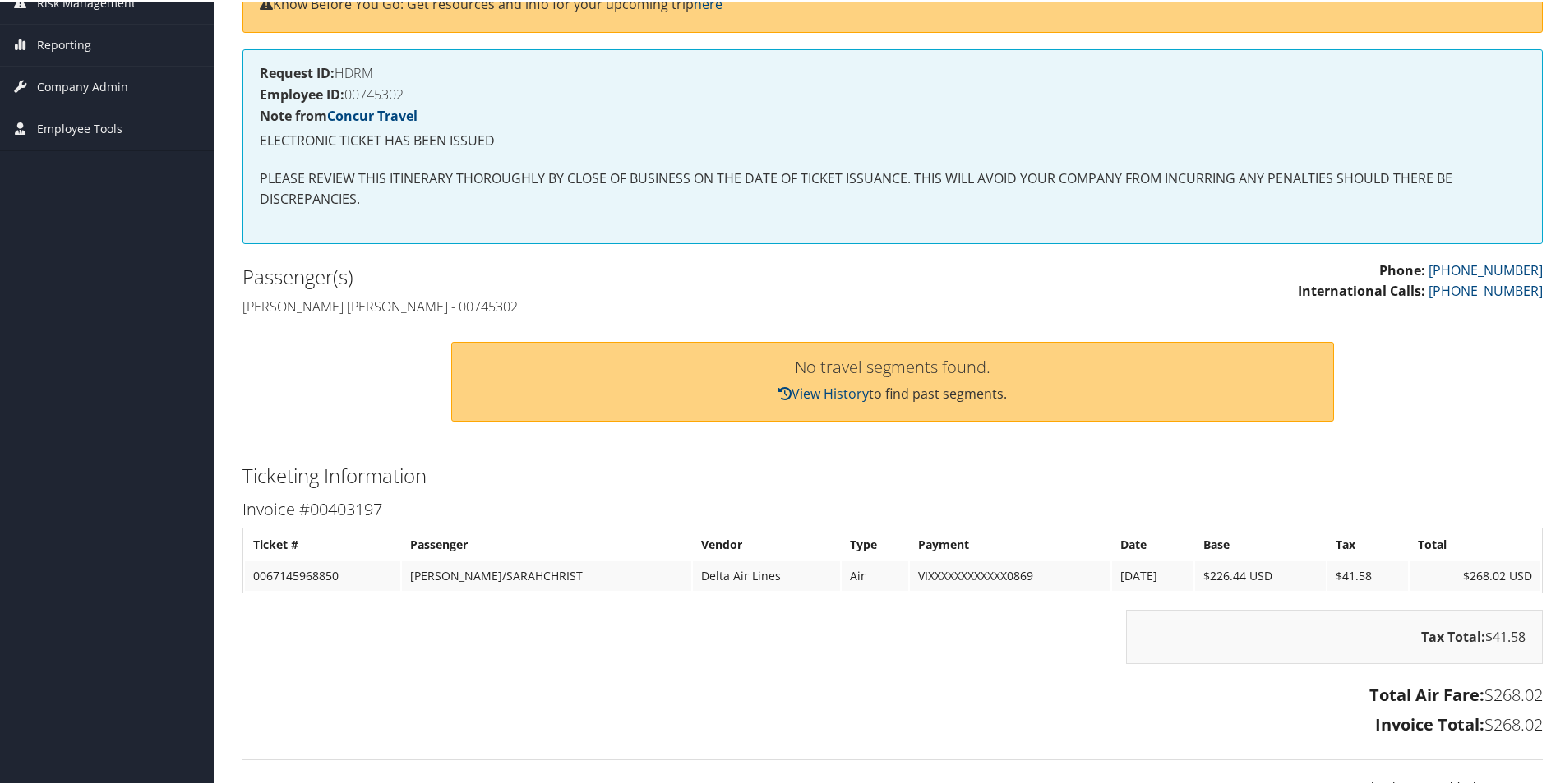
scroll to position [246, 0]
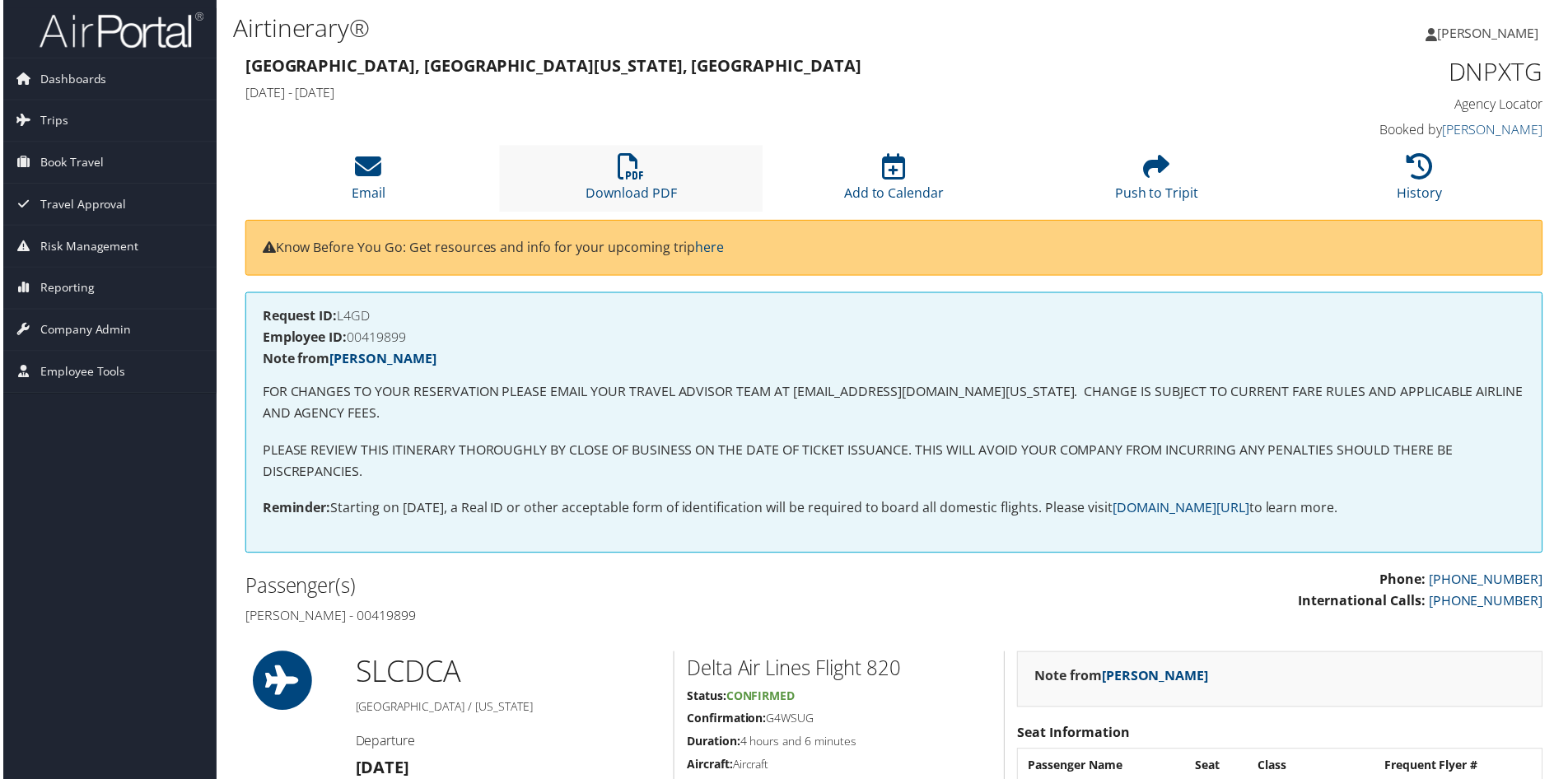
click at [630, 182] on li "Download PDF" at bounding box center [629, 179] width 263 height 67
click at [397, 335] on h4 "Employee ID: 00419899" at bounding box center [894, 338] width 1268 height 13
copy h4 "00419899"
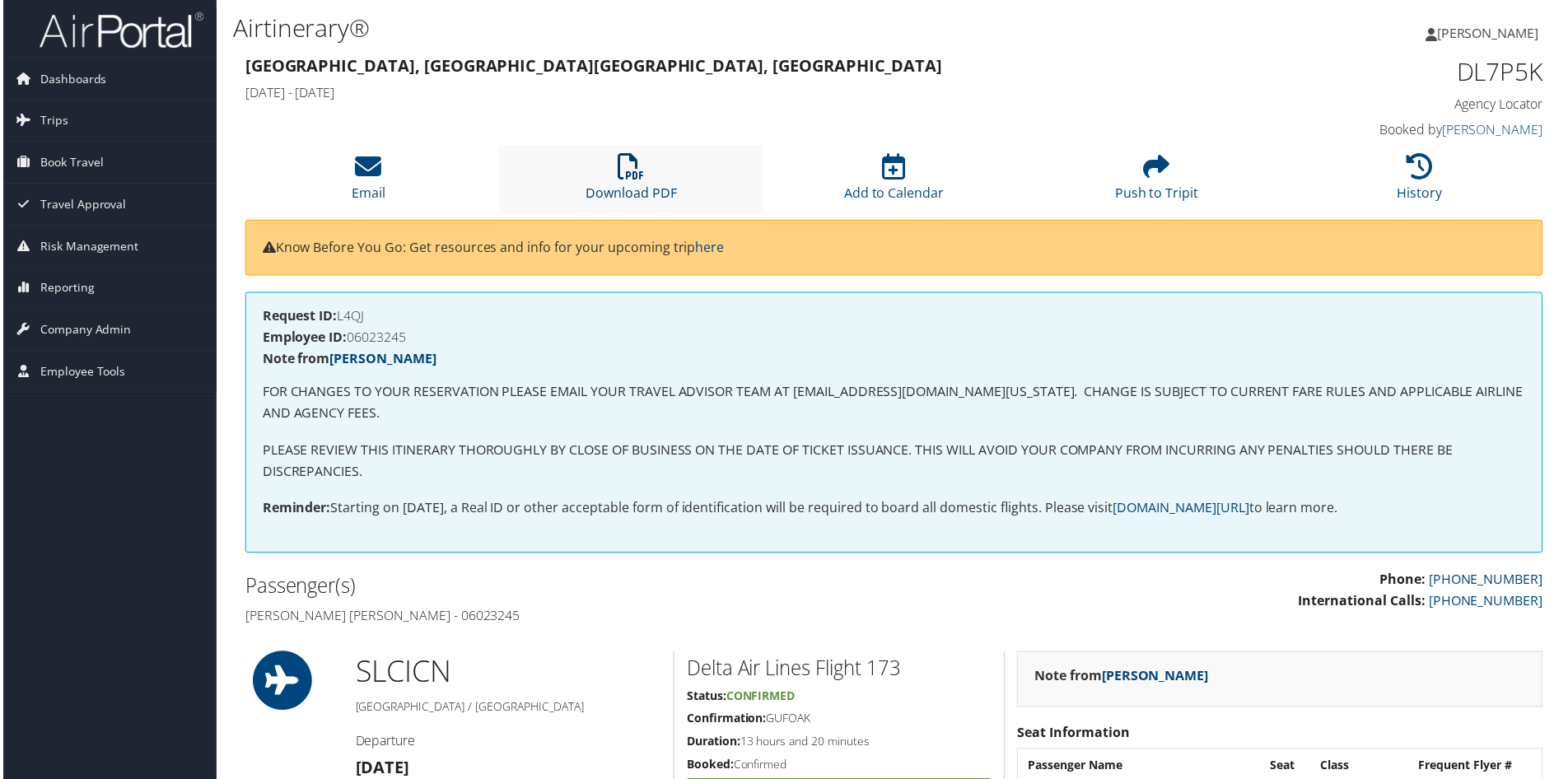
click at [611, 192] on link "Download PDF" at bounding box center [630, 183] width 91 height 40
click at [399, 339] on h4 "Employee ID: 06023245" at bounding box center [894, 338] width 1268 height 13
copy h4 "06023245"
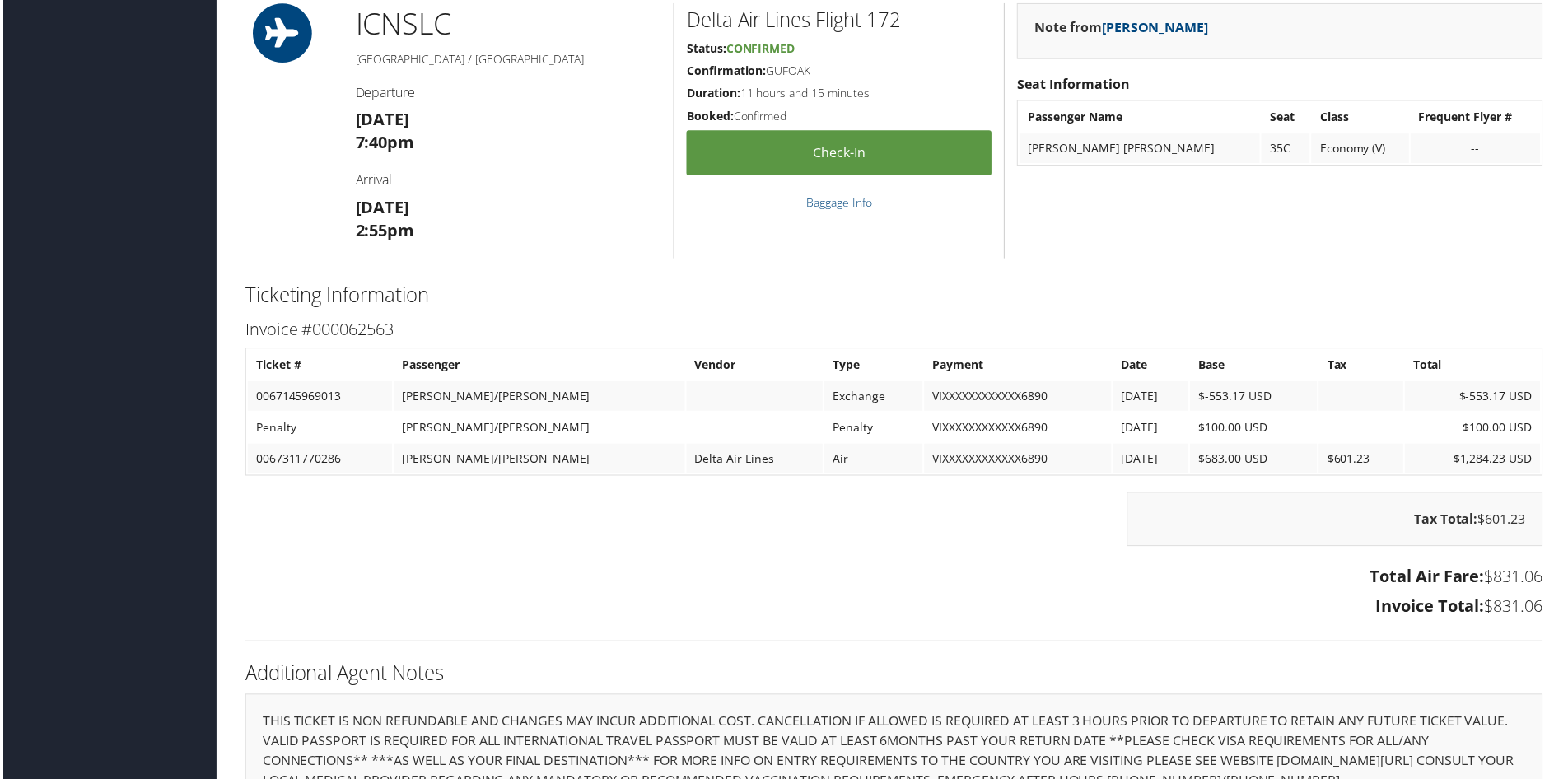
scroll to position [1153, 0]
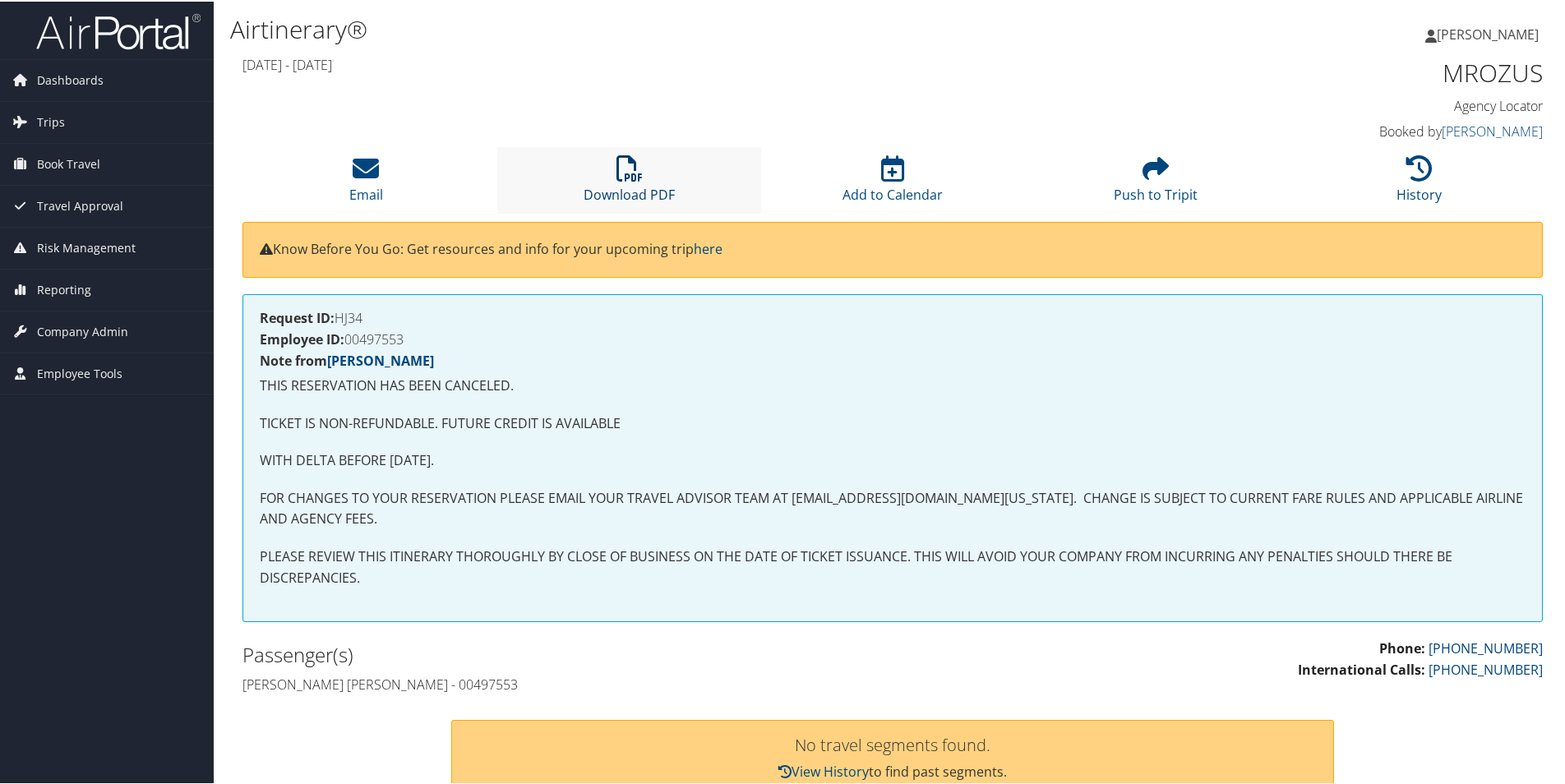
click at [636, 179] on icon at bounding box center [629, 166] width 26 height 26
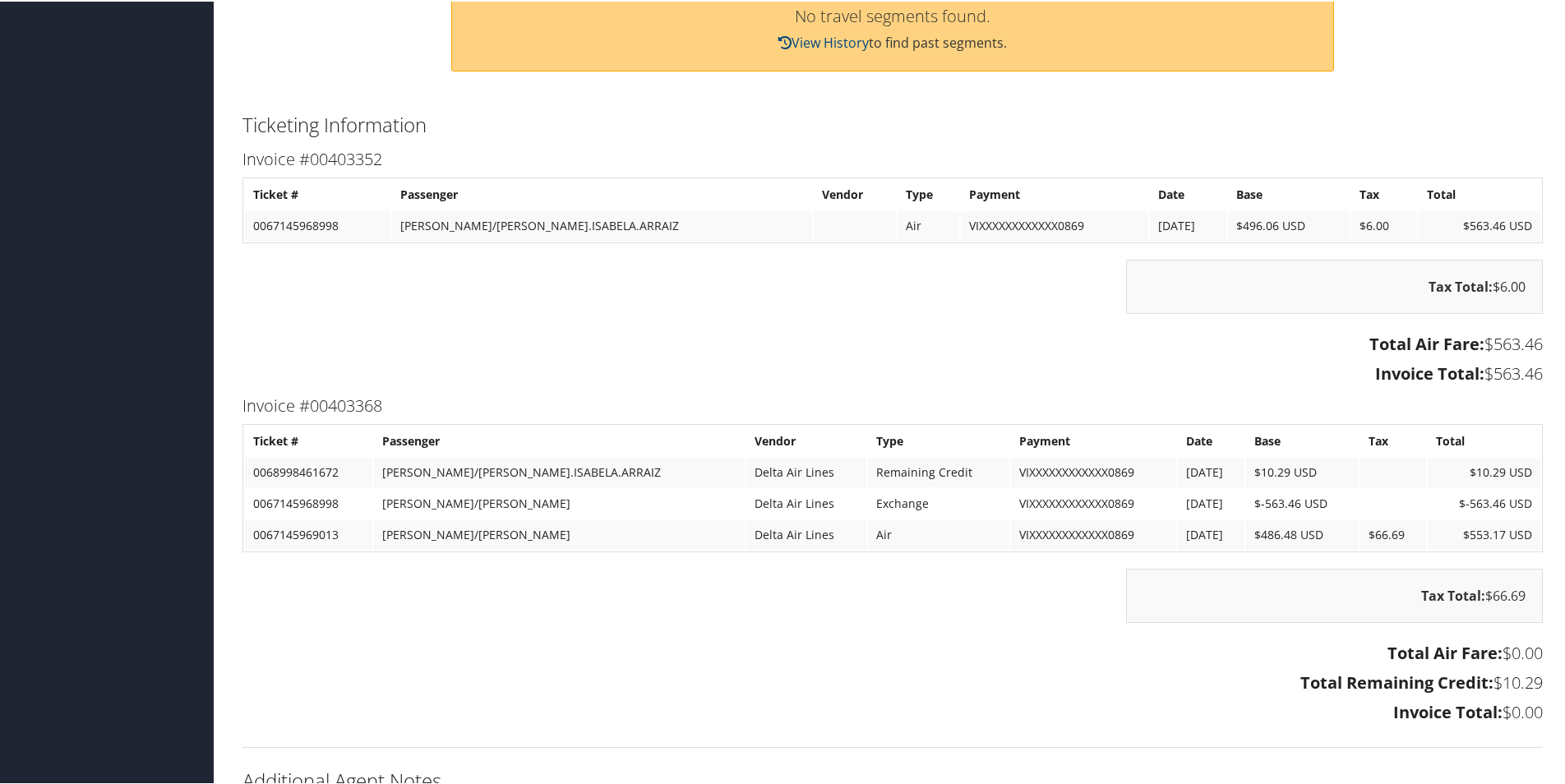
scroll to position [657, 0]
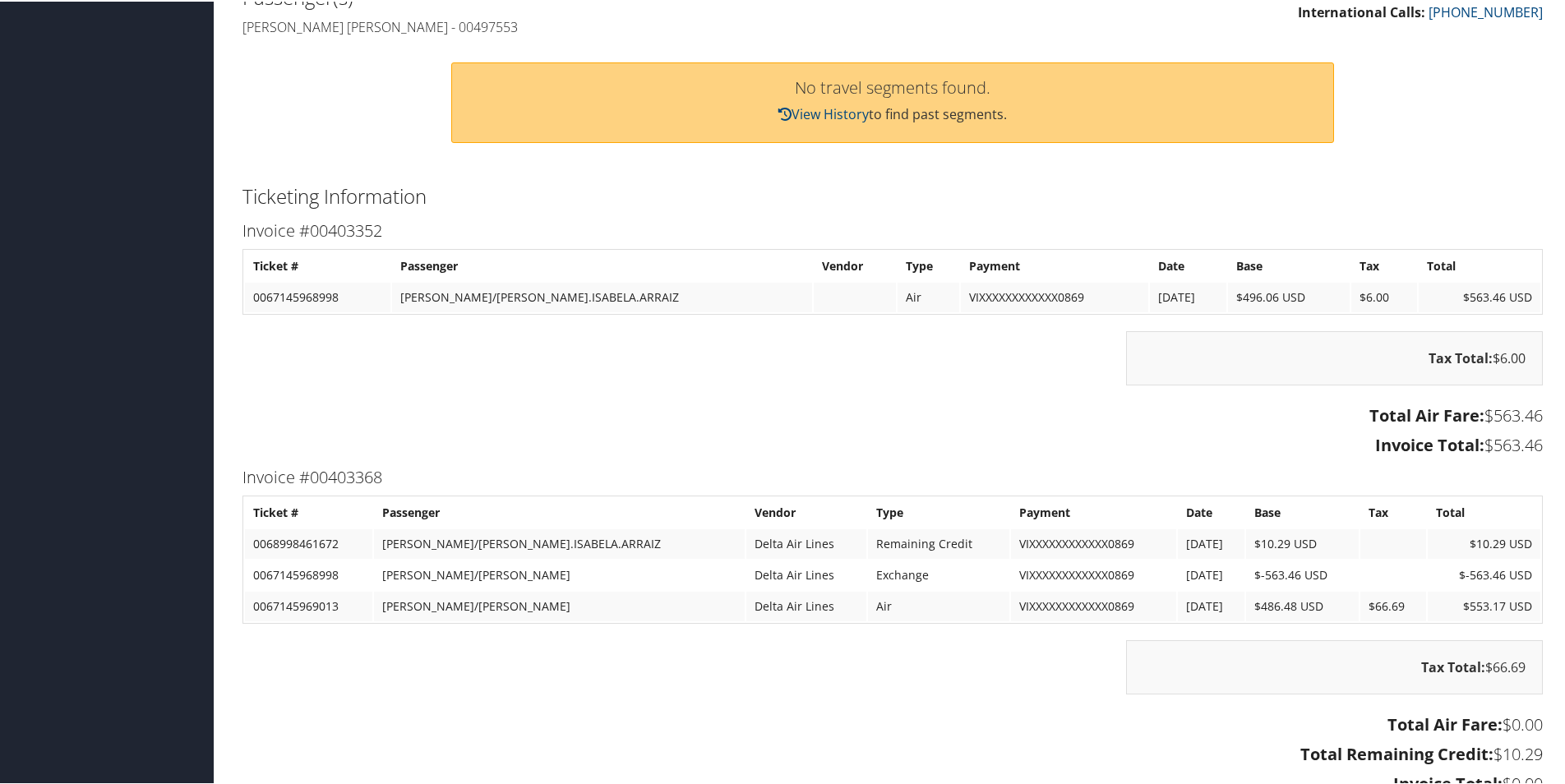
click at [288, 297] on td "0067145968998" at bounding box center [317, 296] width 145 height 30
copy td "0067145968998"
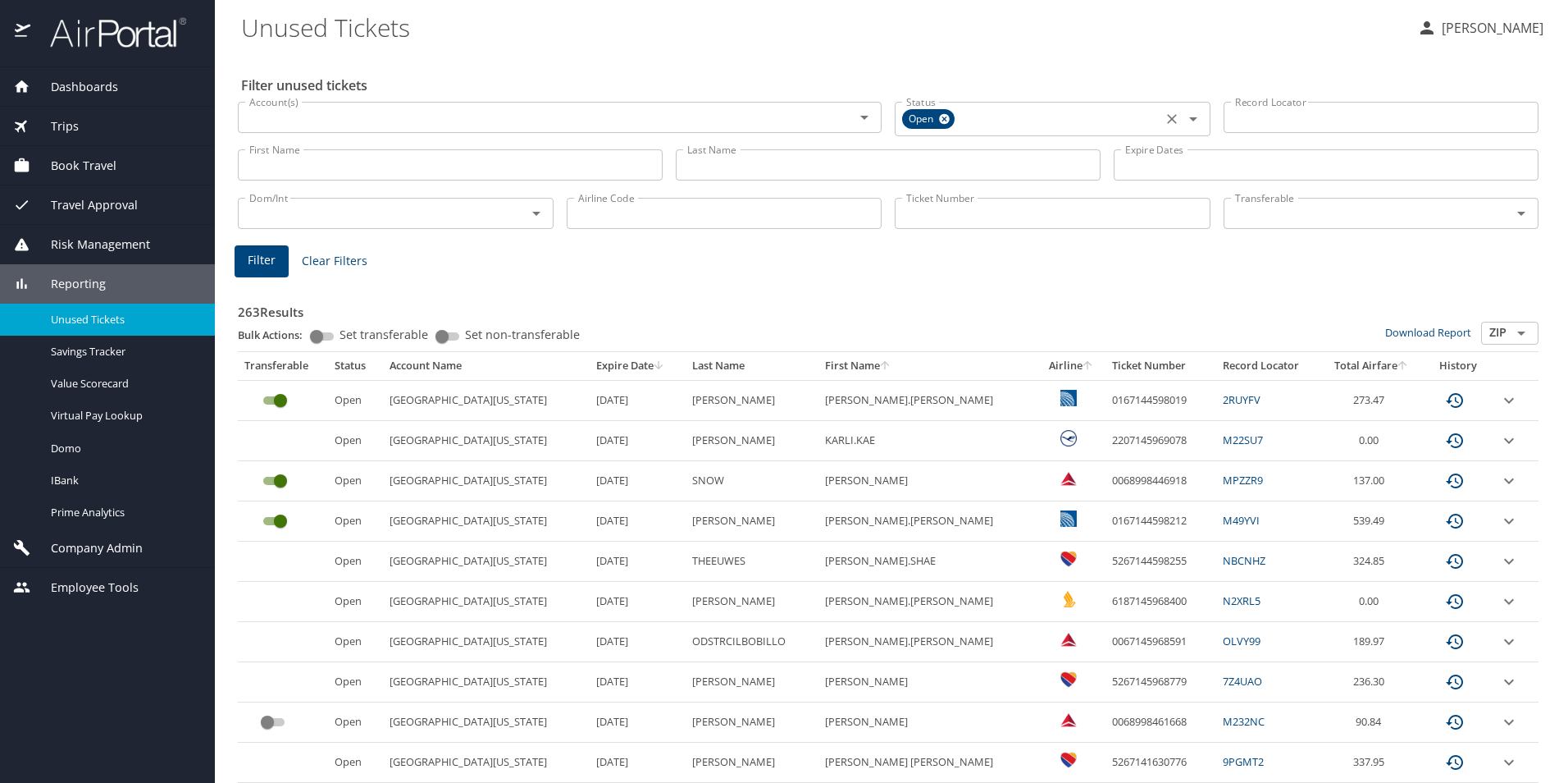
click at [939, 120] on icon at bounding box center [944, 119] width 12 height 18
click at [1187, 114] on icon "Open" at bounding box center [1193, 117] width 20 height 20
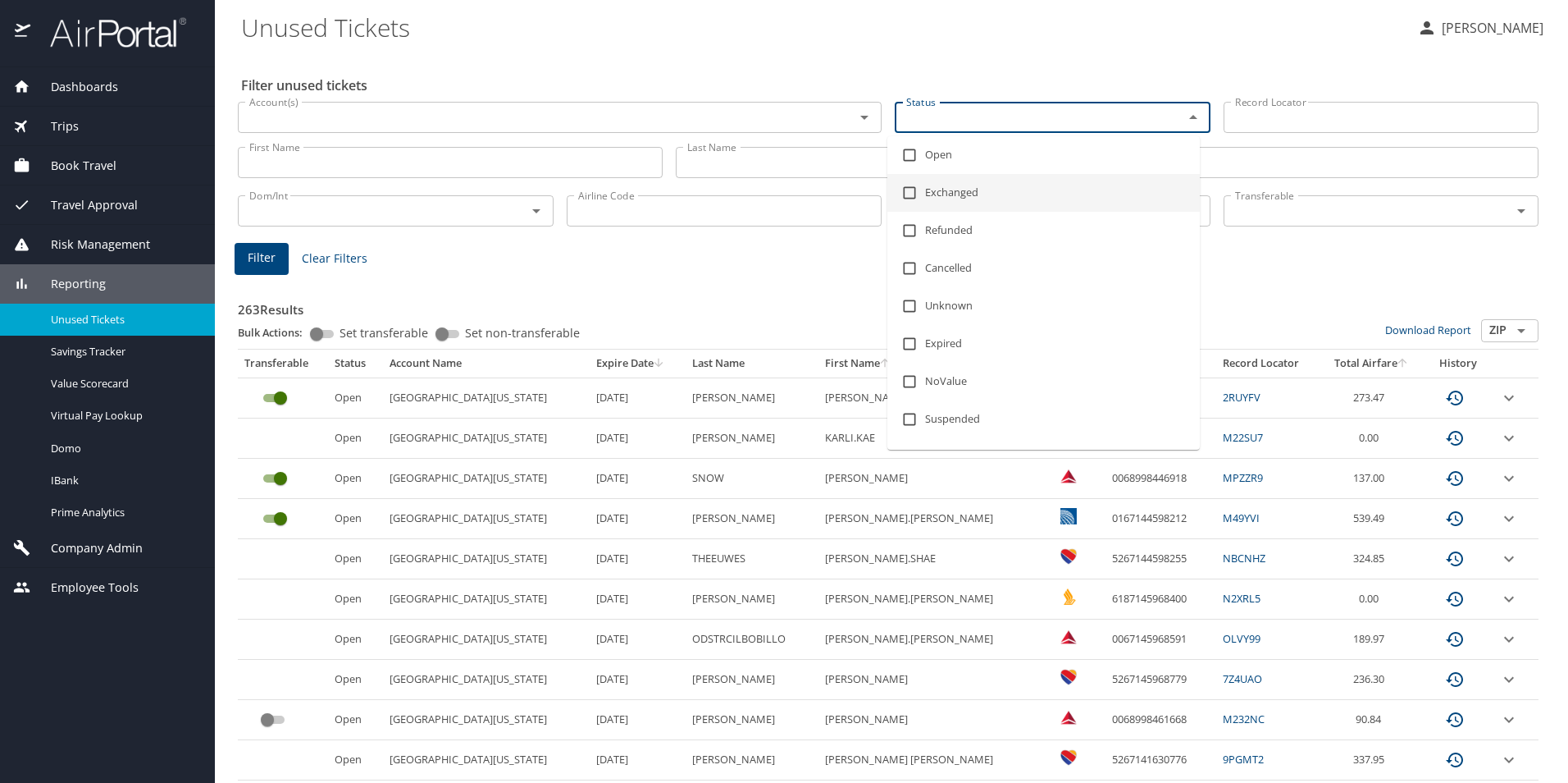
click at [906, 194] on input "checkbox" at bounding box center [909, 193] width 31 height 31
checkbox input "true"
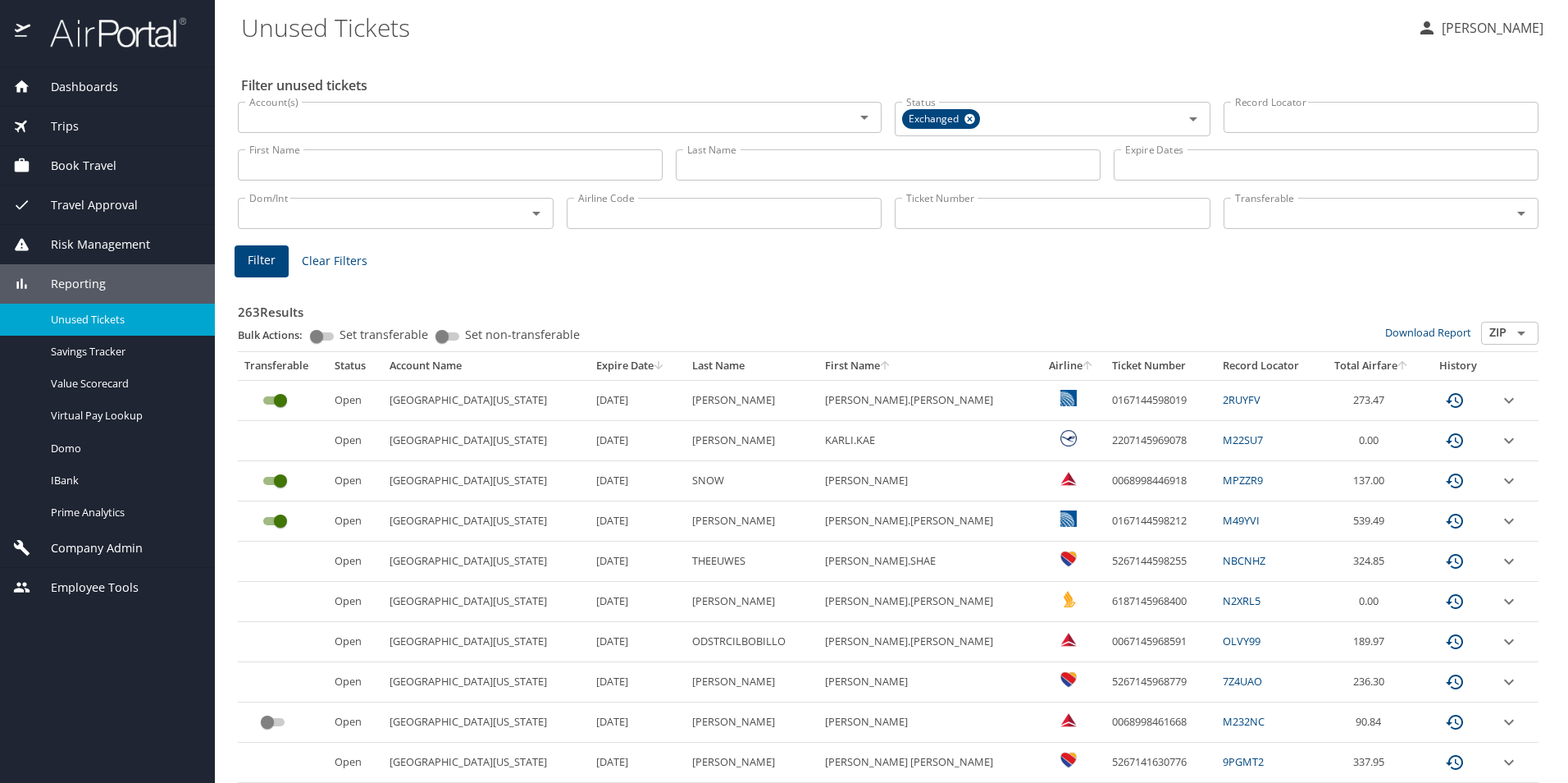
click at [253, 262] on span "Filter" at bounding box center [261, 260] width 28 height 20
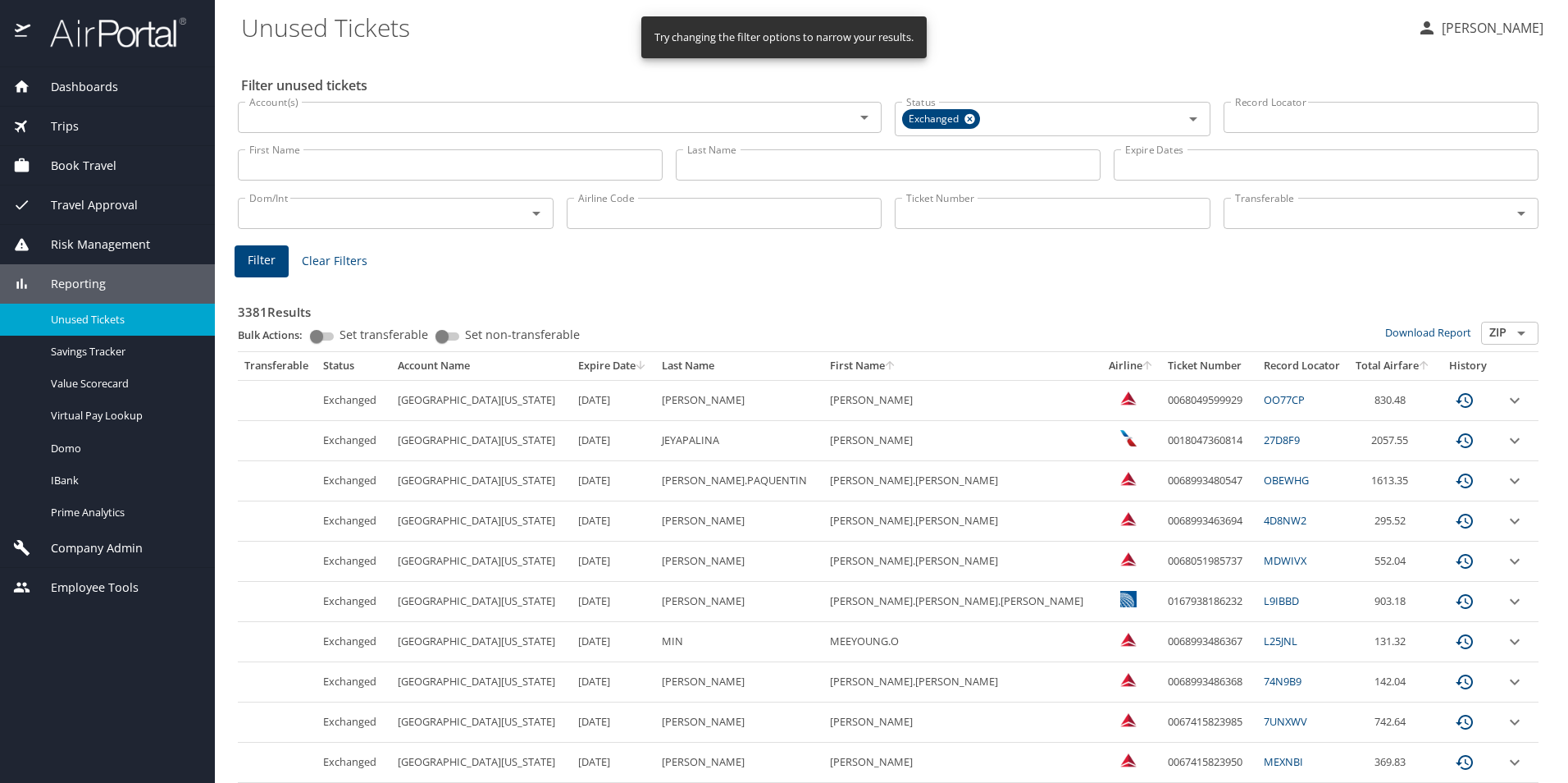
click at [597, 364] on th "Expire Date" at bounding box center [614, 366] width 84 height 28
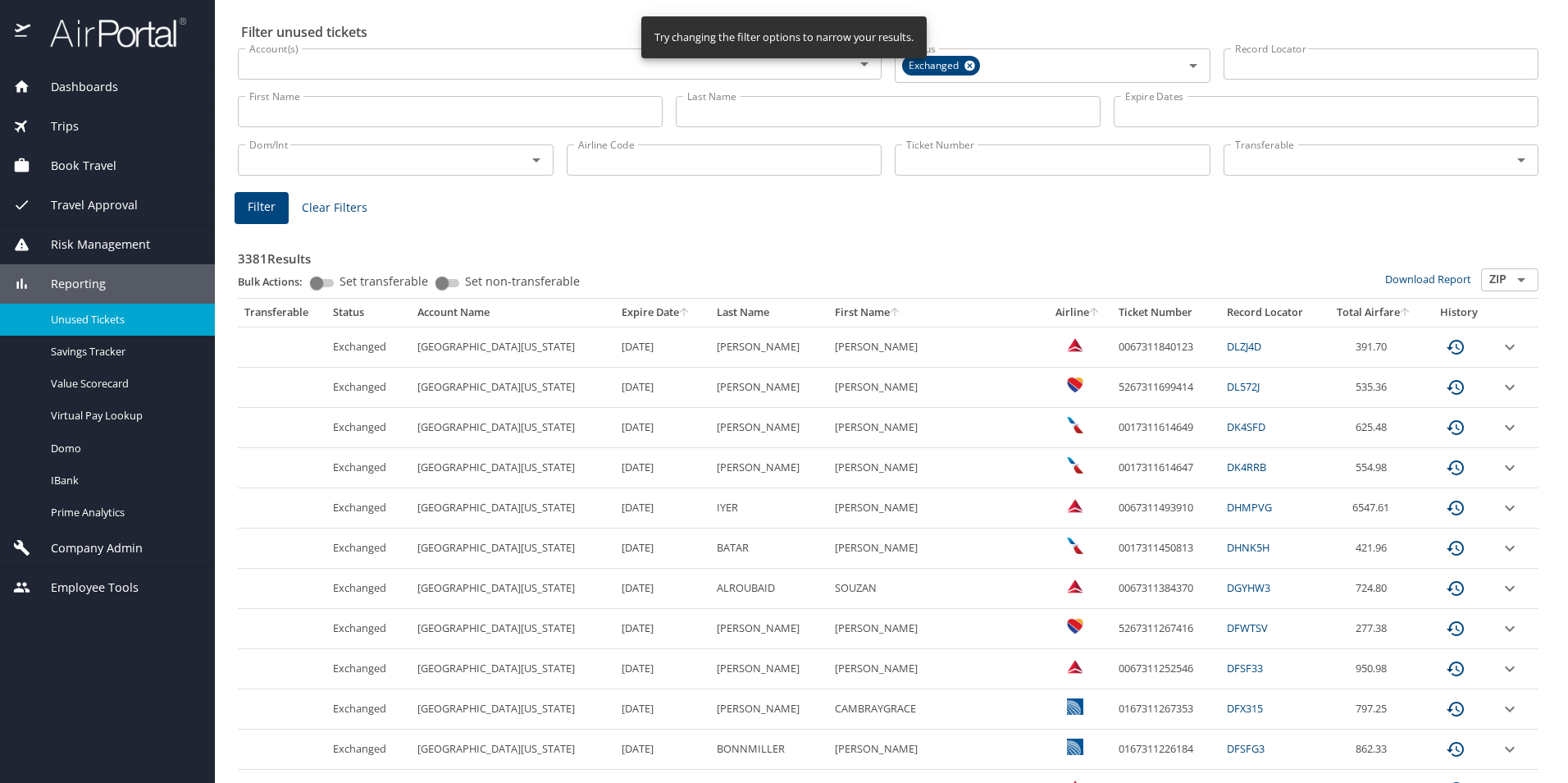
scroll to position [82, 0]
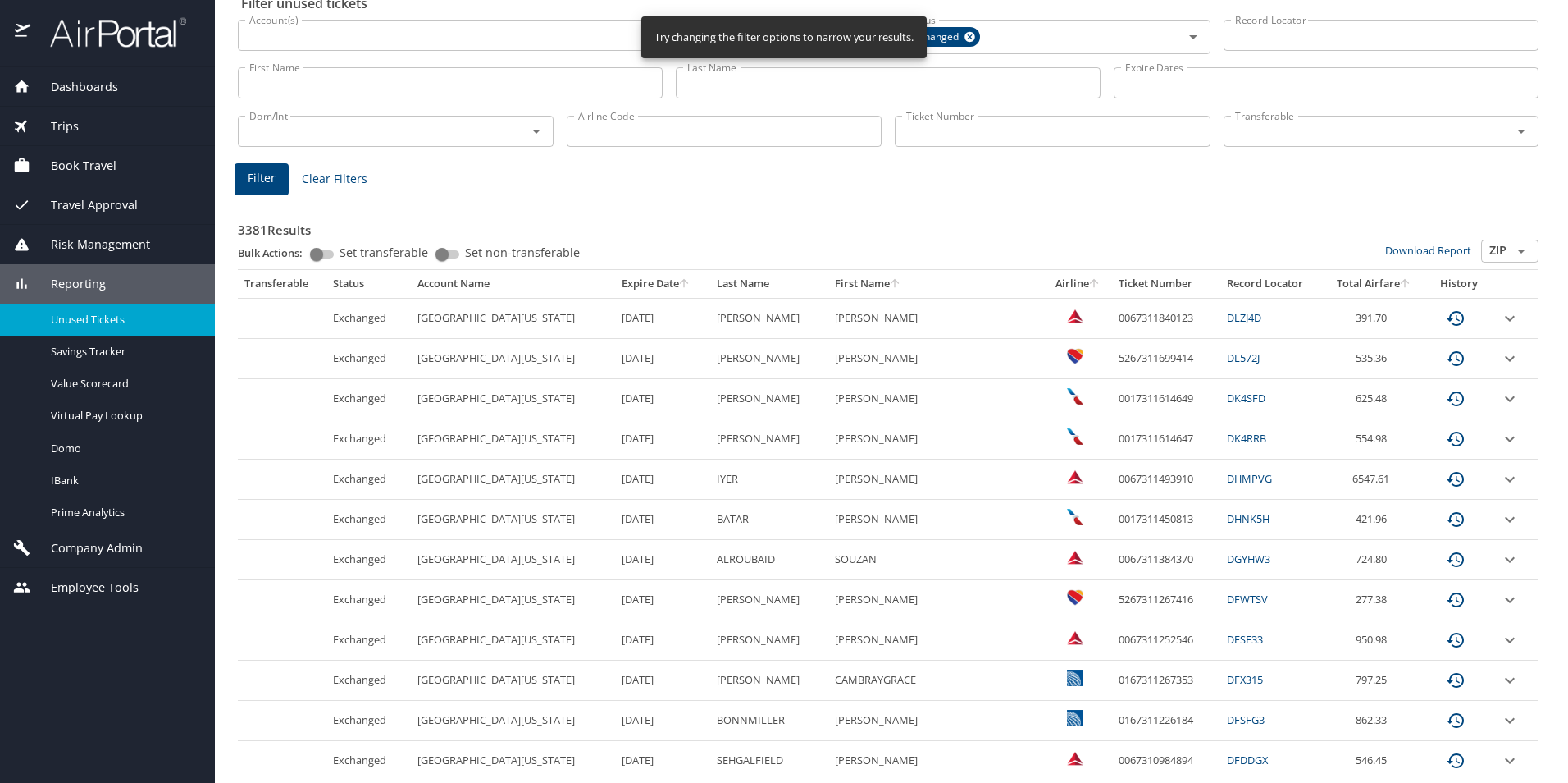
click at [1227, 637] on link "DFSF33" at bounding box center [1244, 639] width 36 height 15
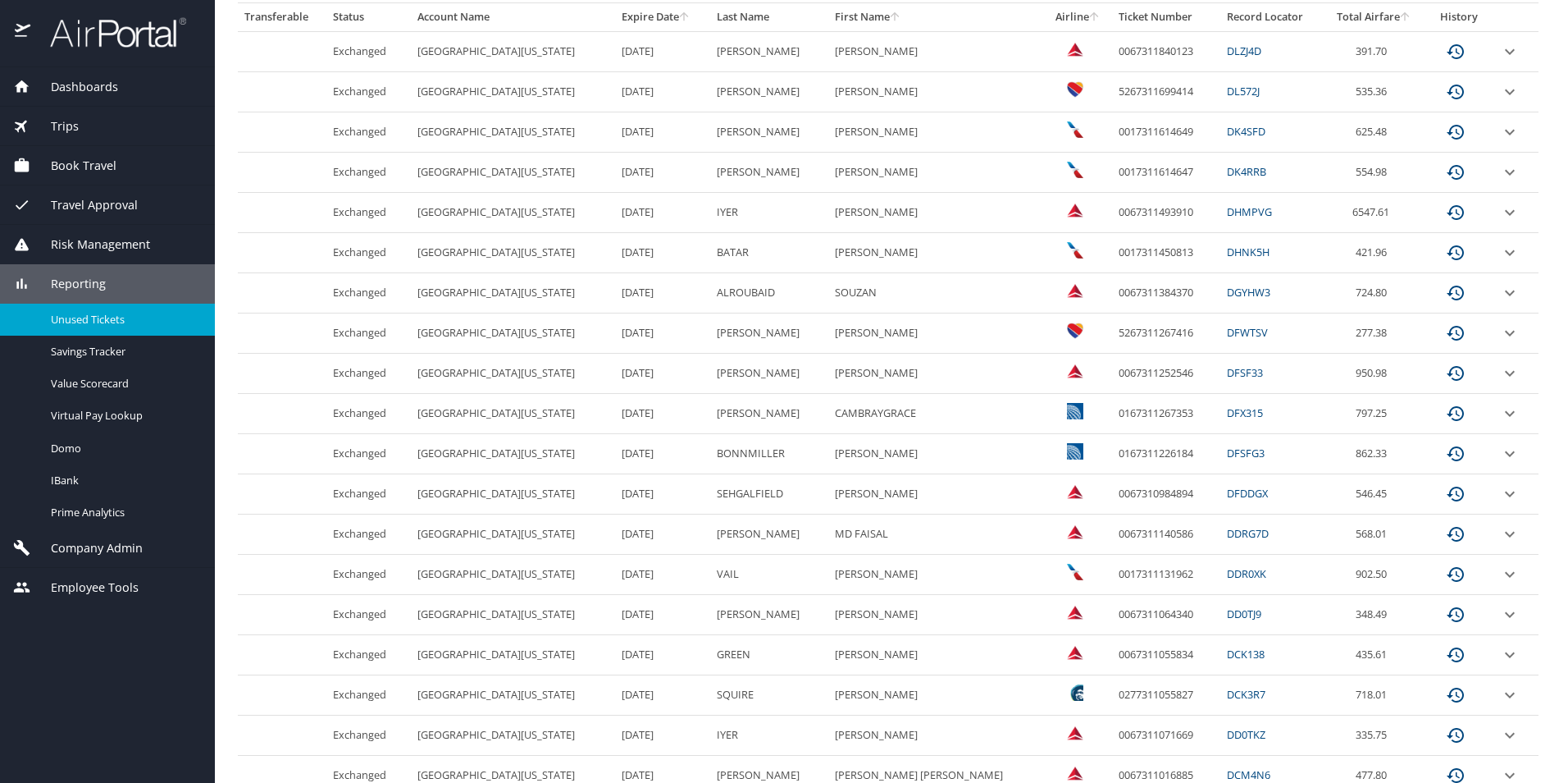
scroll to position [410, 0]
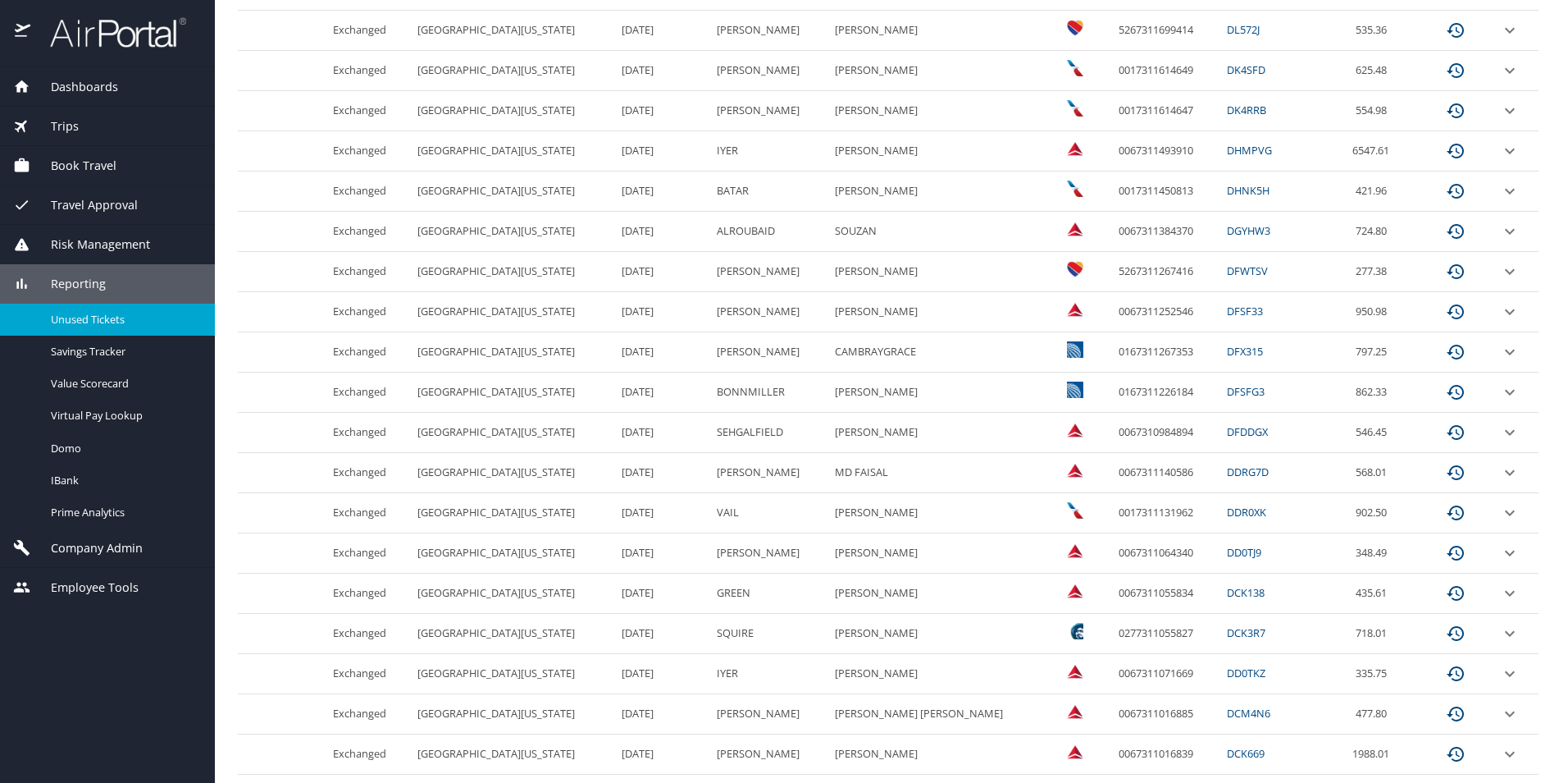
click at [1227, 429] on link "DFDDGX" at bounding box center [1247, 431] width 41 height 15
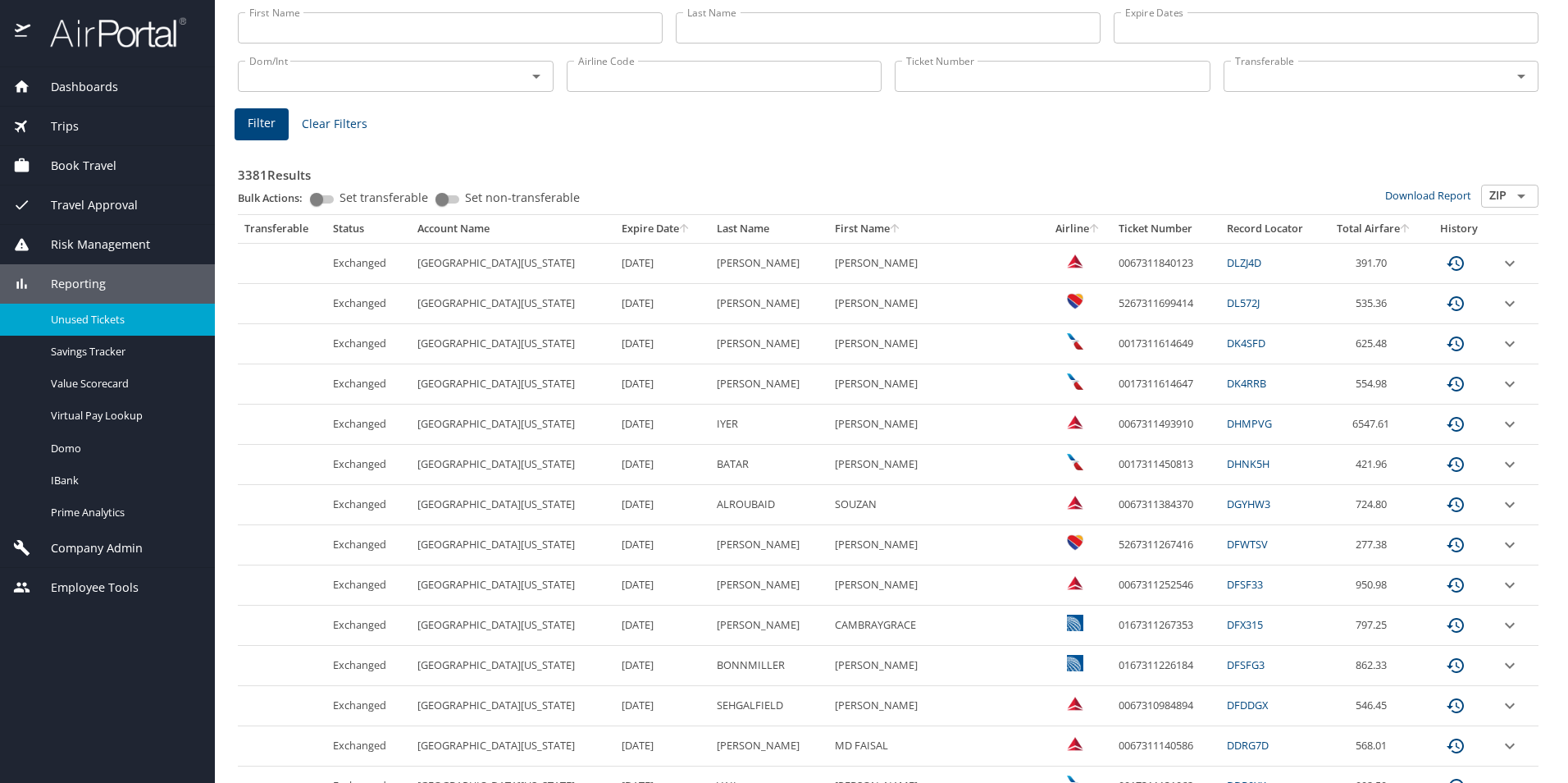
scroll to position [0, 0]
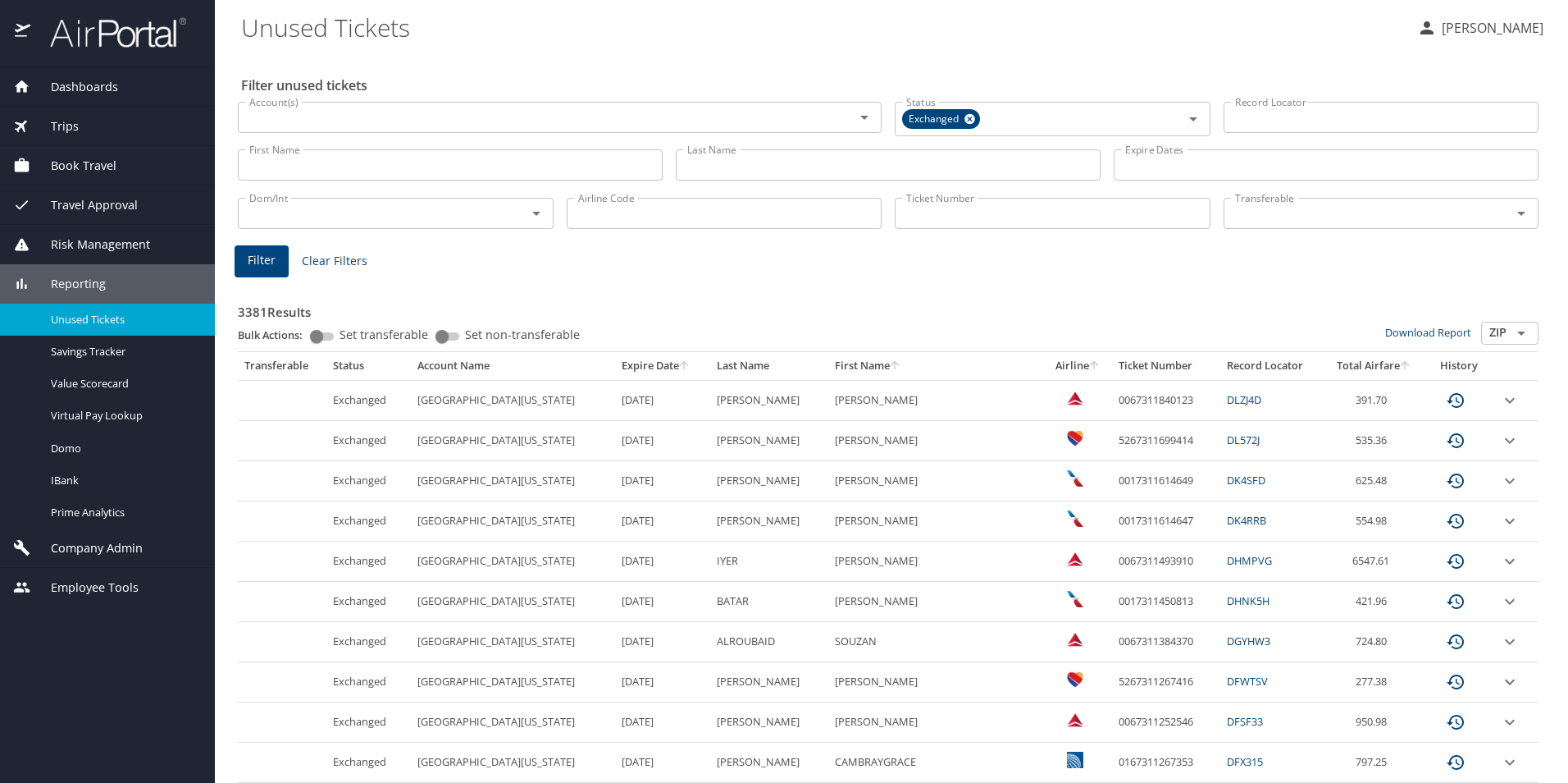
click at [1202, 163] on input "Expire Dates" at bounding box center [1327, 165] width 425 height 31
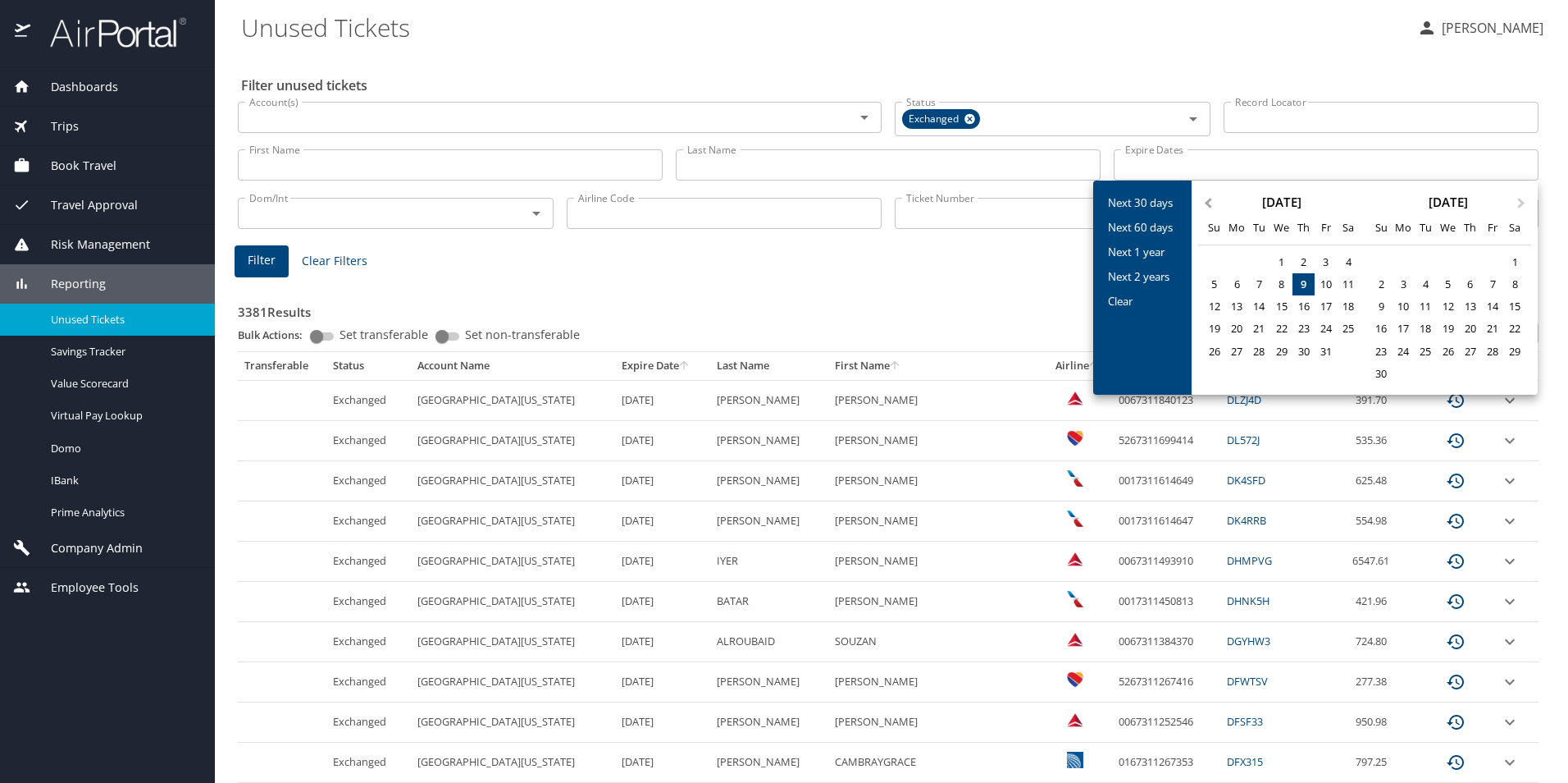
click at [1213, 207] on button "Previous Month" at bounding box center [1207, 195] width 26 height 26
click at [1238, 262] on div "1" at bounding box center [1237, 262] width 22 height 22
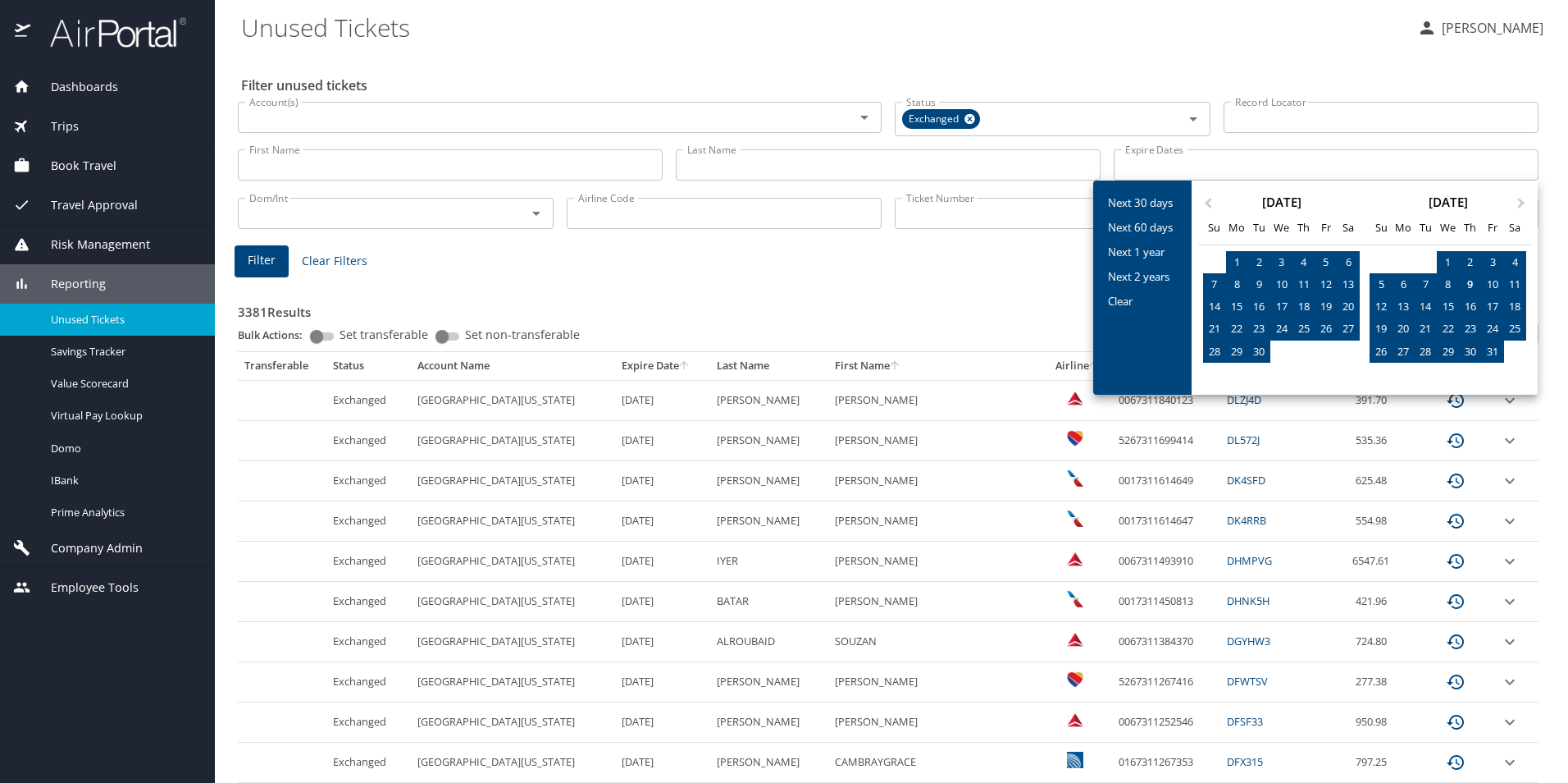
click at [1497, 355] on div "31" at bounding box center [1492, 351] width 22 height 22
type input "09/01/2025 🠦 10/31/2025"
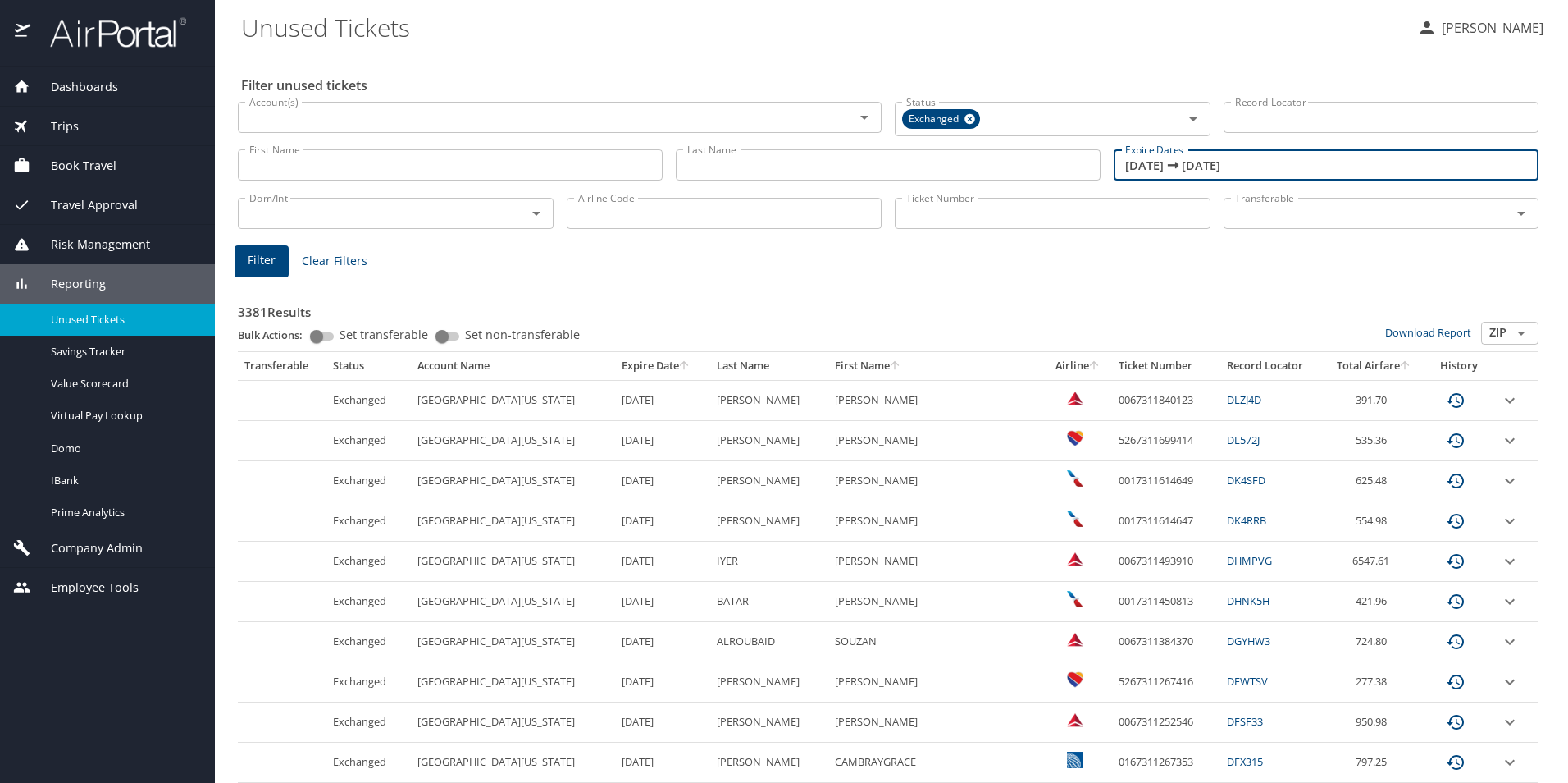
click at [1324, 168] on input "09/01/2025 🠦 10/31/2025" at bounding box center [1327, 165] width 425 height 31
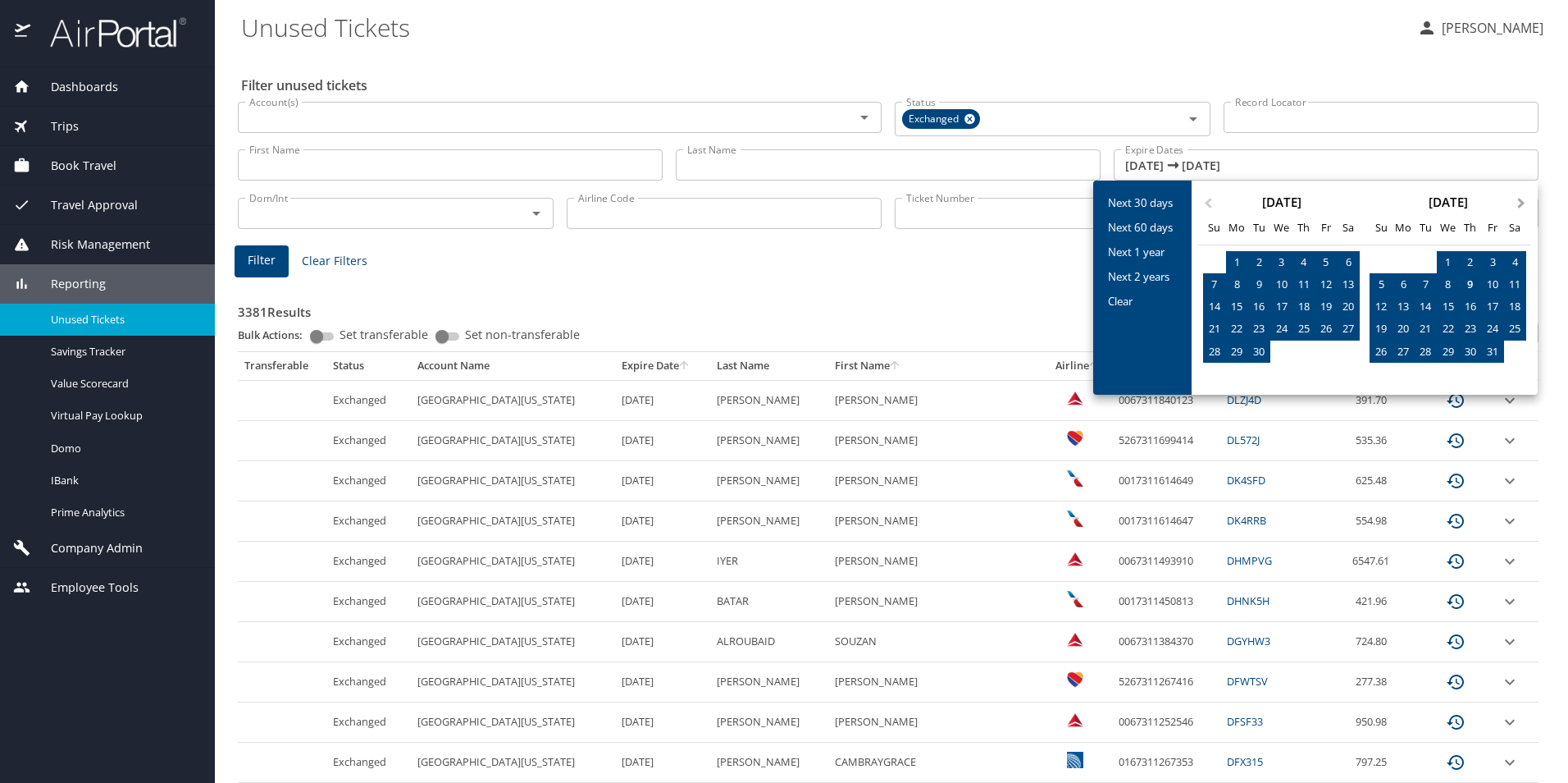
click at [1523, 199] on button "Next Month" at bounding box center [1523, 195] width 26 height 26
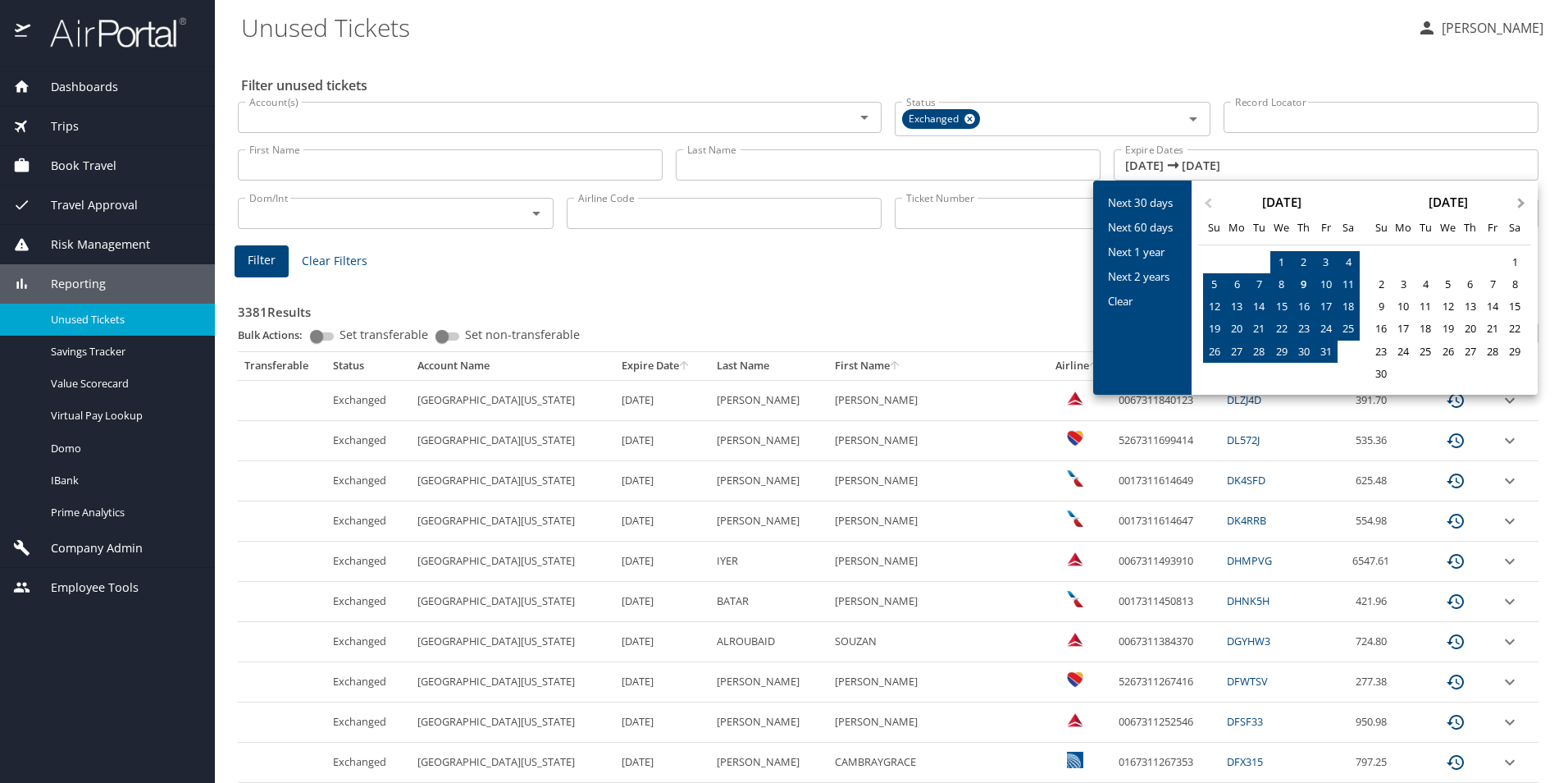
click at [1523, 199] on button "Next Month" at bounding box center [1523, 195] width 26 height 26
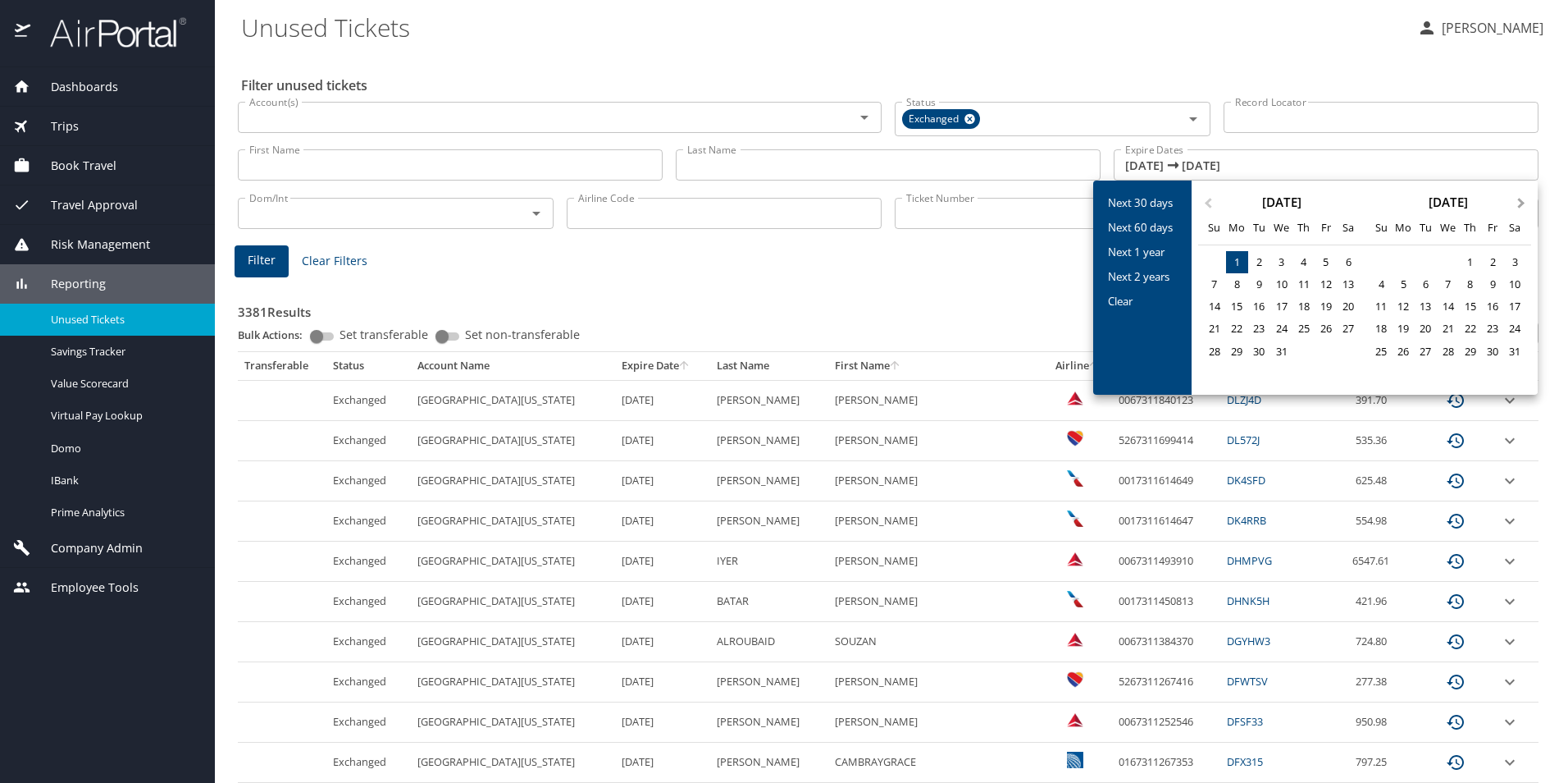
click at [1523, 199] on button "Next Month" at bounding box center [1523, 195] width 26 height 26
click at [1522, 199] on span "Next Month" at bounding box center [1522, 204] width 0 height 19
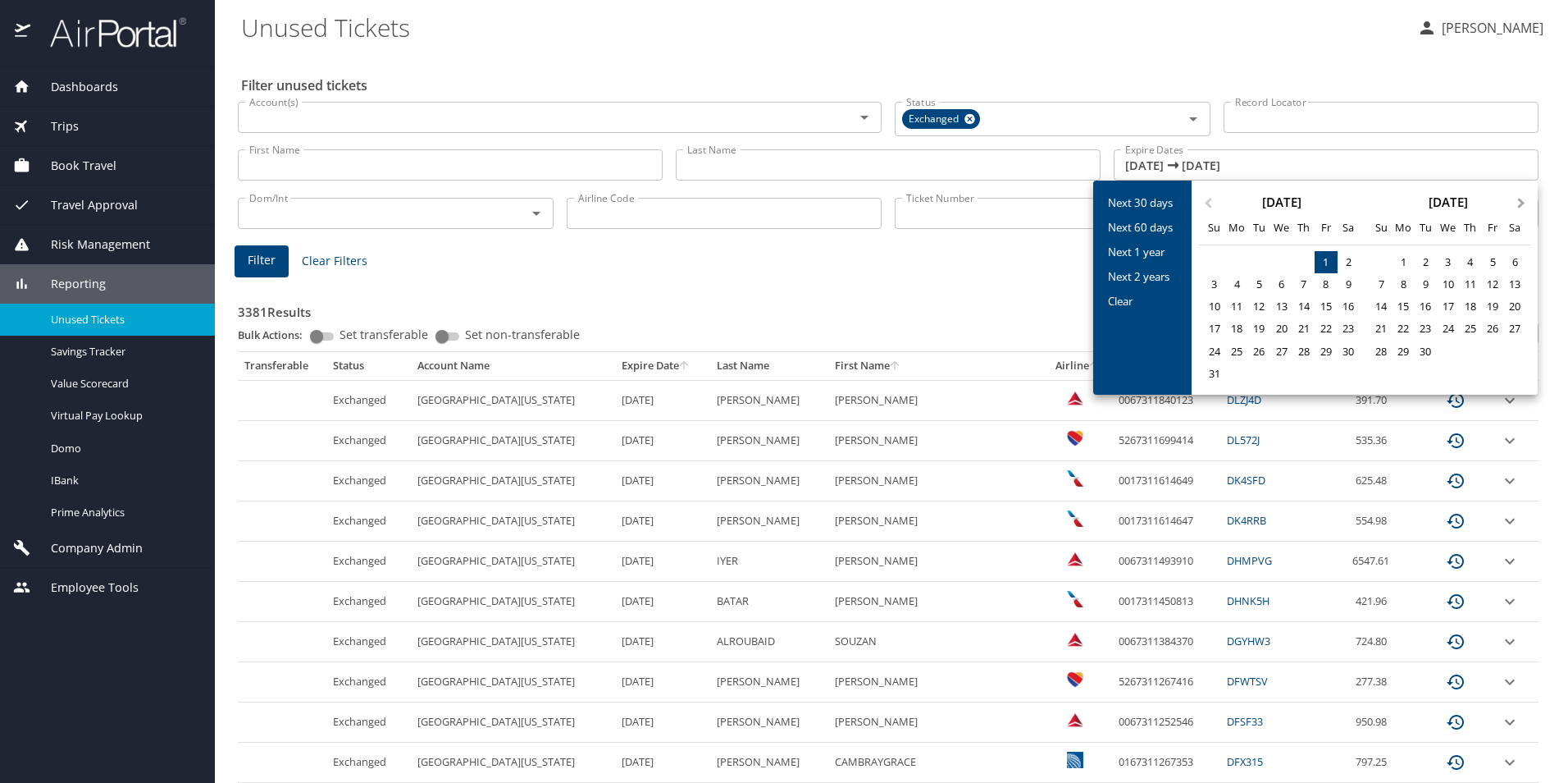
click at [1522, 199] on span "Next Month" at bounding box center [1522, 204] width 0 height 19
click at [1511, 353] on div "31" at bounding box center [1515, 351] width 22 height 22
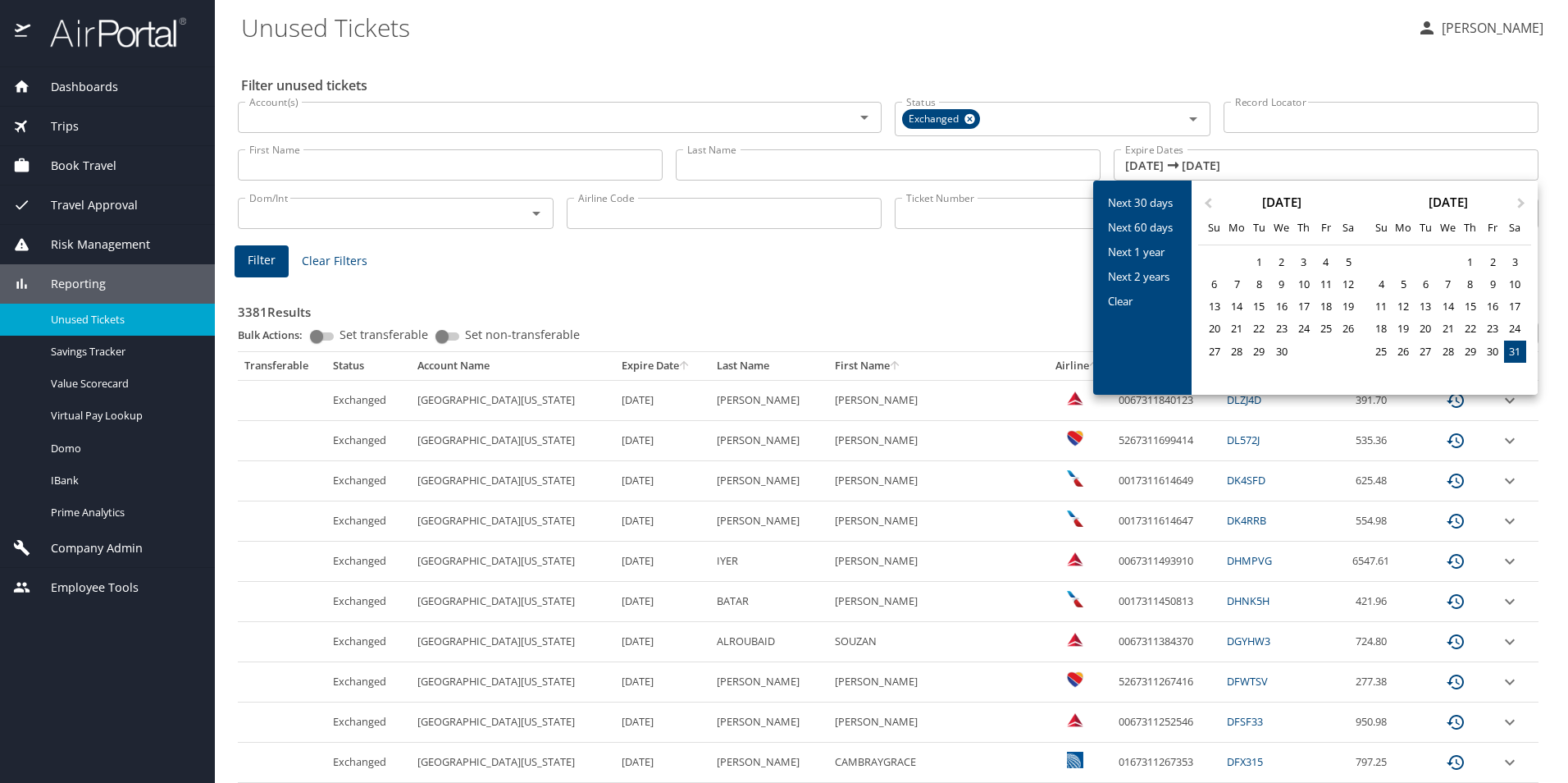
click at [993, 300] on div at bounding box center [784, 391] width 1568 height 783
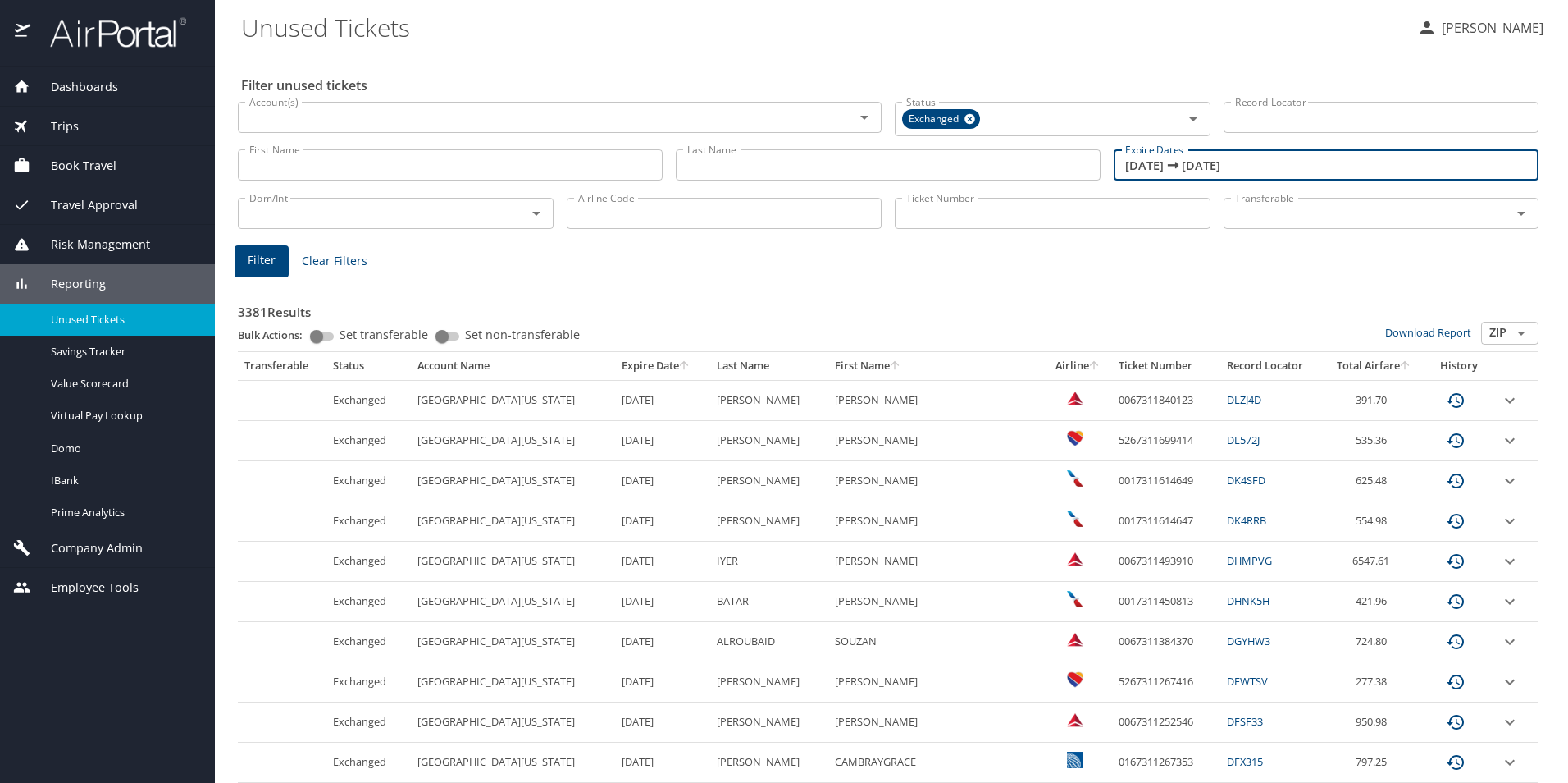
click at [261, 262] on span "Filter" at bounding box center [261, 260] width 28 height 20
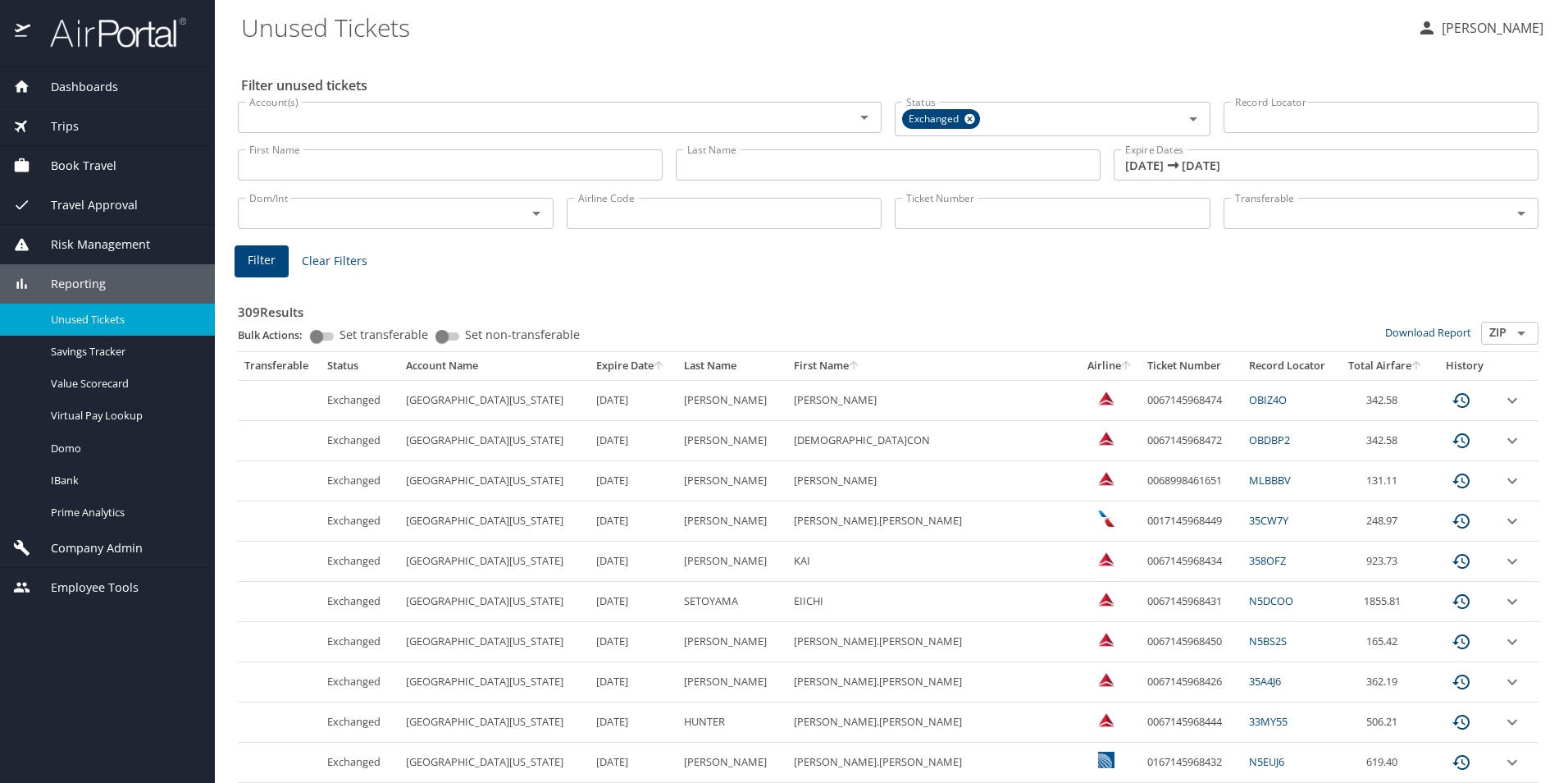
click at [1494, 333] on input "ZIP" at bounding box center [1509, 332] width 51 height 21
click at [1493, 363] on li "CSV" at bounding box center [1498, 359] width 58 height 22
type input "CSV"
click at [1412, 327] on link "Download Report" at bounding box center [1428, 332] width 86 height 15
click at [1087, 45] on Tickets "Unused Tickets" at bounding box center [823, 27] width 1163 height 51
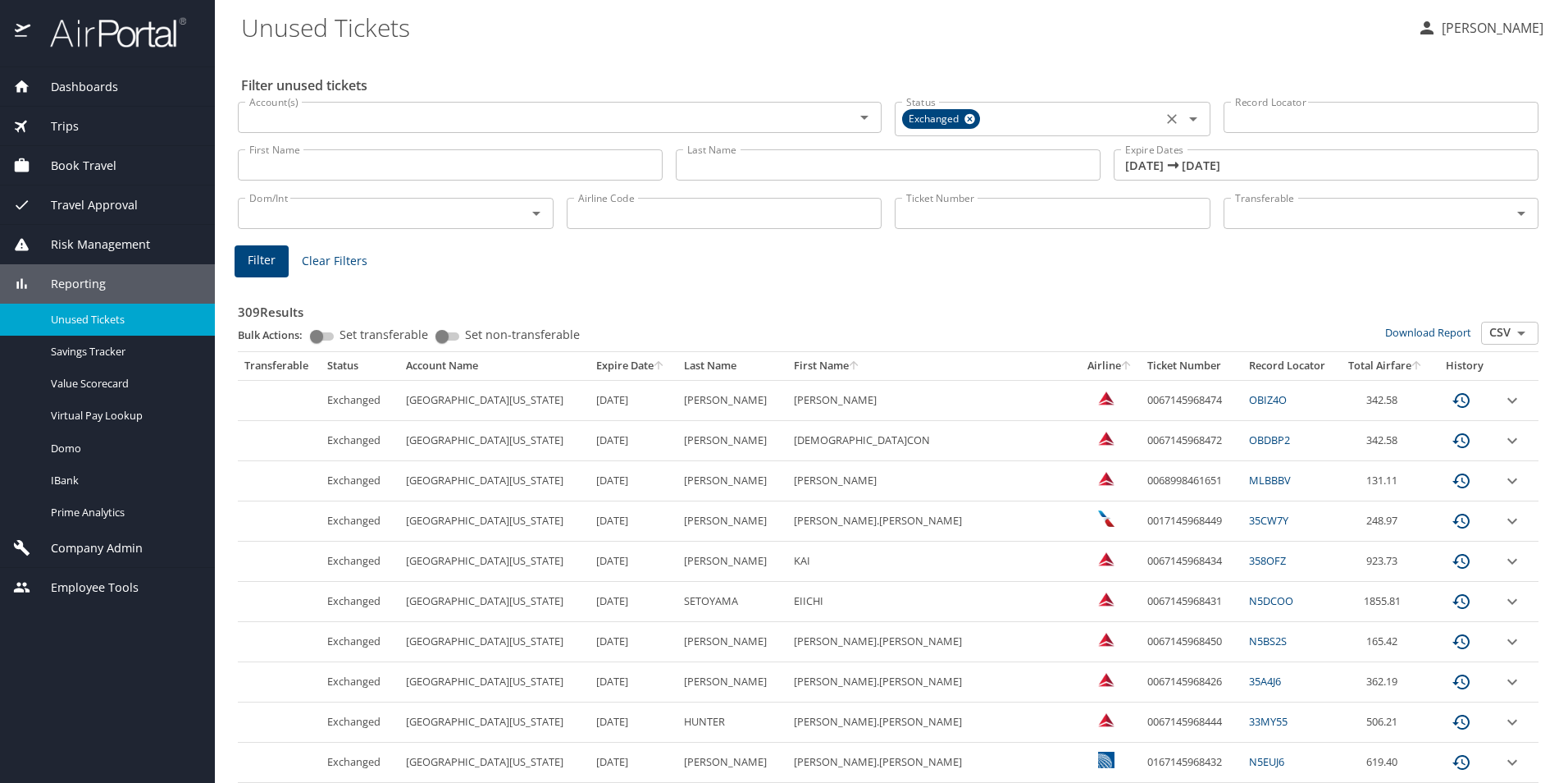
click at [965, 120] on icon at bounding box center [970, 119] width 10 height 10
click at [1189, 117] on icon "Open" at bounding box center [1193, 117] width 8 height 4
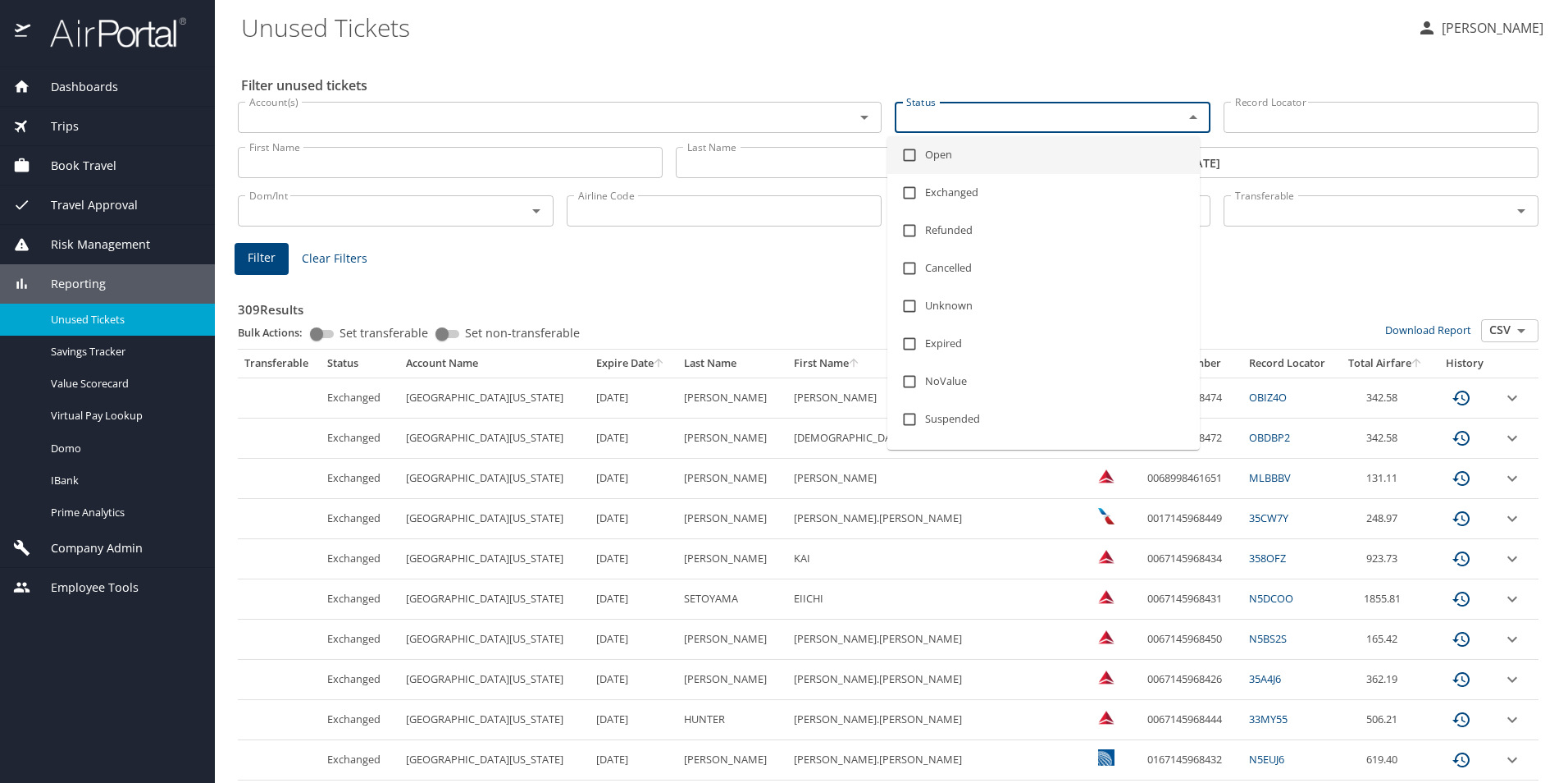
click at [920, 156] on input "checkbox" at bounding box center [909, 155] width 31 height 31
checkbox input "true"
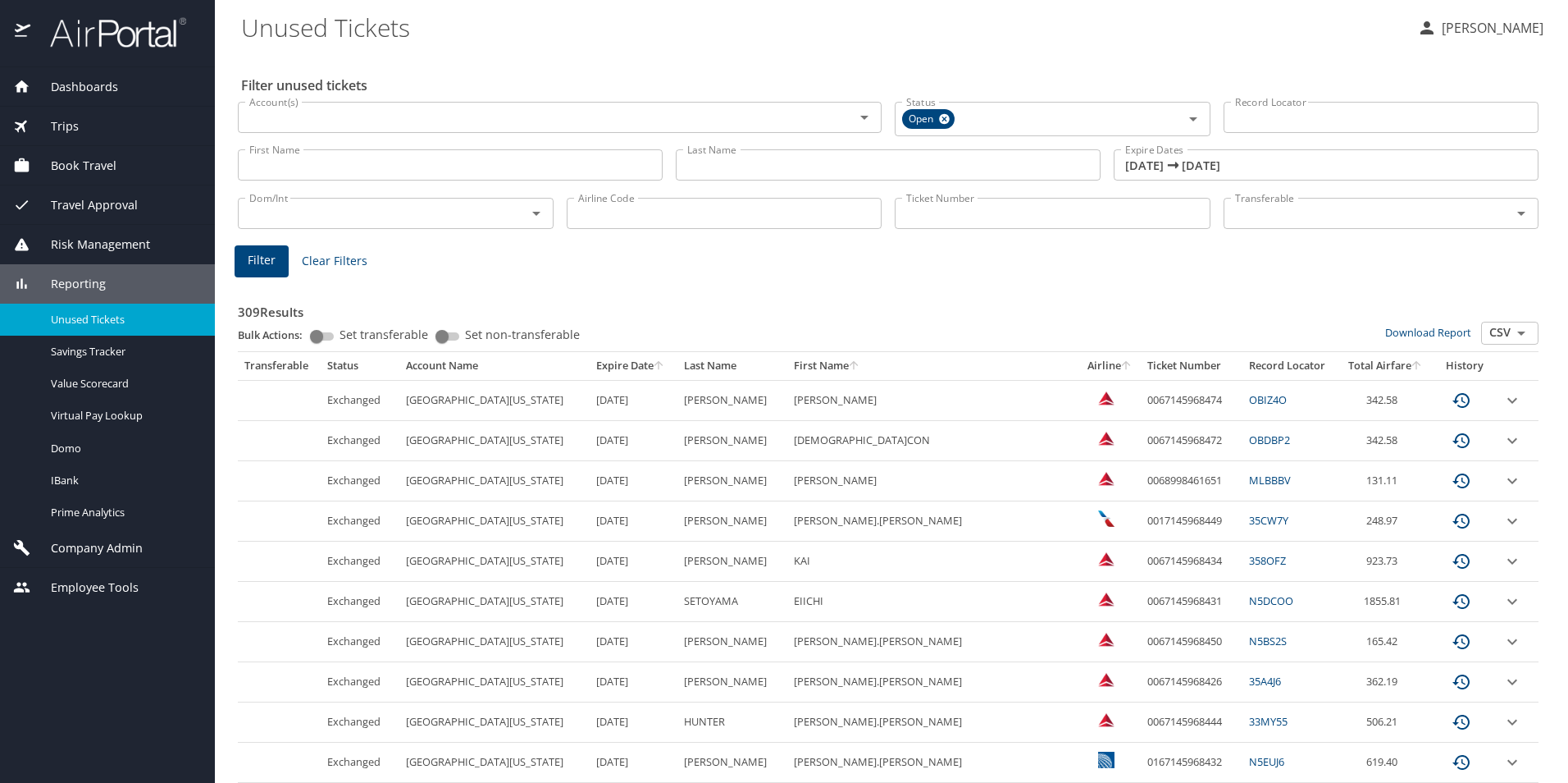
click at [266, 260] on span "Filter" at bounding box center [261, 260] width 28 height 20
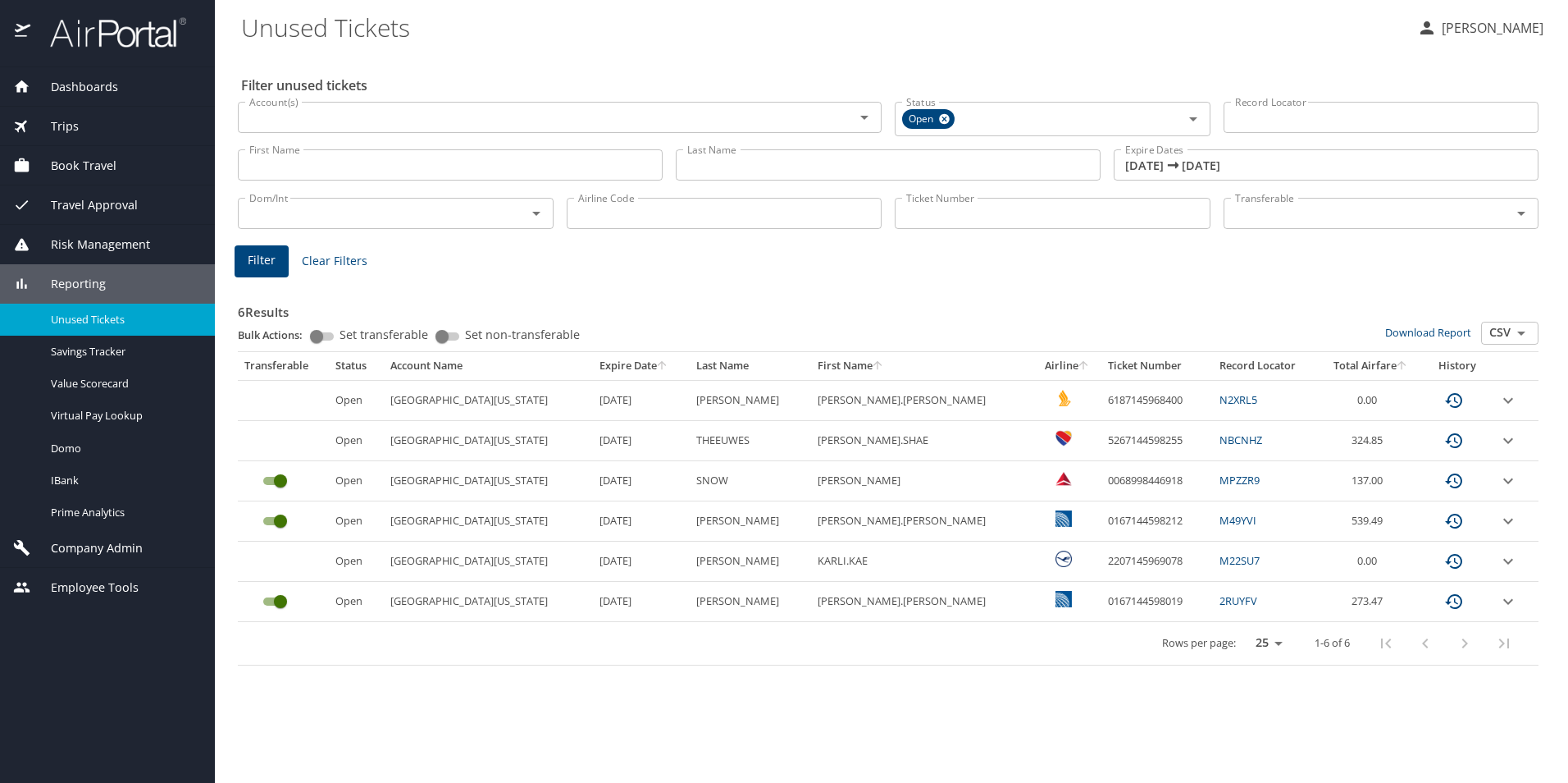
click at [1213, 170] on input "09/01/2025 🠦 10/31/2025" at bounding box center [1327, 165] width 425 height 31
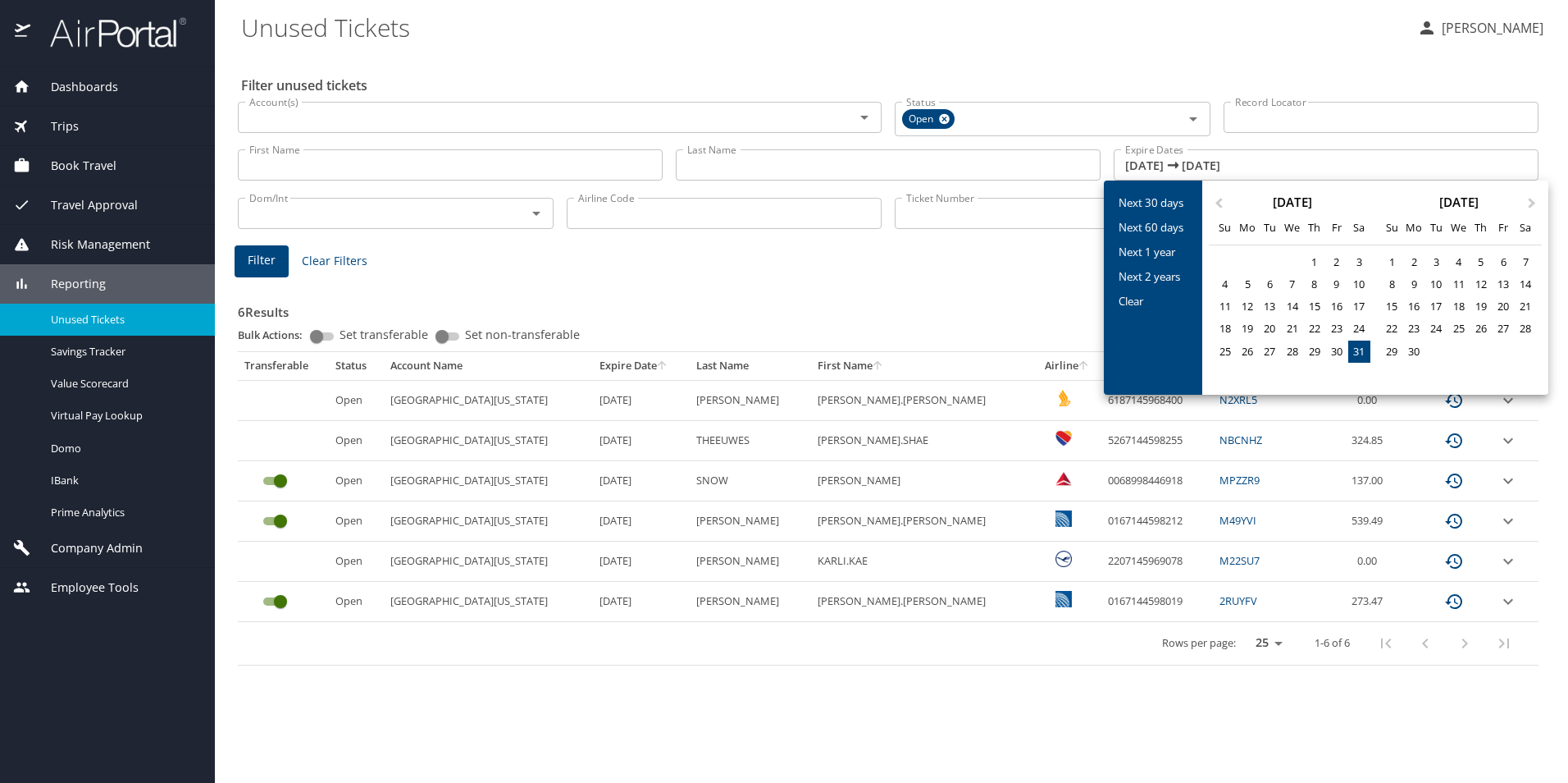
click at [1318, 156] on div at bounding box center [784, 391] width 1568 height 783
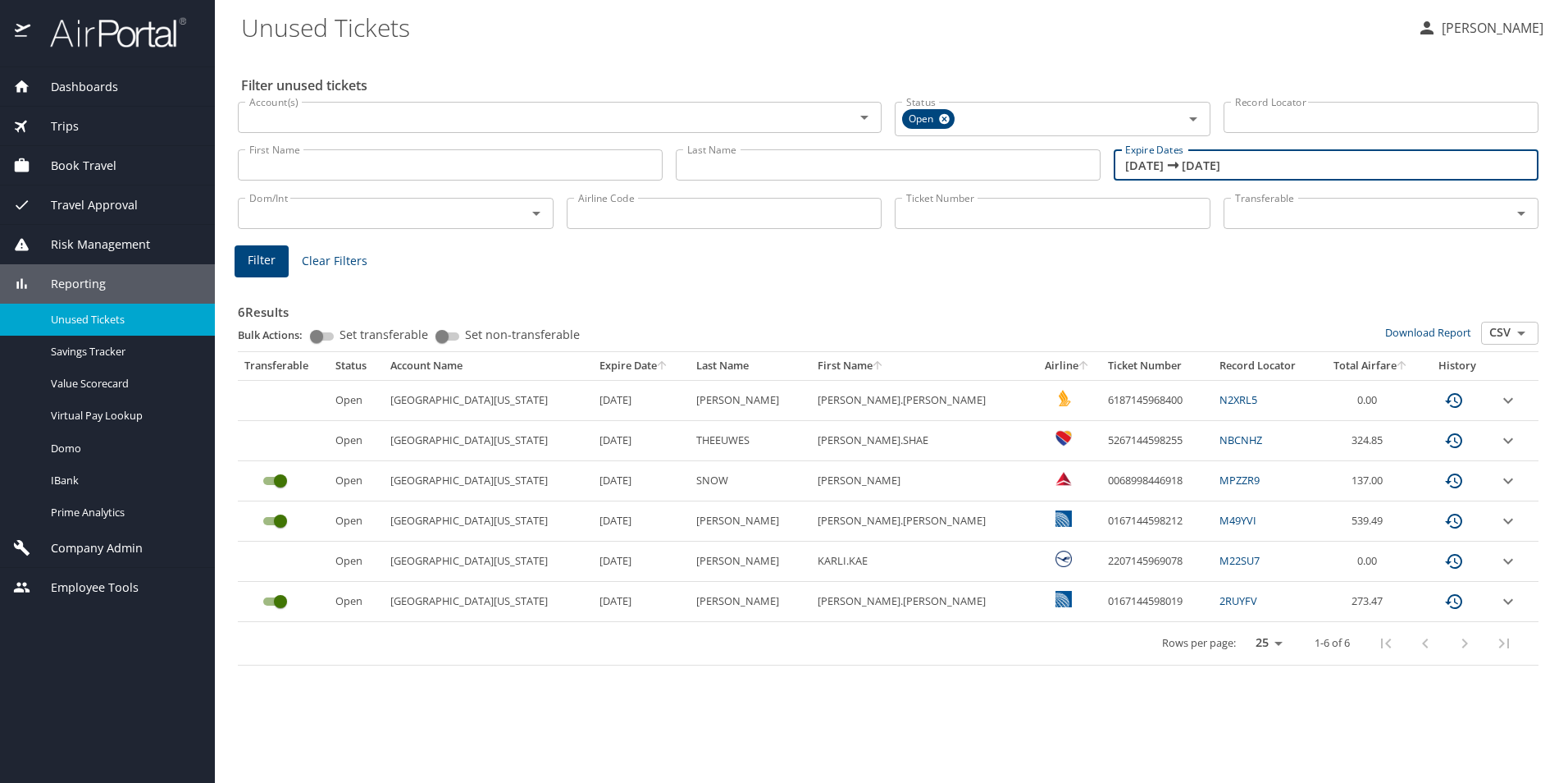
drag, startPoint x: 1303, startPoint y: 159, endPoint x: 1061, endPoint y: 171, distance: 242.3
click at [1061, 171] on div "First Name First Name Last Name Last Name Expire Dates 09/01/2025 🠦 10/31/2025 …" at bounding box center [888, 165] width 1314 height 59
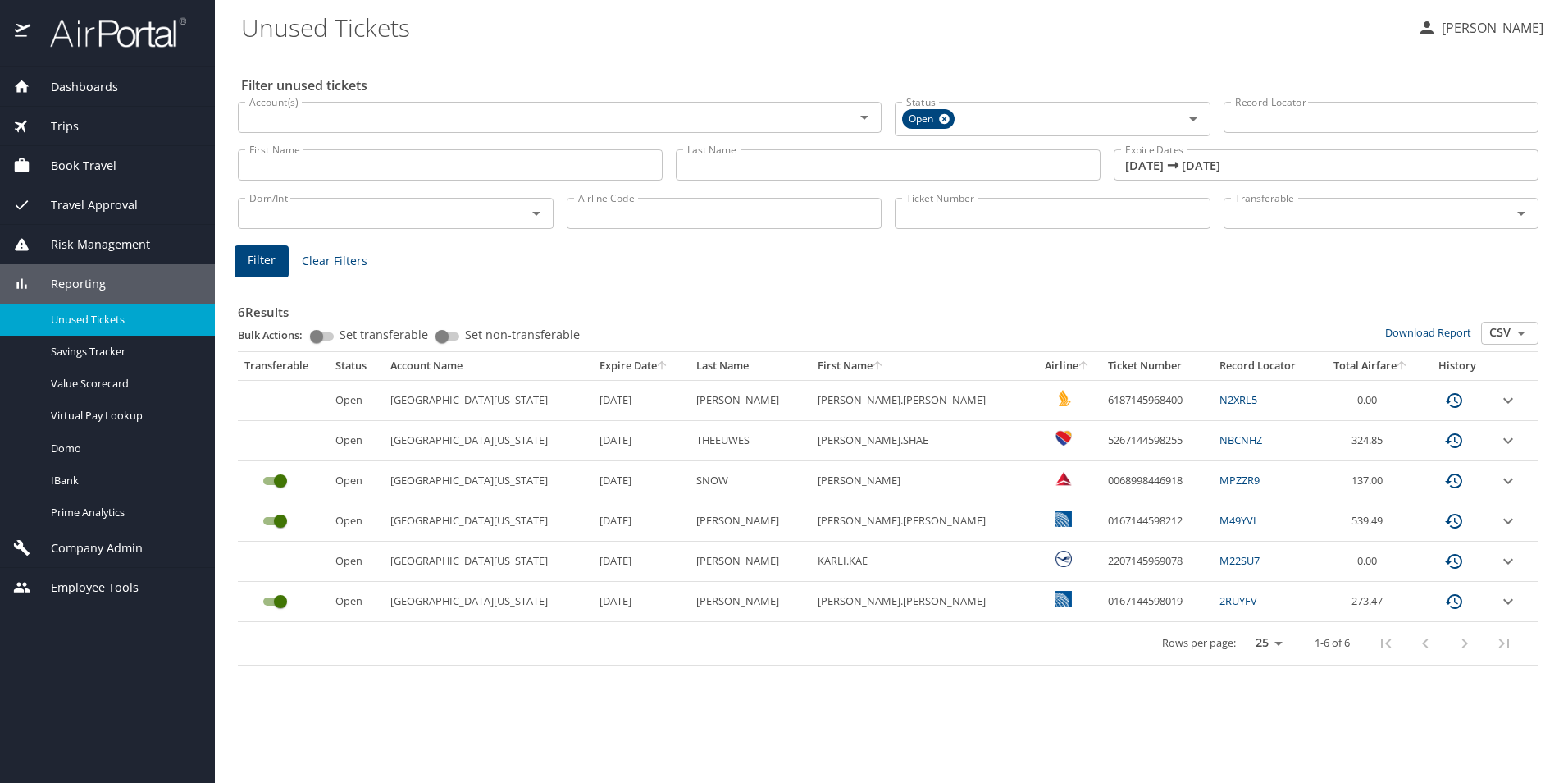
click at [1166, 255] on div "Filter Clear Filters" at bounding box center [888, 261] width 1307 height 32
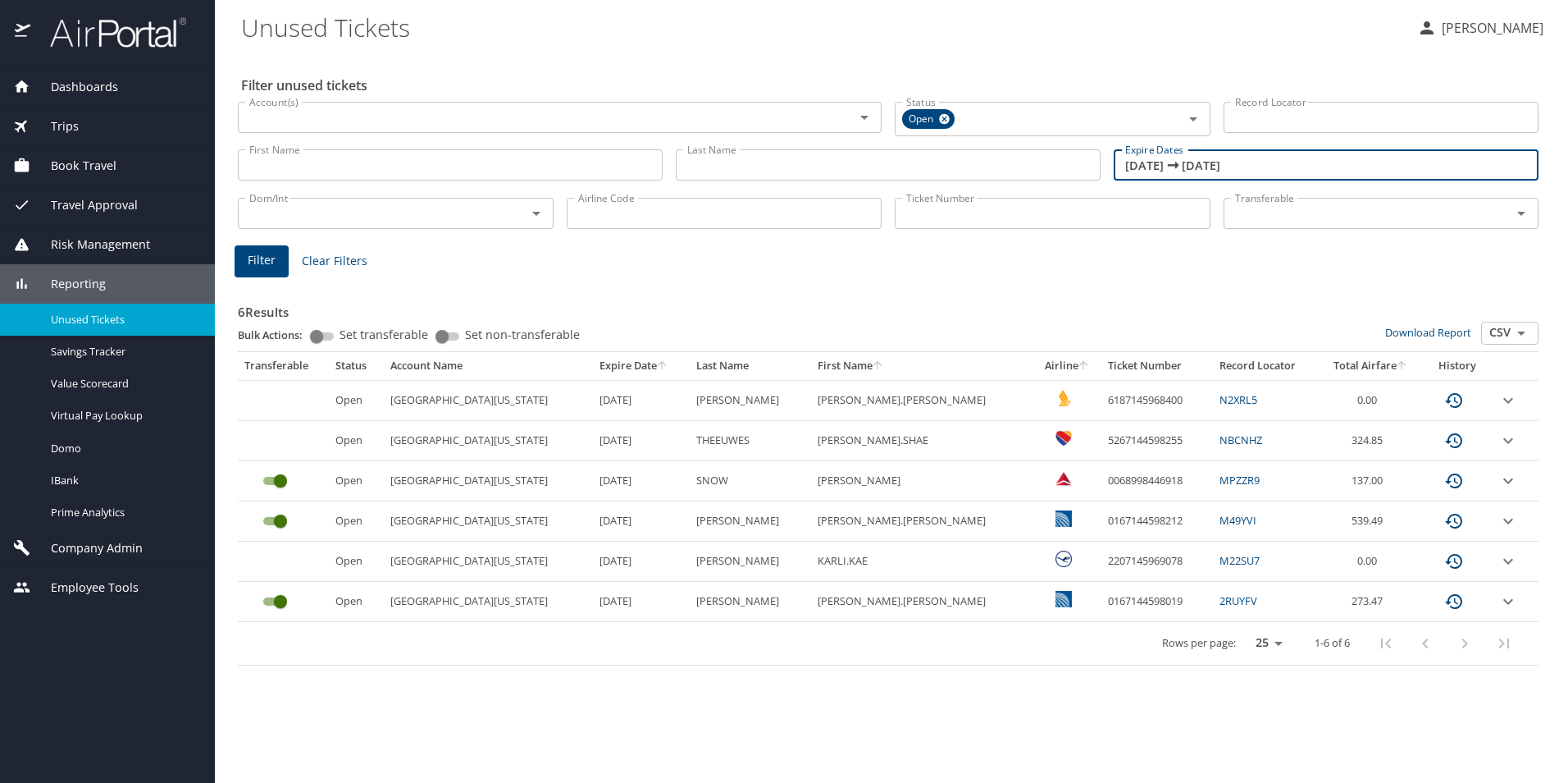
drag, startPoint x: 1332, startPoint y: 158, endPoint x: 1059, endPoint y: 164, distance: 273.1
click at [1059, 164] on div "First Name First Name Last Name Last Name Expire Dates 09/01/2025 🠦 10/31/2025 …" at bounding box center [888, 165] width 1314 height 59
click at [1267, 161] on input "09/01/2025 🠦 10/31/2025" at bounding box center [1327, 165] width 425 height 31
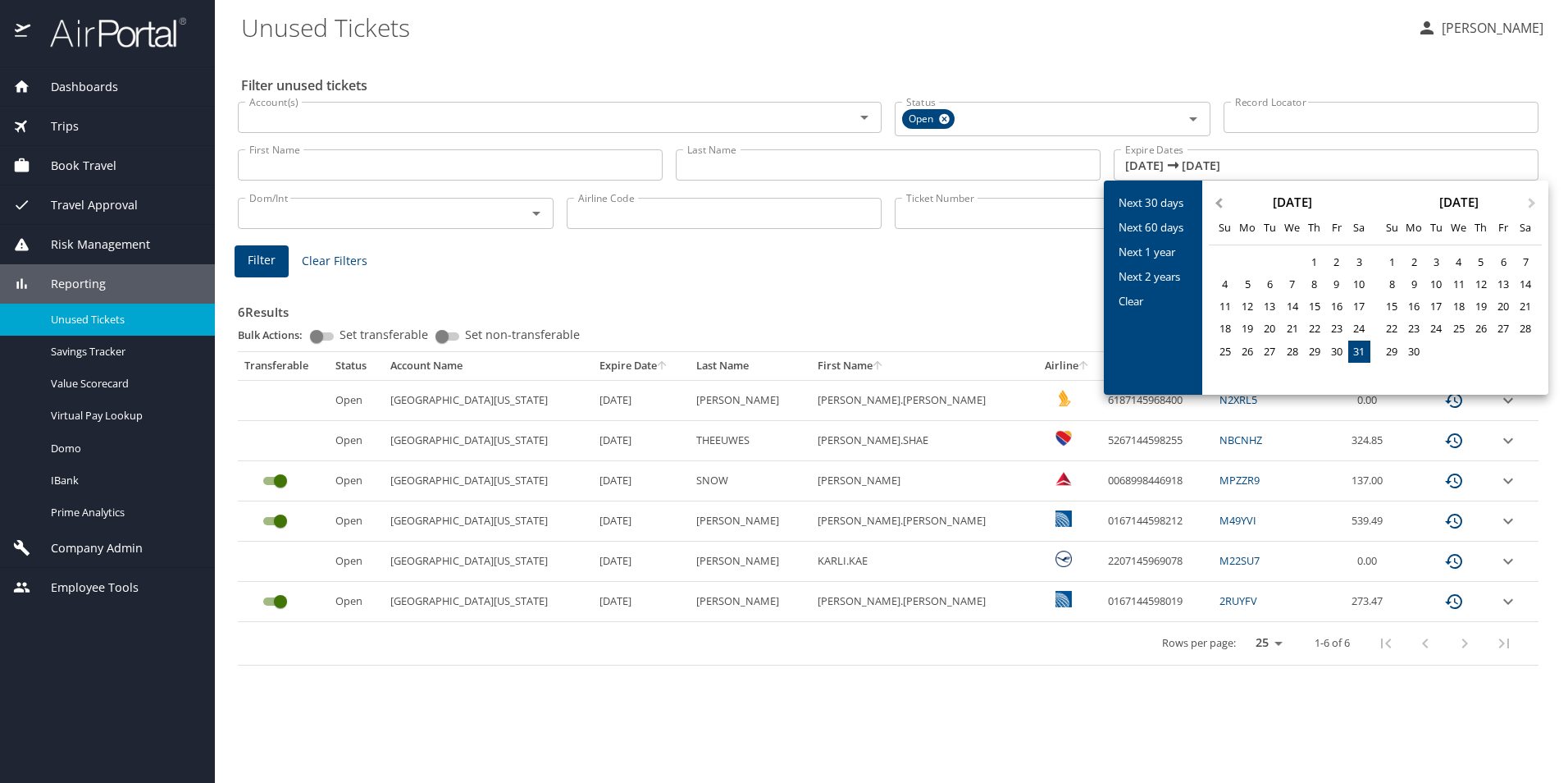
click at [1223, 207] on button "Previous Month" at bounding box center [1217, 195] width 26 height 26
click at [1223, 206] on button "Previous Month" at bounding box center [1217, 195] width 26 height 26
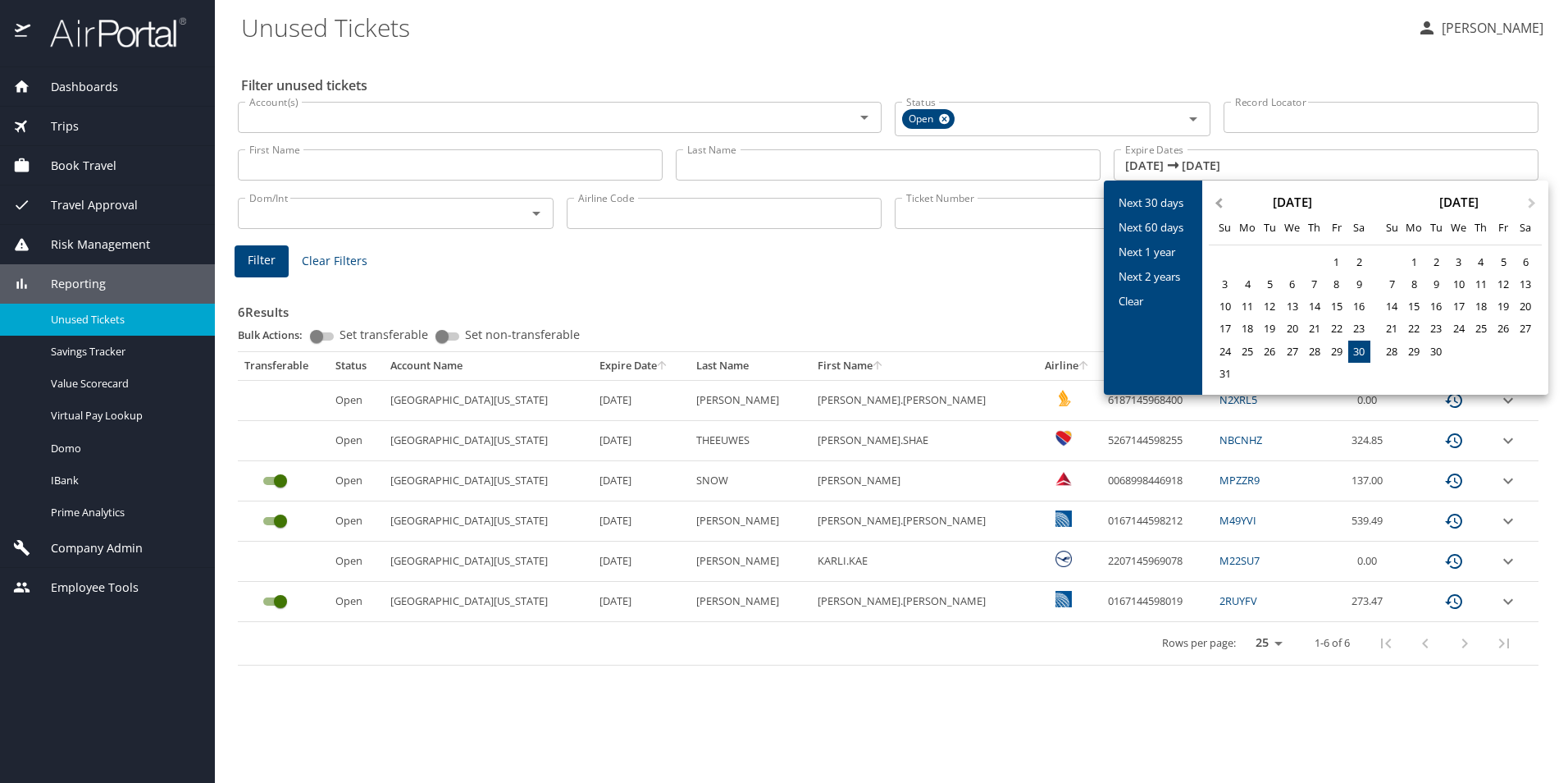
click at [1223, 206] on button "Previous Month" at bounding box center [1217, 195] width 26 height 26
click at [1314, 261] on div "1" at bounding box center [1314, 262] width 22 height 22
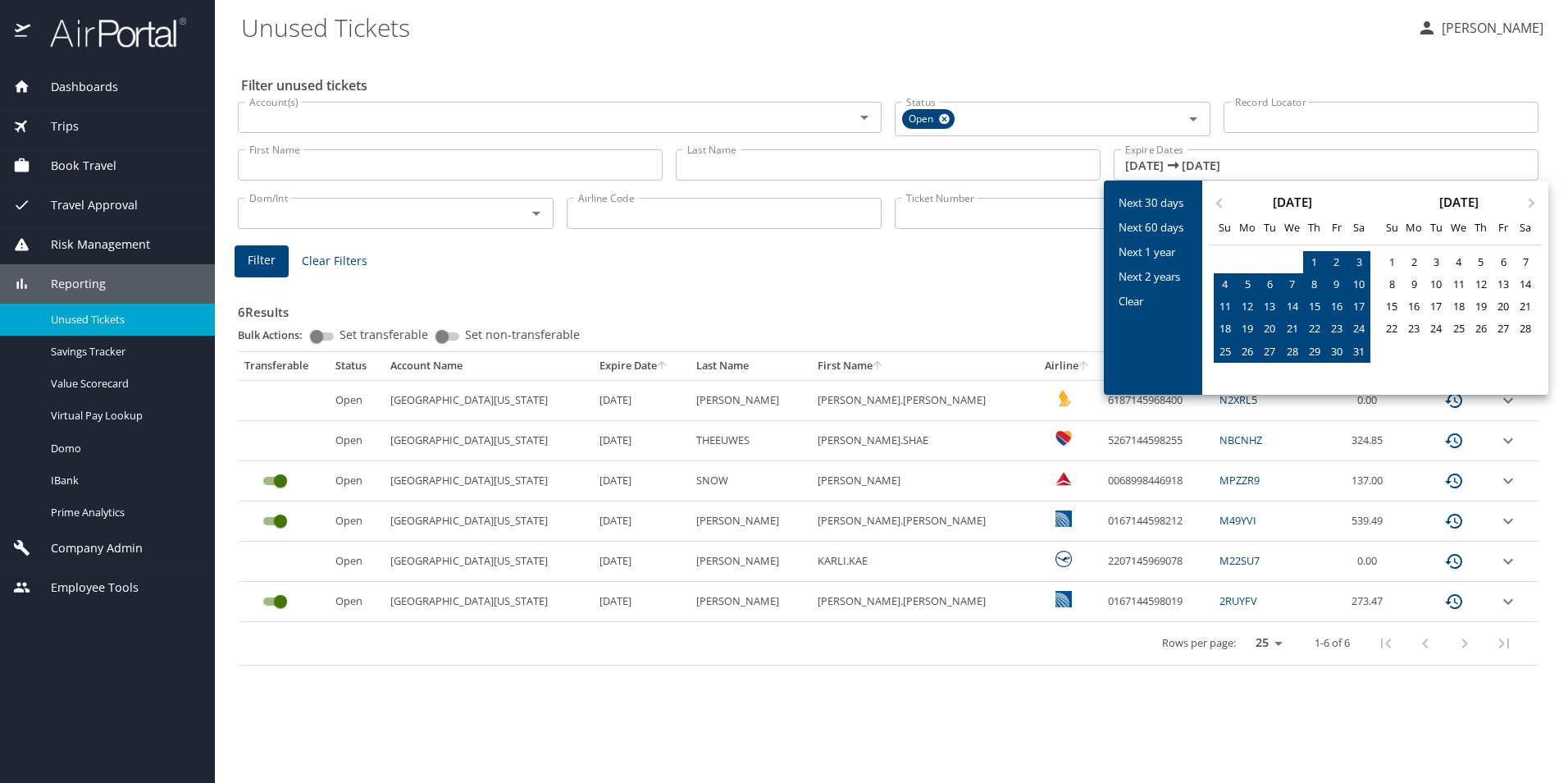
click at [1359, 350] on div "31" at bounding box center [1359, 351] width 22 height 22
type input "01/01/2026 🠦 01/31/2026"
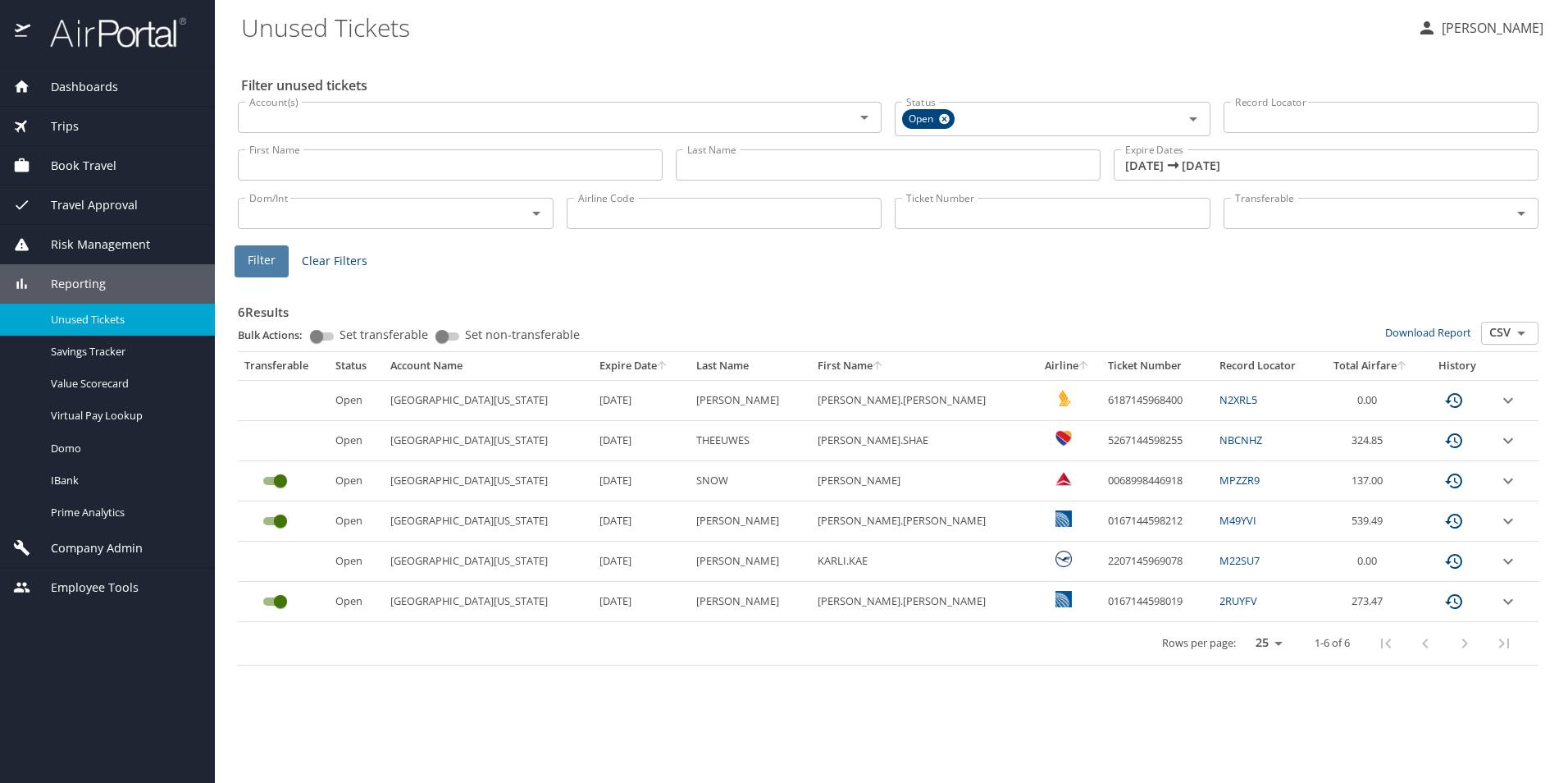
click at [270, 257] on span "Filter" at bounding box center [261, 260] width 28 height 20
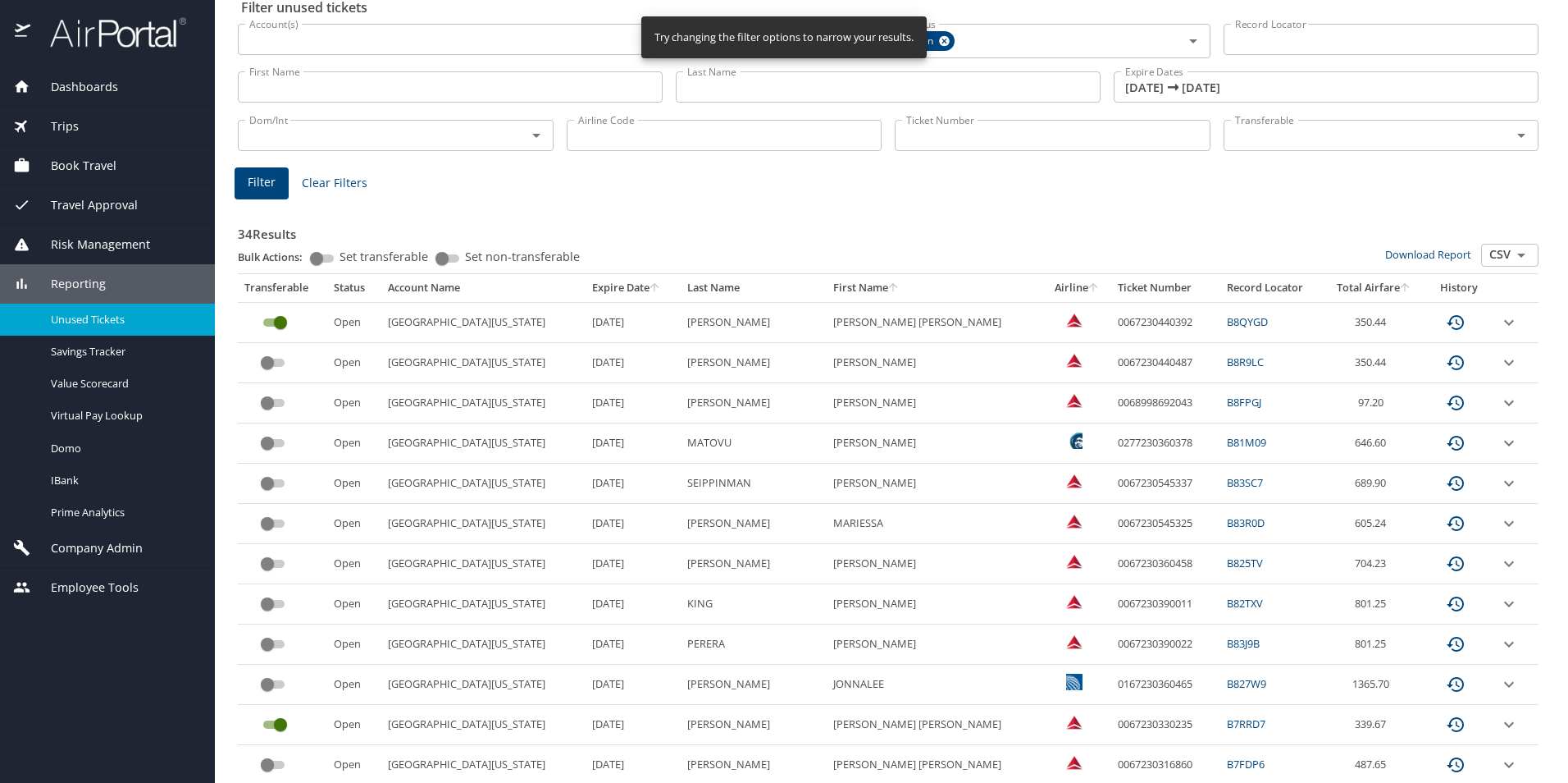
scroll to position [82, 0]
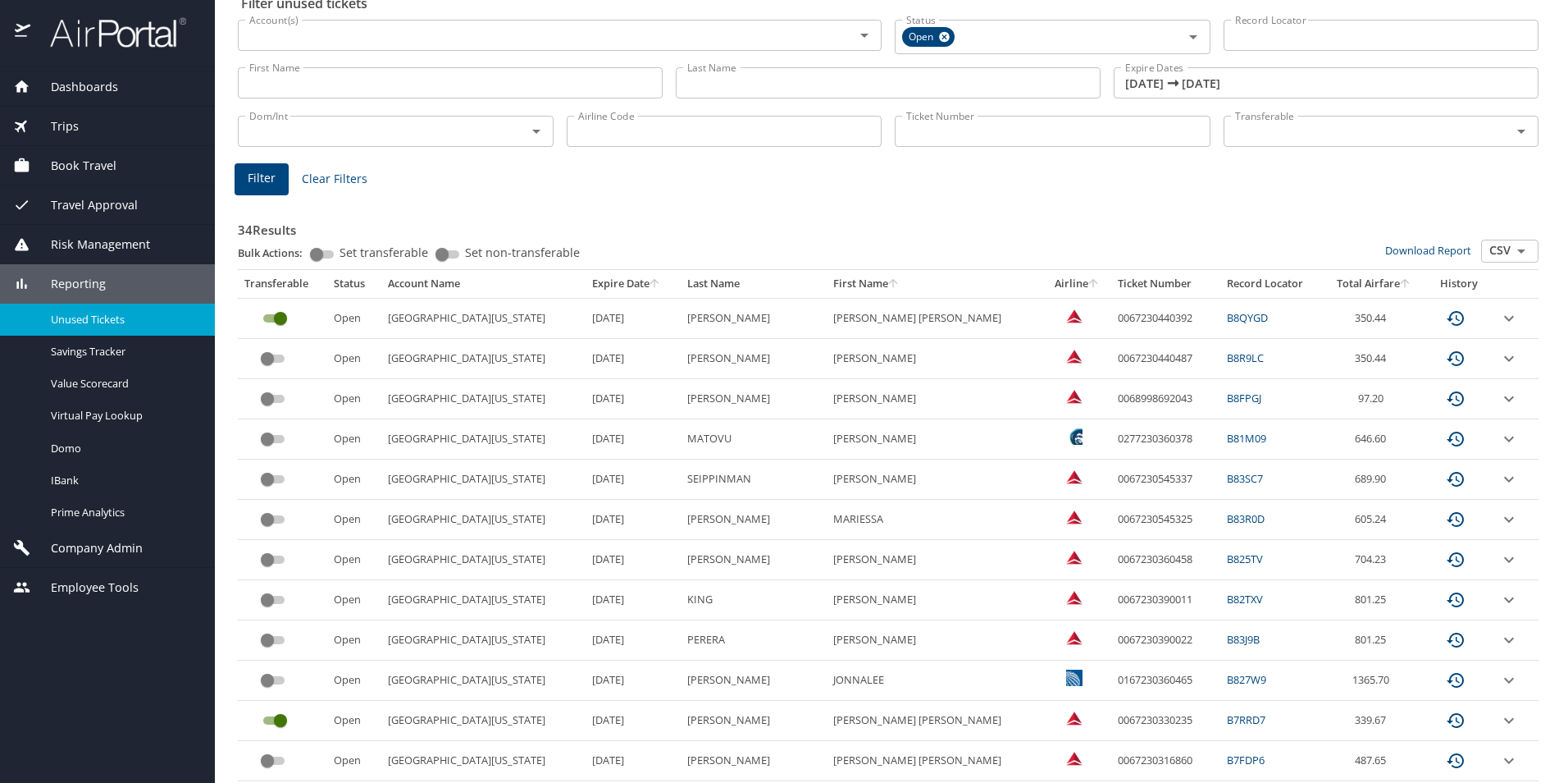
click at [600, 283] on th "Expire Date" at bounding box center [633, 284] width 95 height 28
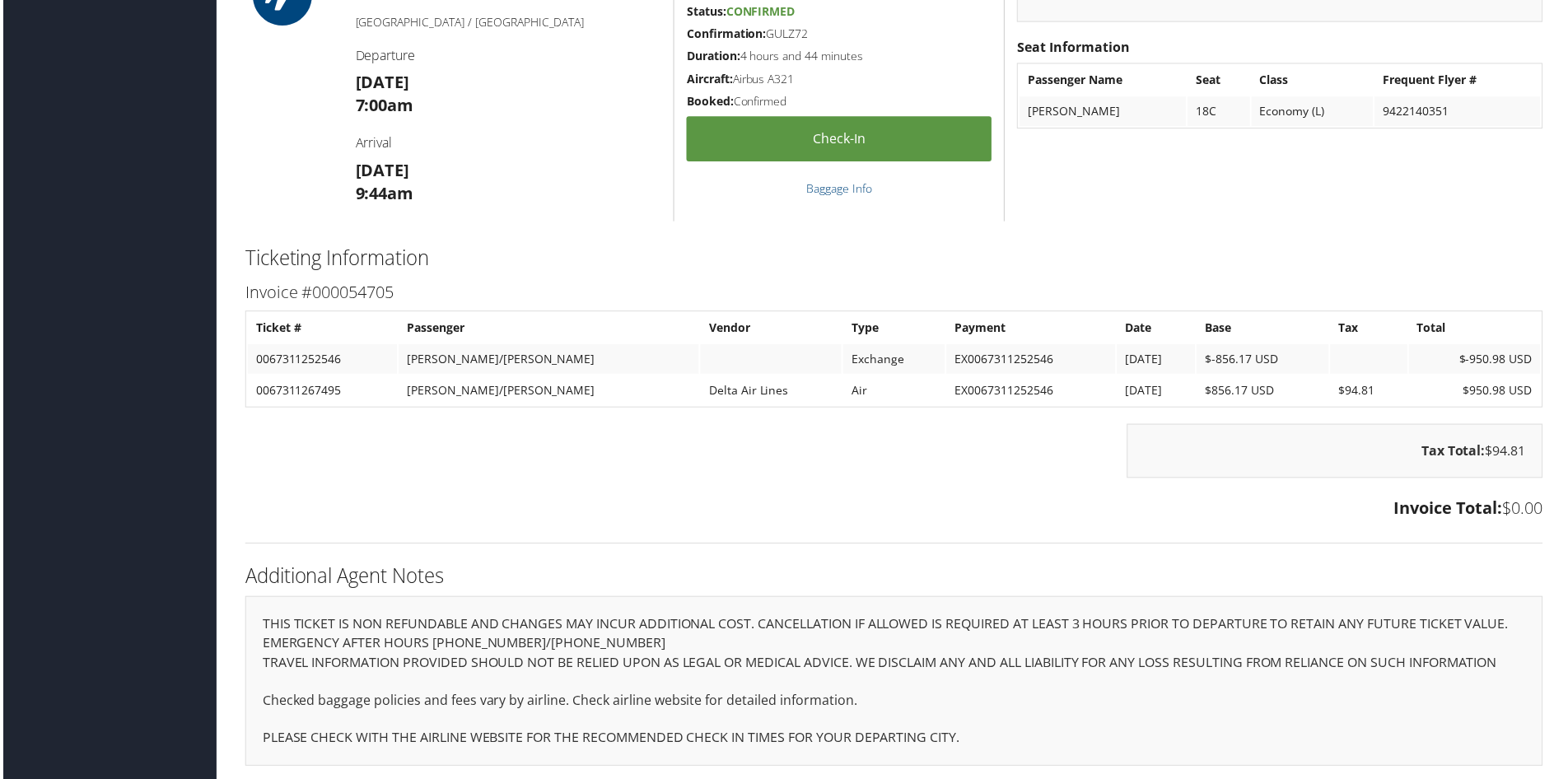
scroll to position [1225, 0]
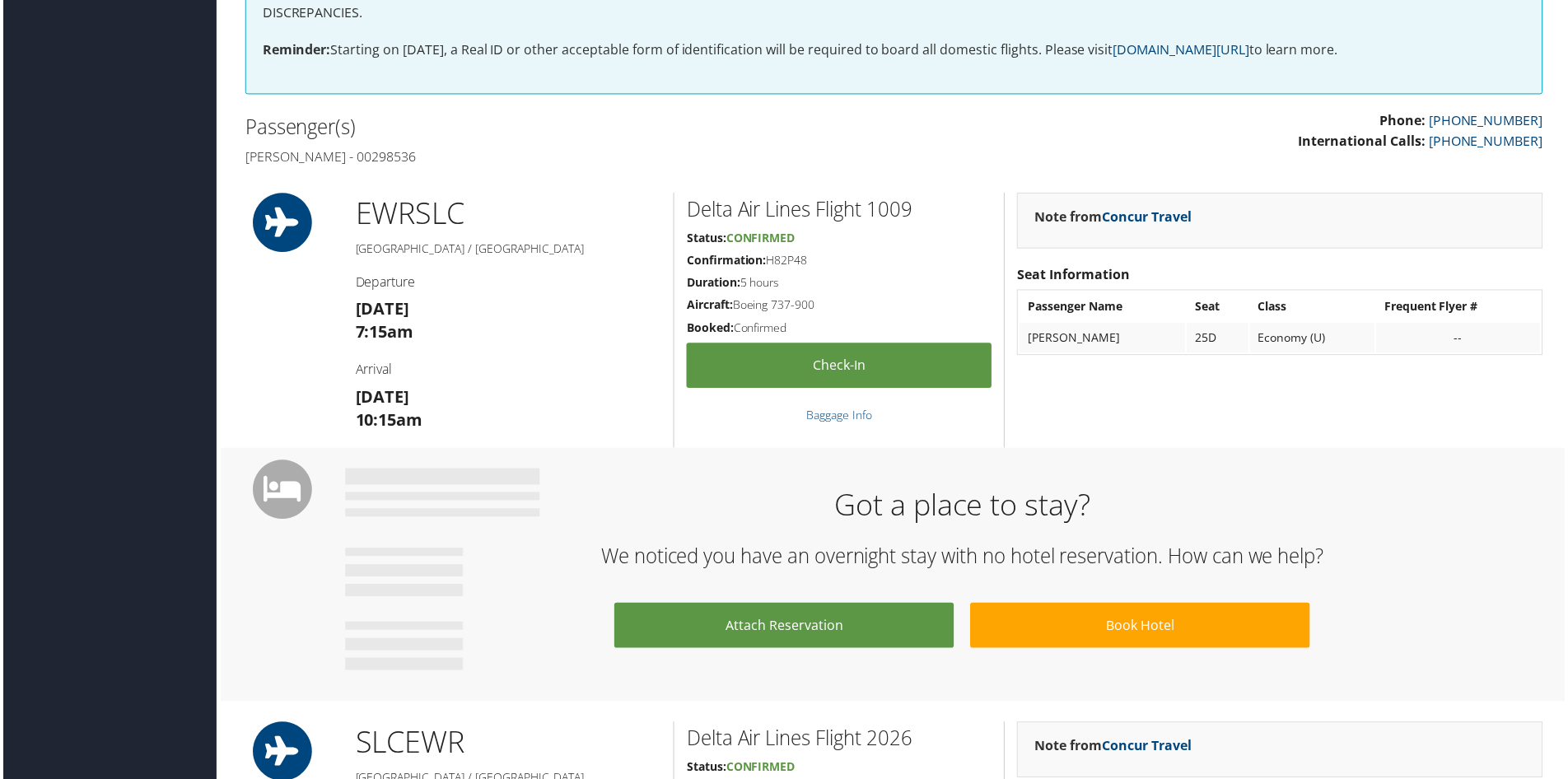
scroll to position [165, 0]
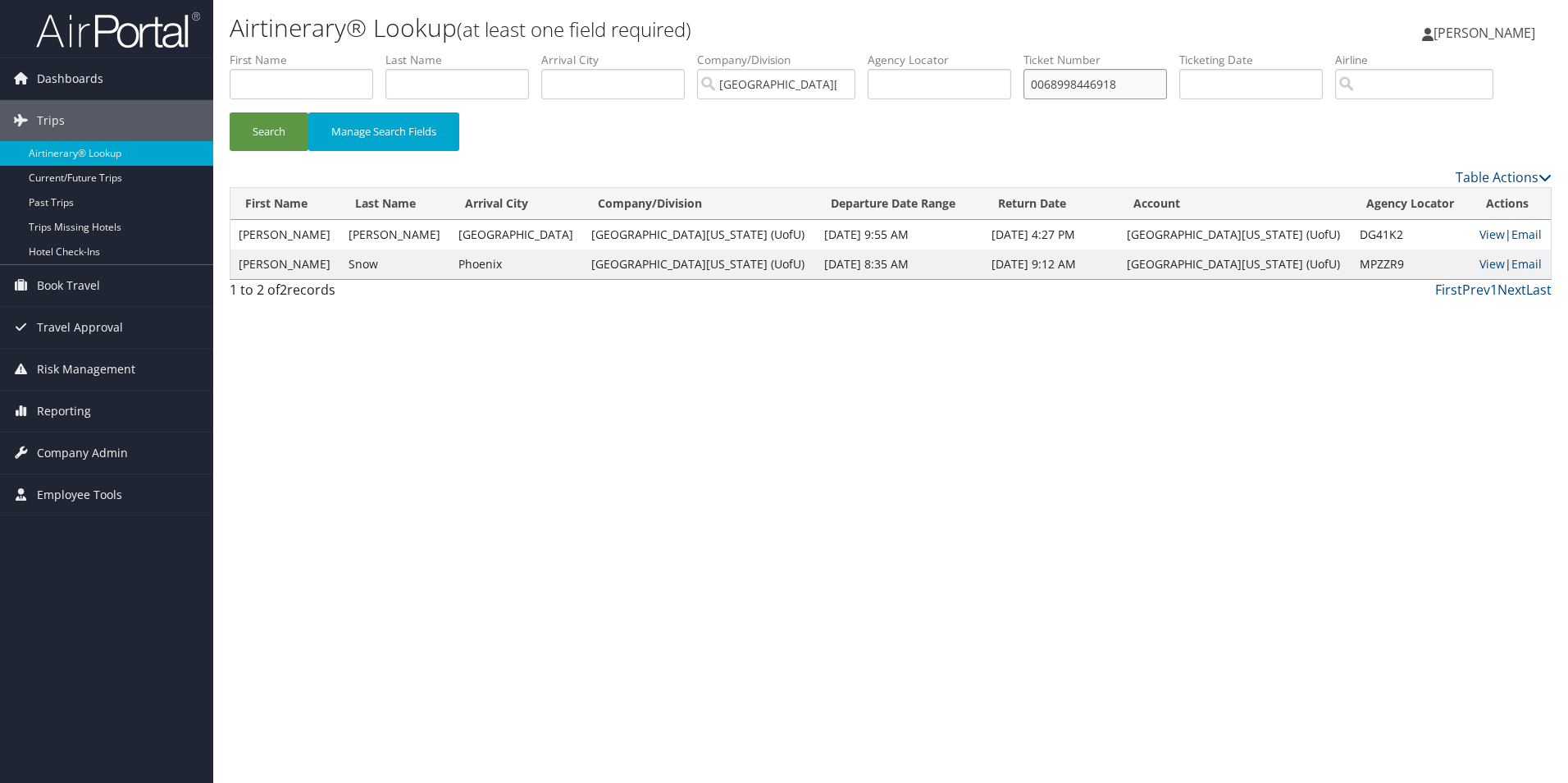
drag, startPoint x: 1143, startPoint y: 83, endPoint x: 1034, endPoint y: 83, distance: 109.0
click at [1034, 52] on ul "First Name Last Name Departure City Arrival City Company/Division [GEOGRAPHIC_D…" at bounding box center [891, 52] width 1322 height 0
paste input "67311295482"
click at [1046, 87] on input "67311295482" at bounding box center [1095, 84] width 143 height 31
type input "0067311295482"
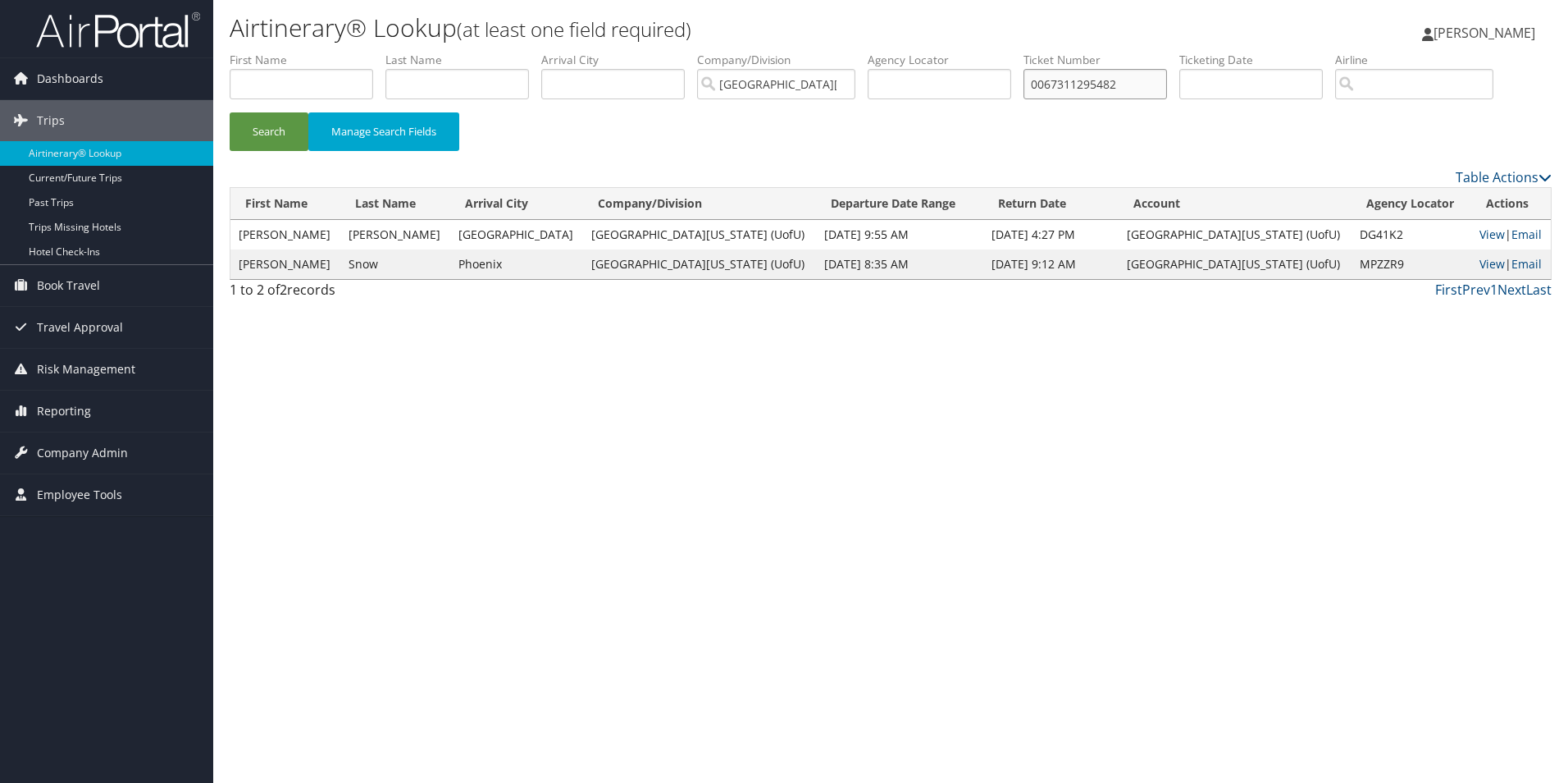
click at [230, 112] on button "Search" at bounding box center [269, 131] width 79 height 38
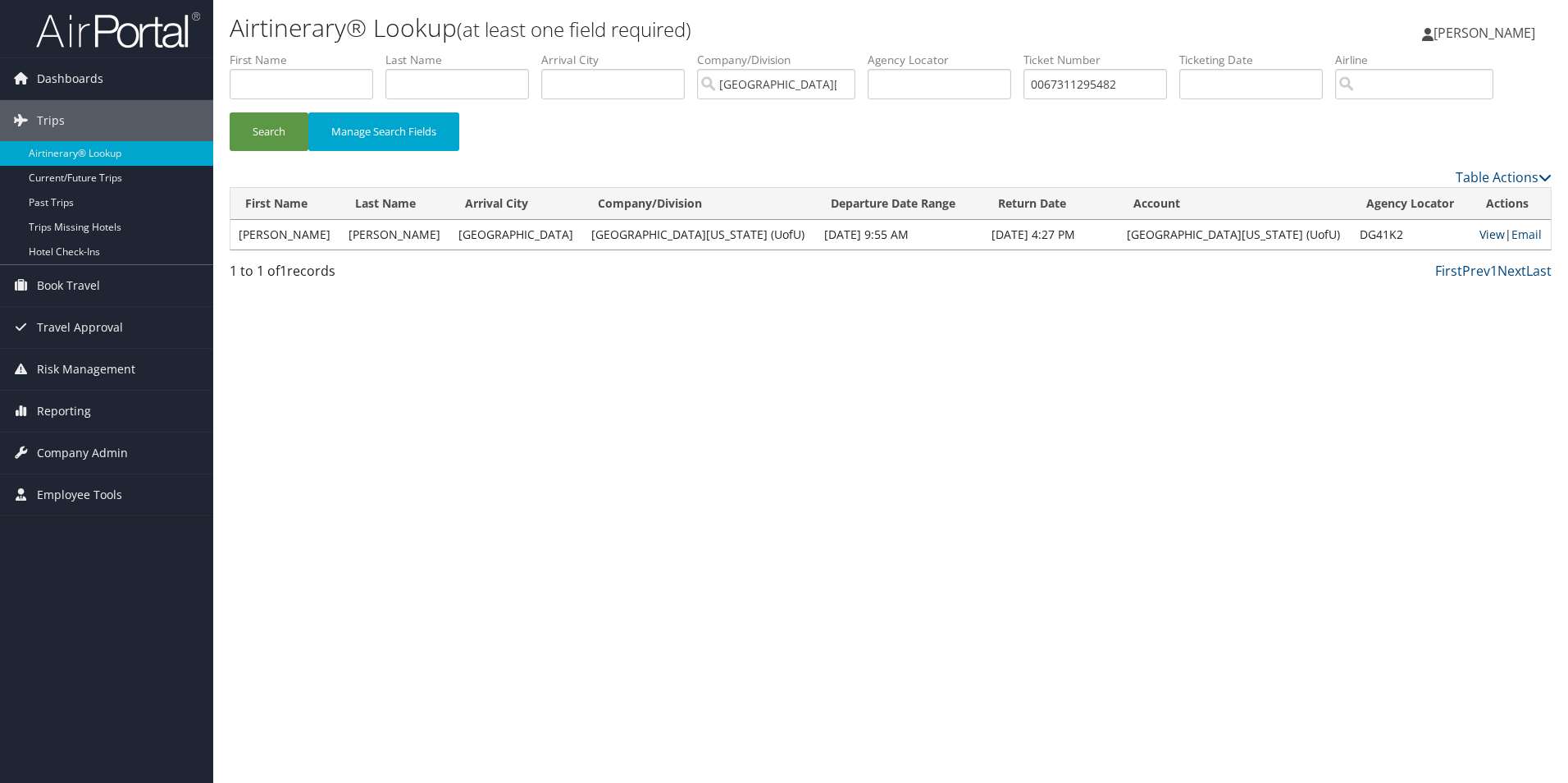
click at [1480, 237] on link "View" at bounding box center [1492, 234] width 25 height 16
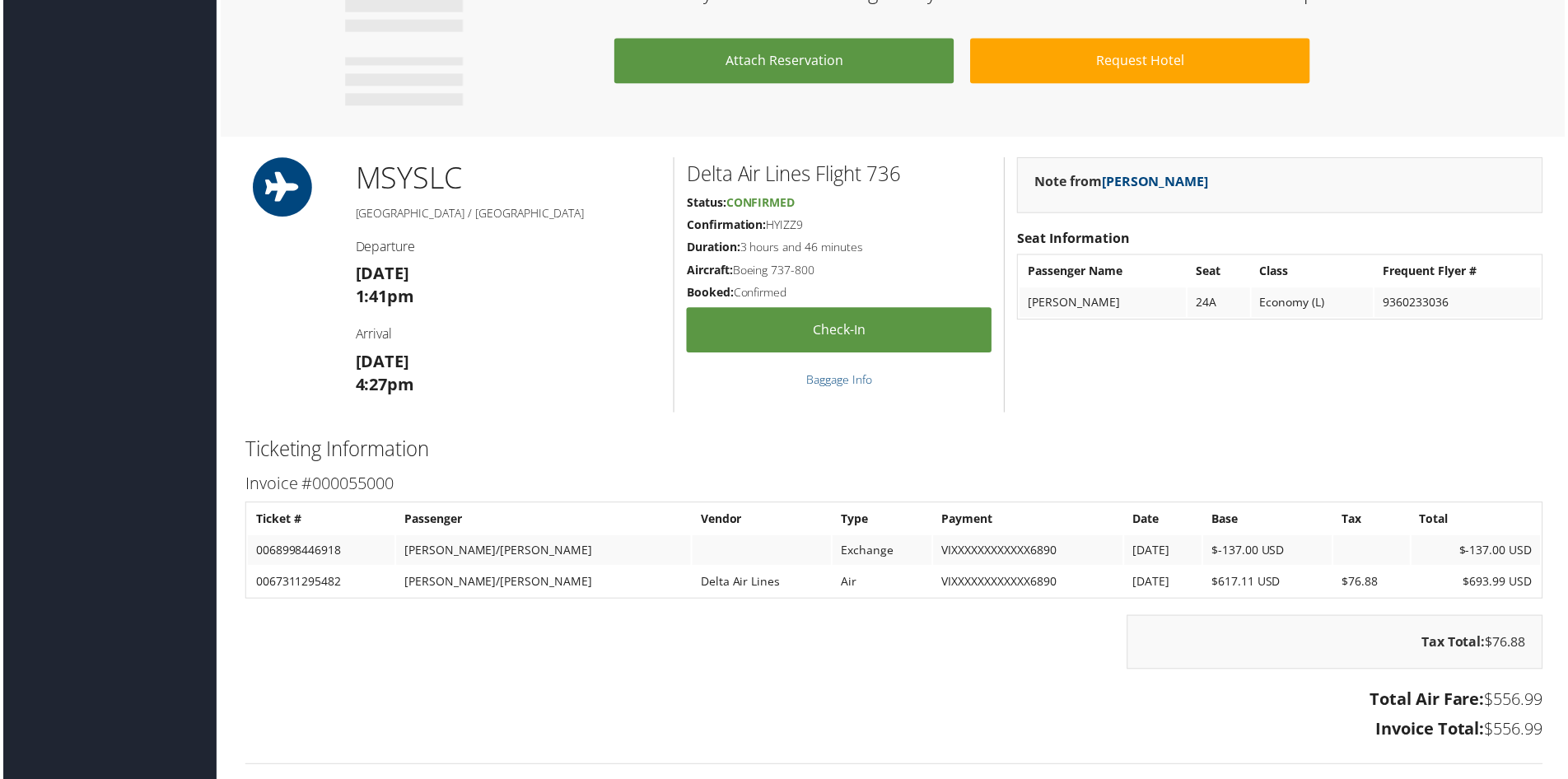
scroll to position [1153, 0]
